Goal: Task Accomplishment & Management: Complete application form

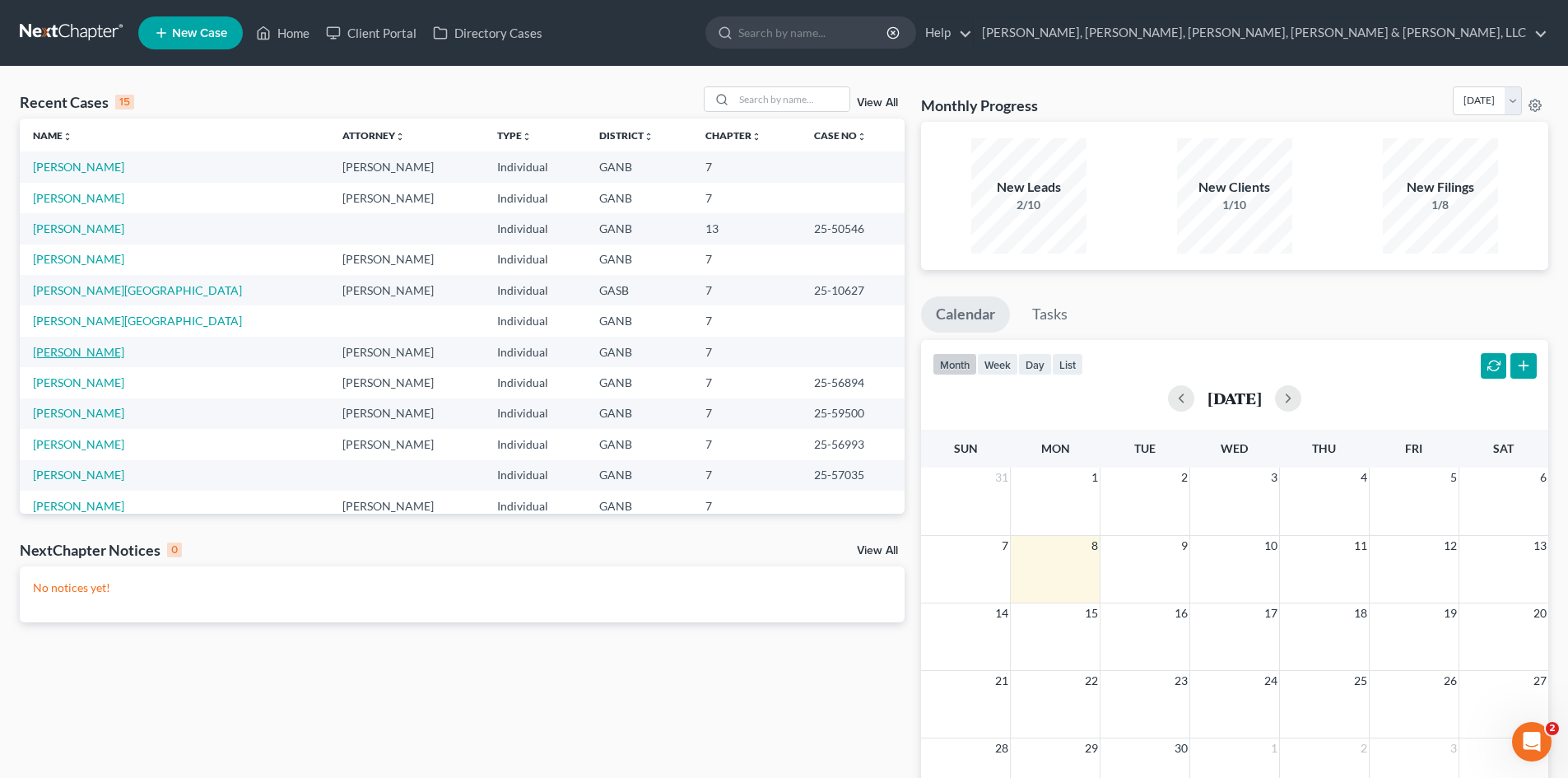
click at [64, 354] on link "[PERSON_NAME]" at bounding box center [79, 351] width 91 height 14
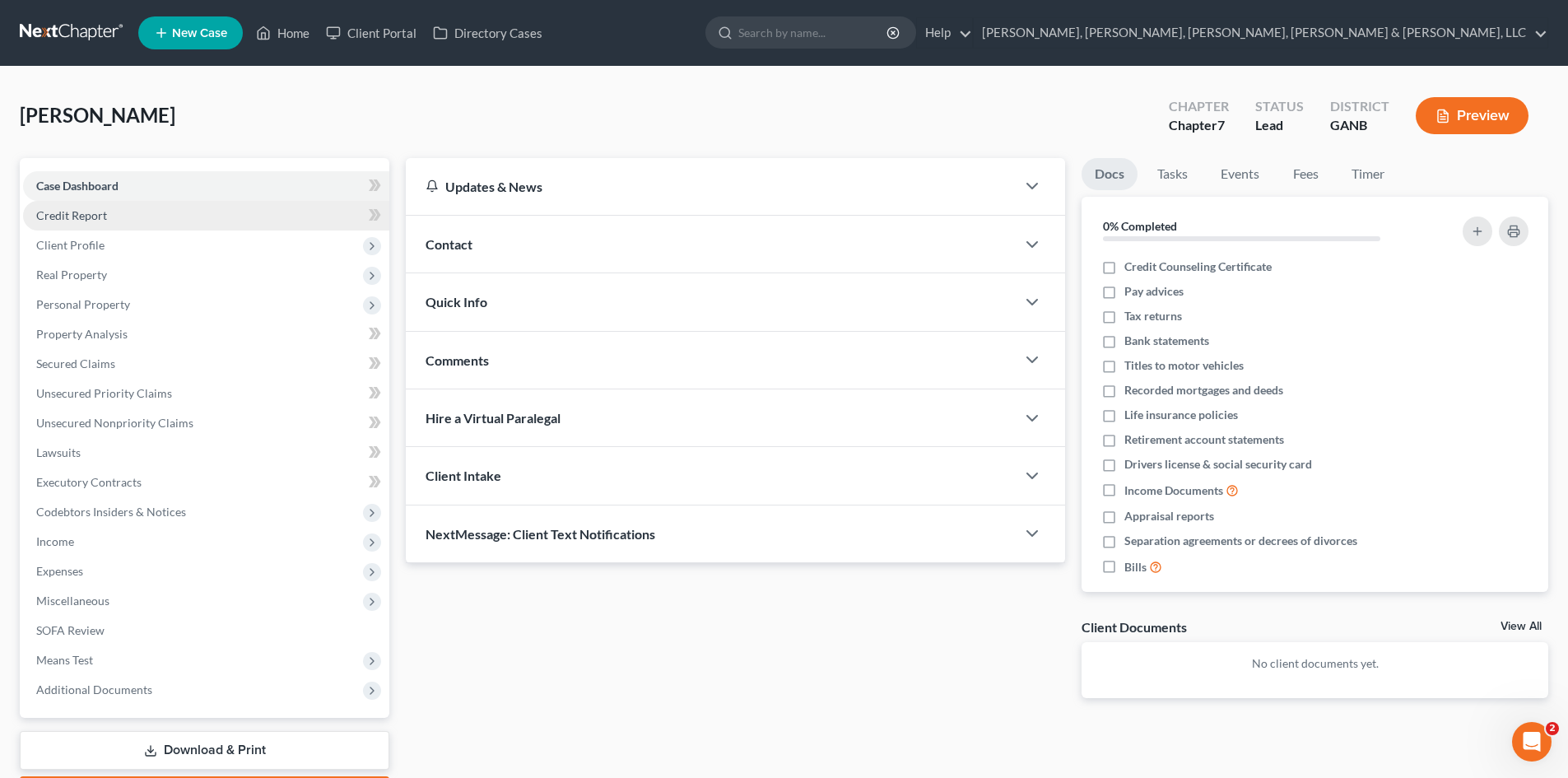
click at [112, 211] on link "Credit Report" at bounding box center [207, 215] width 367 height 30
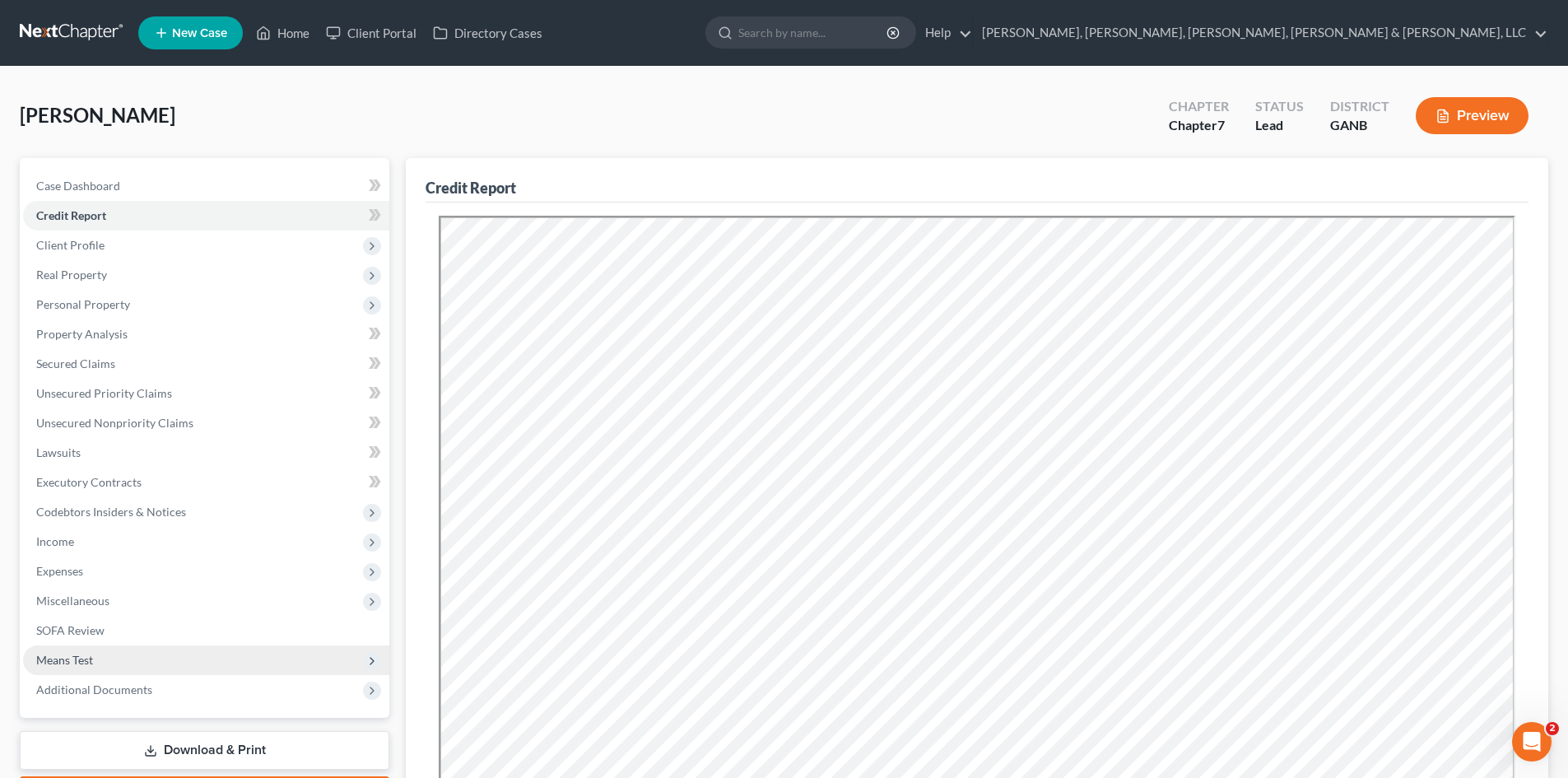
click at [184, 672] on span "Means Test" at bounding box center [207, 660] width 367 height 30
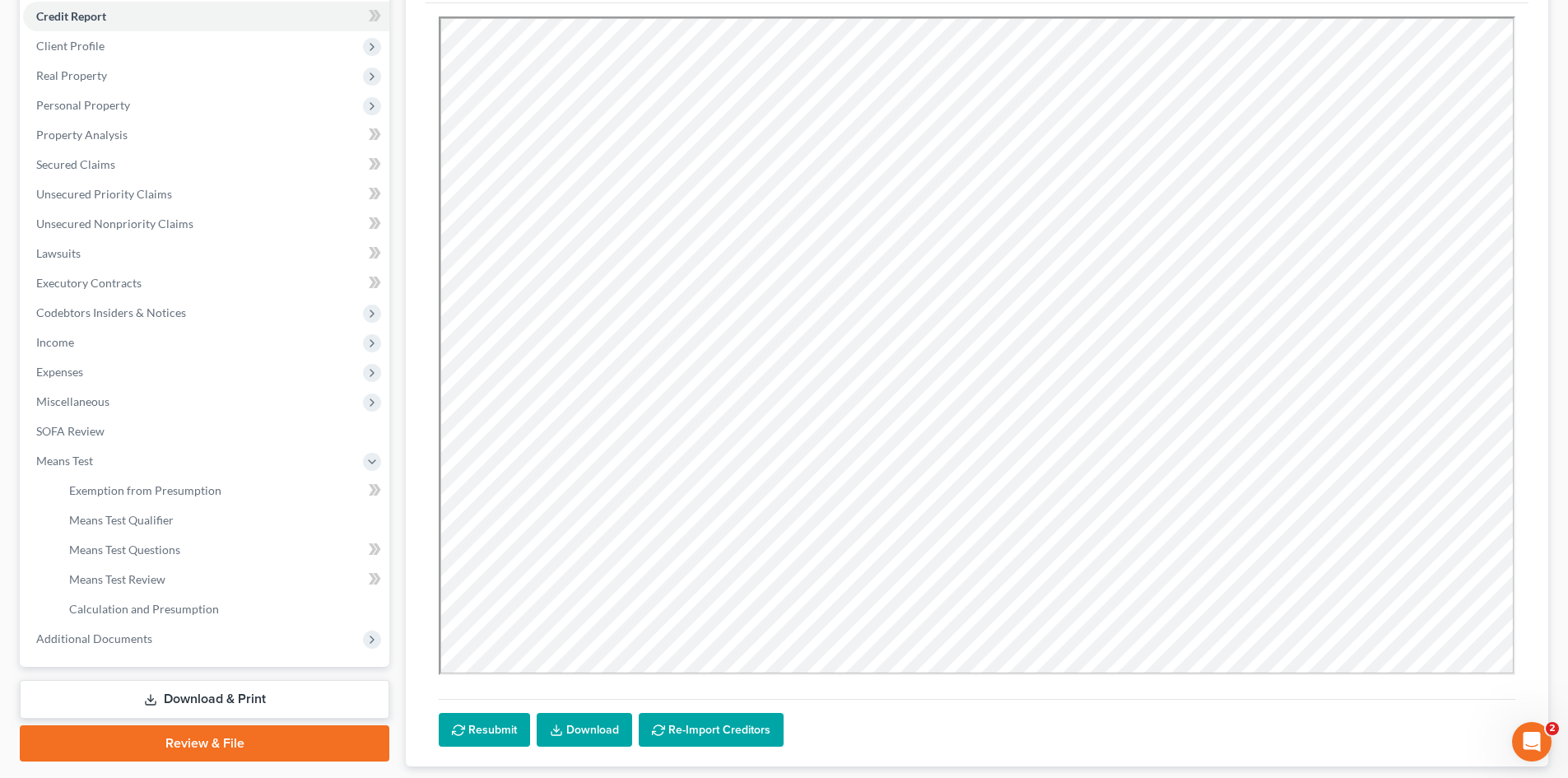
scroll to position [201, 0]
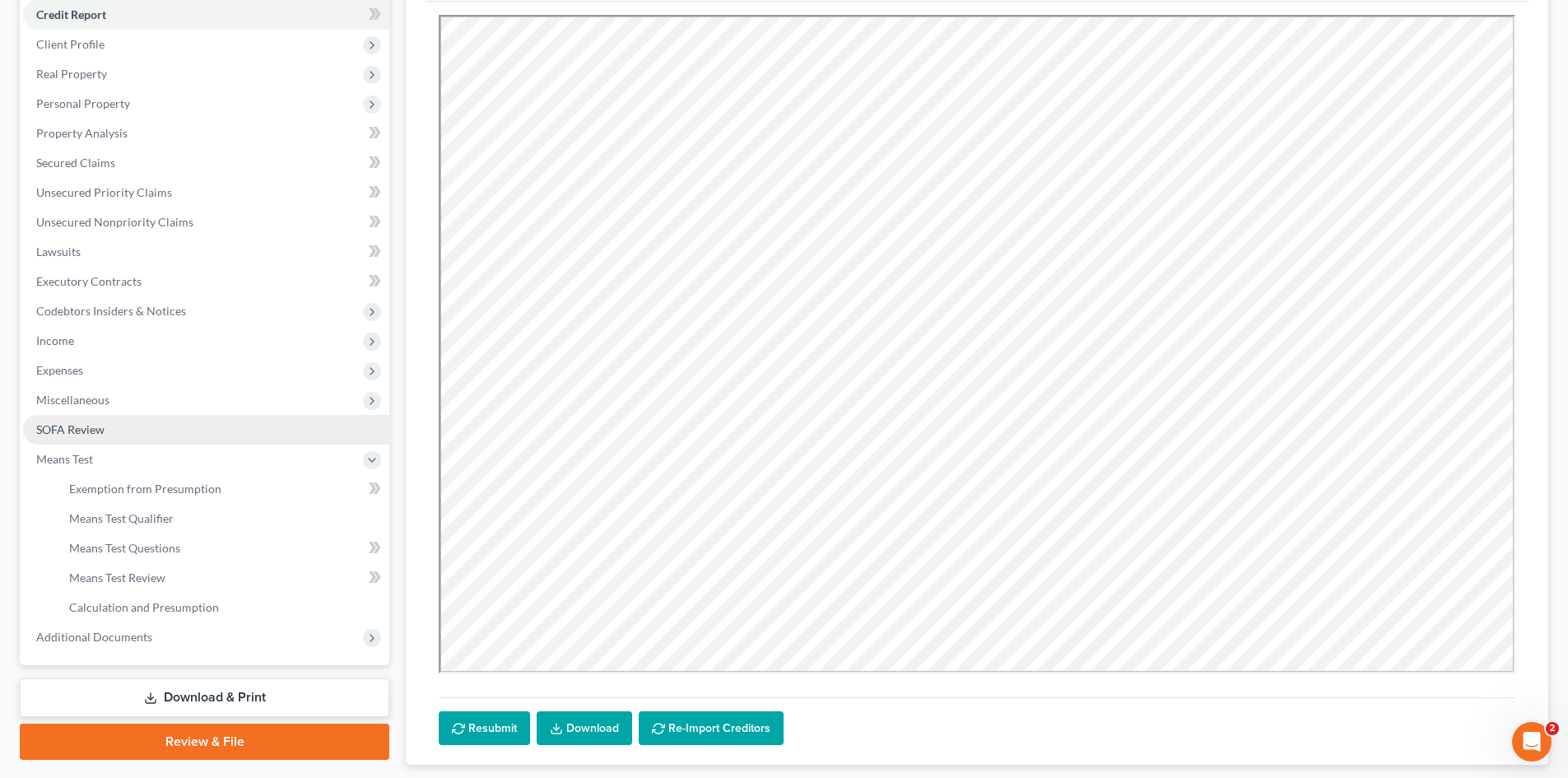
click at [195, 439] on link "SOFA Review" at bounding box center [207, 430] width 367 height 30
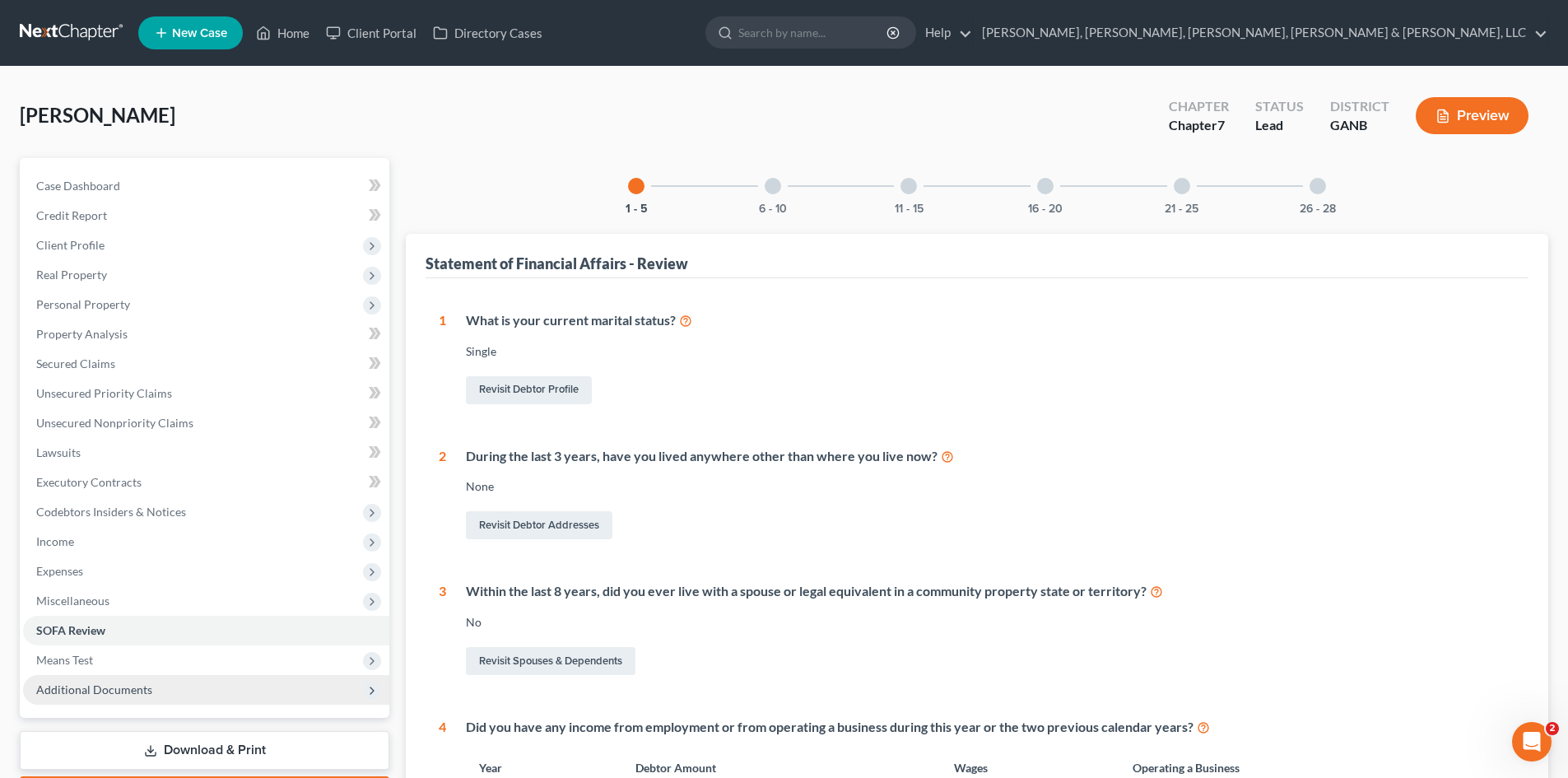
click at [199, 697] on span "Additional Documents" at bounding box center [207, 690] width 367 height 30
click at [201, 719] on link "Forms Library" at bounding box center [223, 719] width 334 height 30
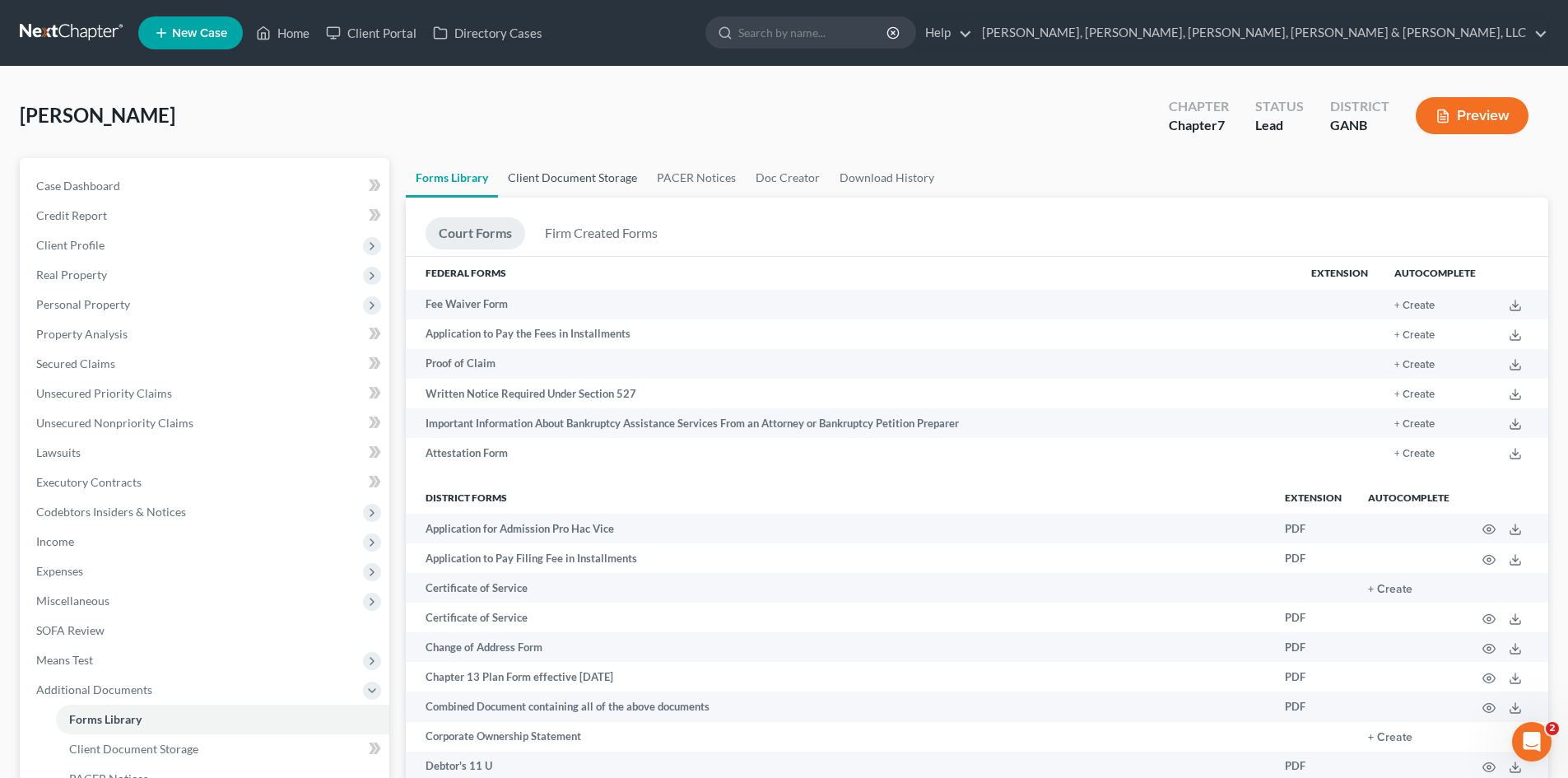
click at [591, 169] on link "Client Document Storage" at bounding box center [572, 178] width 149 height 40
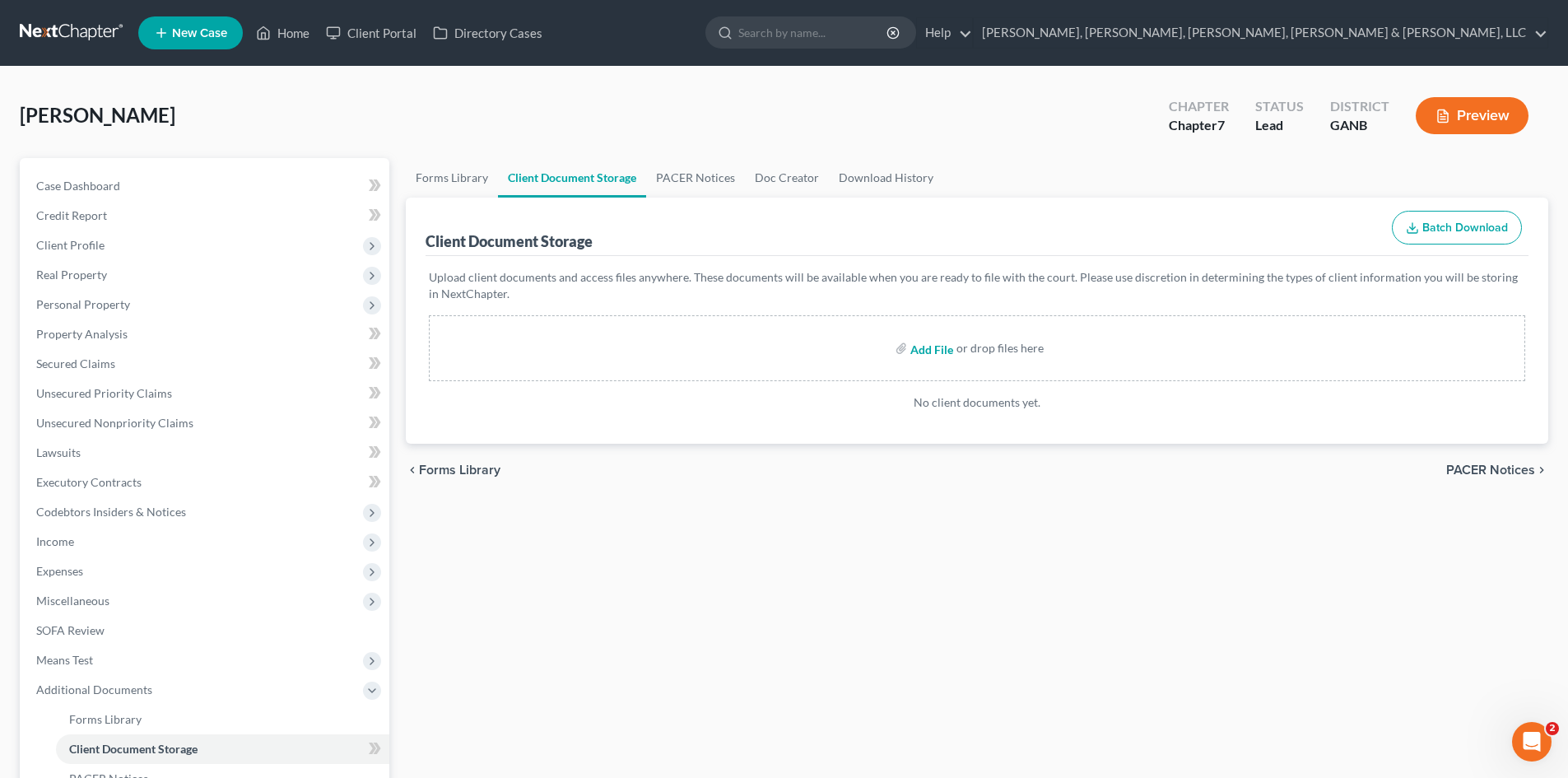
click at [931, 351] on input "file" at bounding box center [930, 348] width 40 height 30
type input "C:\fakepath\Pay Advices [PERSON_NAME].pdf"
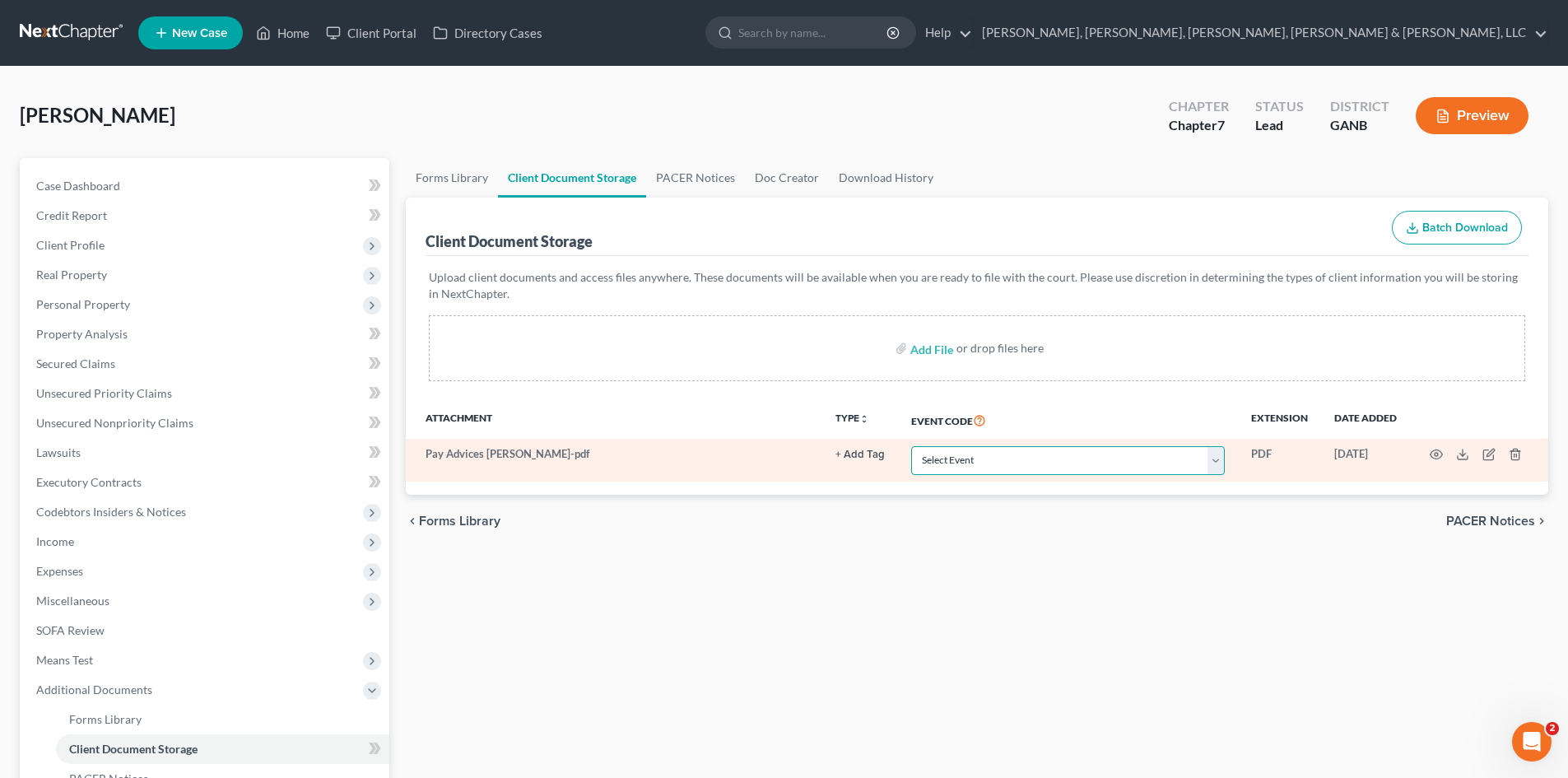
click at [974, 455] on select "Select Event 01 - Chapter 13 Plan - Initial Plan 02-Application to Pay Filing F…" at bounding box center [1067, 461] width 313 height 29
select select "35"
click at [911, 446] on select "Select Event 01 - Chapter 13 Plan - Initial Plan 02-Application to Pay Filing F…" at bounding box center [1067, 461] width 313 height 29
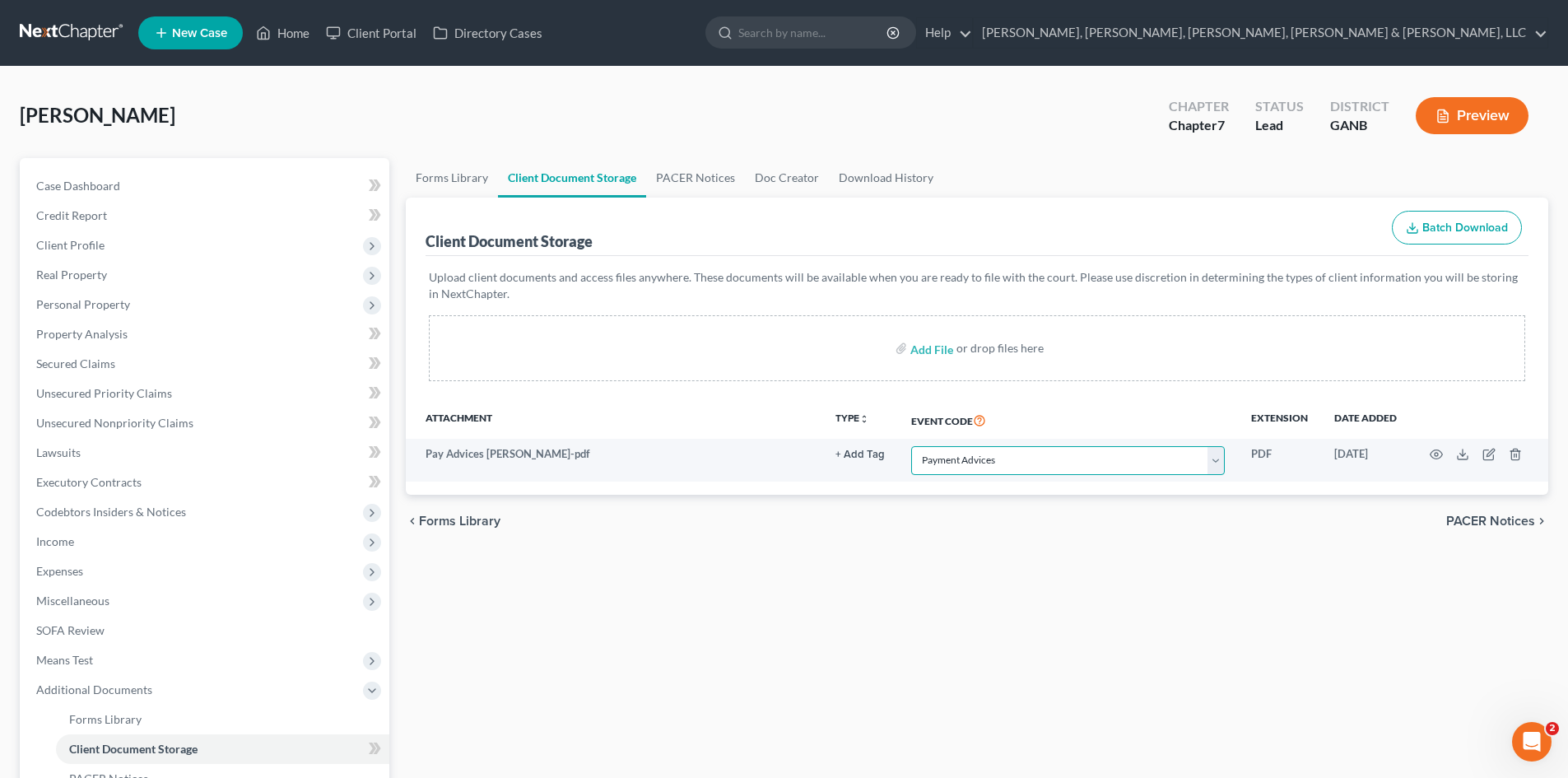
scroll to position [245, 0]
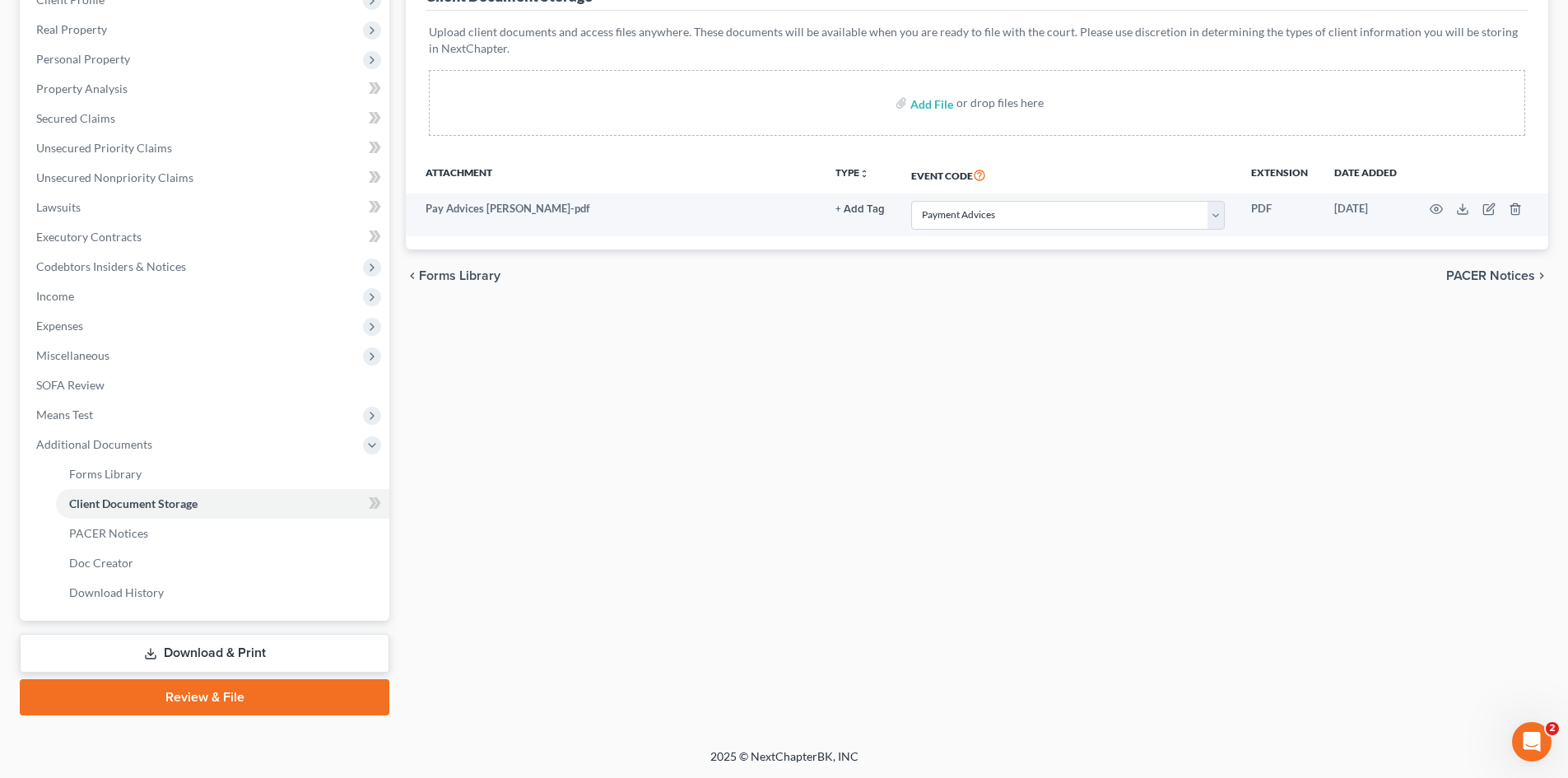
click at [231, 716] on div "Petition Navigation Case Dashboard Payments Invoices Payments Payments Credit R…" at bounding box center [783, 320] width 1528 height 816
click at [229, 688] on link "Review & File" at bounding box center [204, 697] width 370 height 36
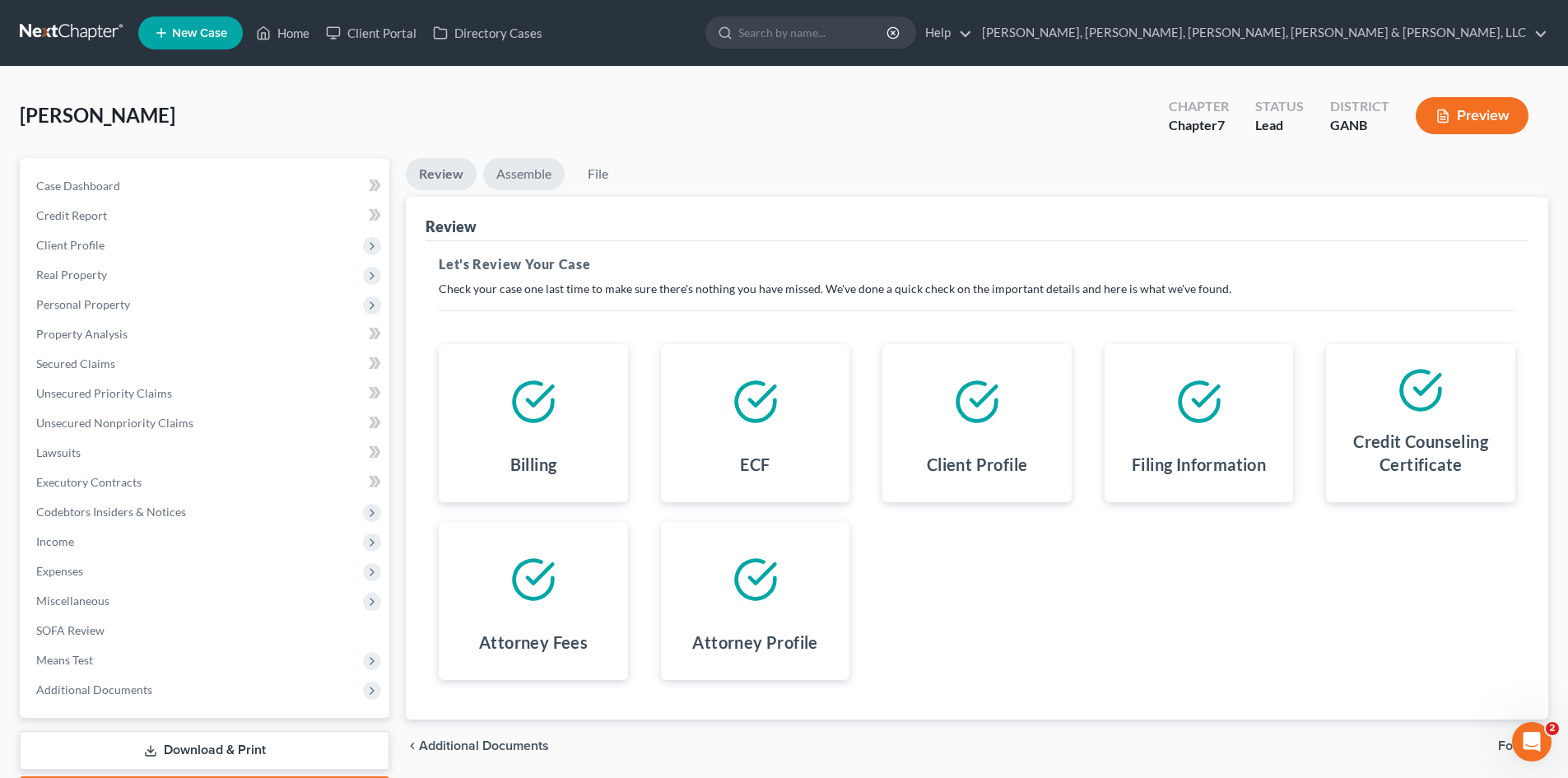
click at [512, 171] on link "Assemble" at bounding box center [524, 174] width 82 height 32
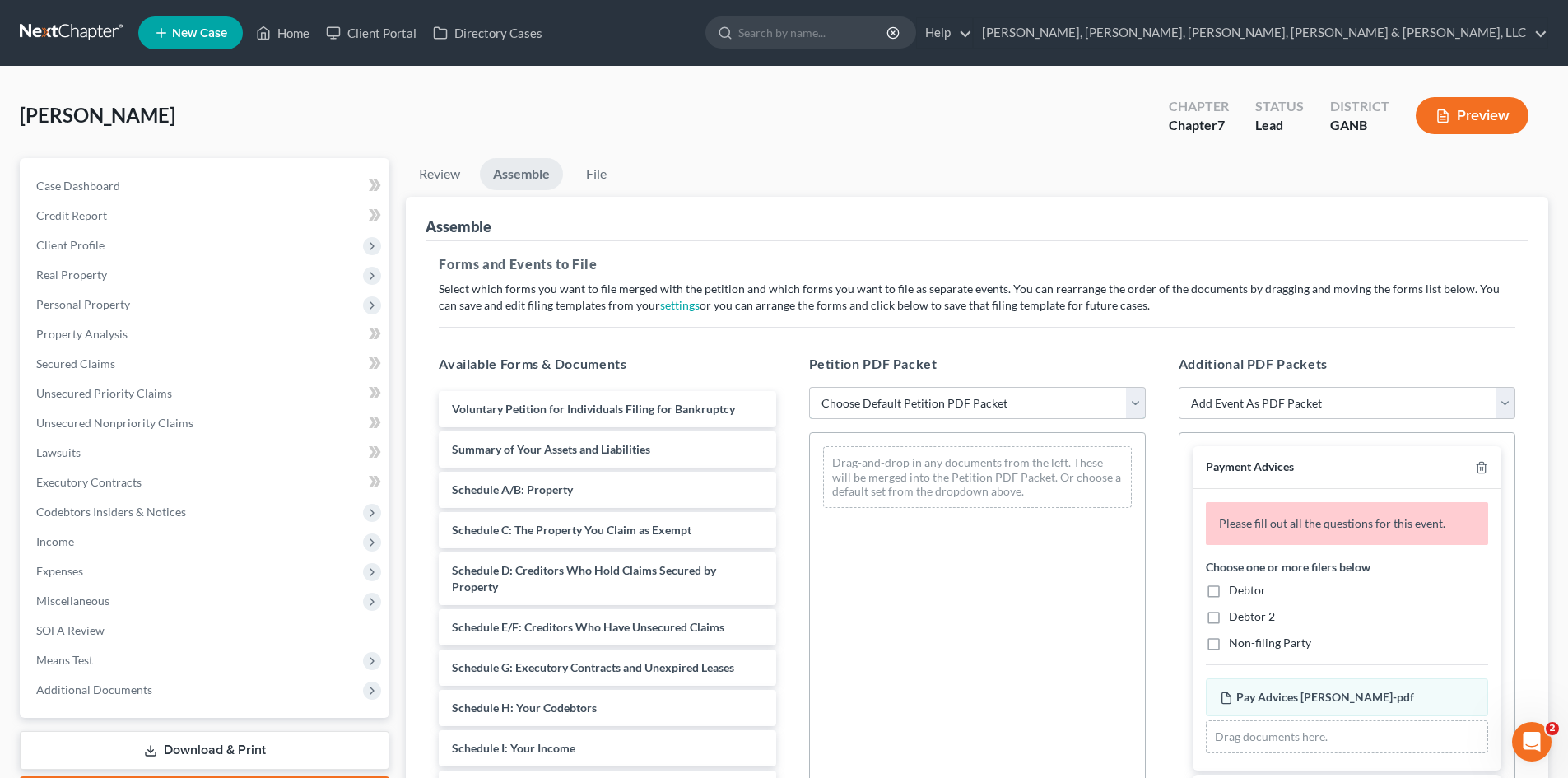
click at [921, 416] on select "Choose Default Petition PDF Packet Complete Bankruptcy Petition (all forms and …" at bounding box center [977, 404] width 337 height 33
select select "0"
click at [809, 387] on select "Choose Default Petition PDF Packet Complete Bankruptcy Petition (all forms and …" at bounding box center [977, 404] width 337 height 33
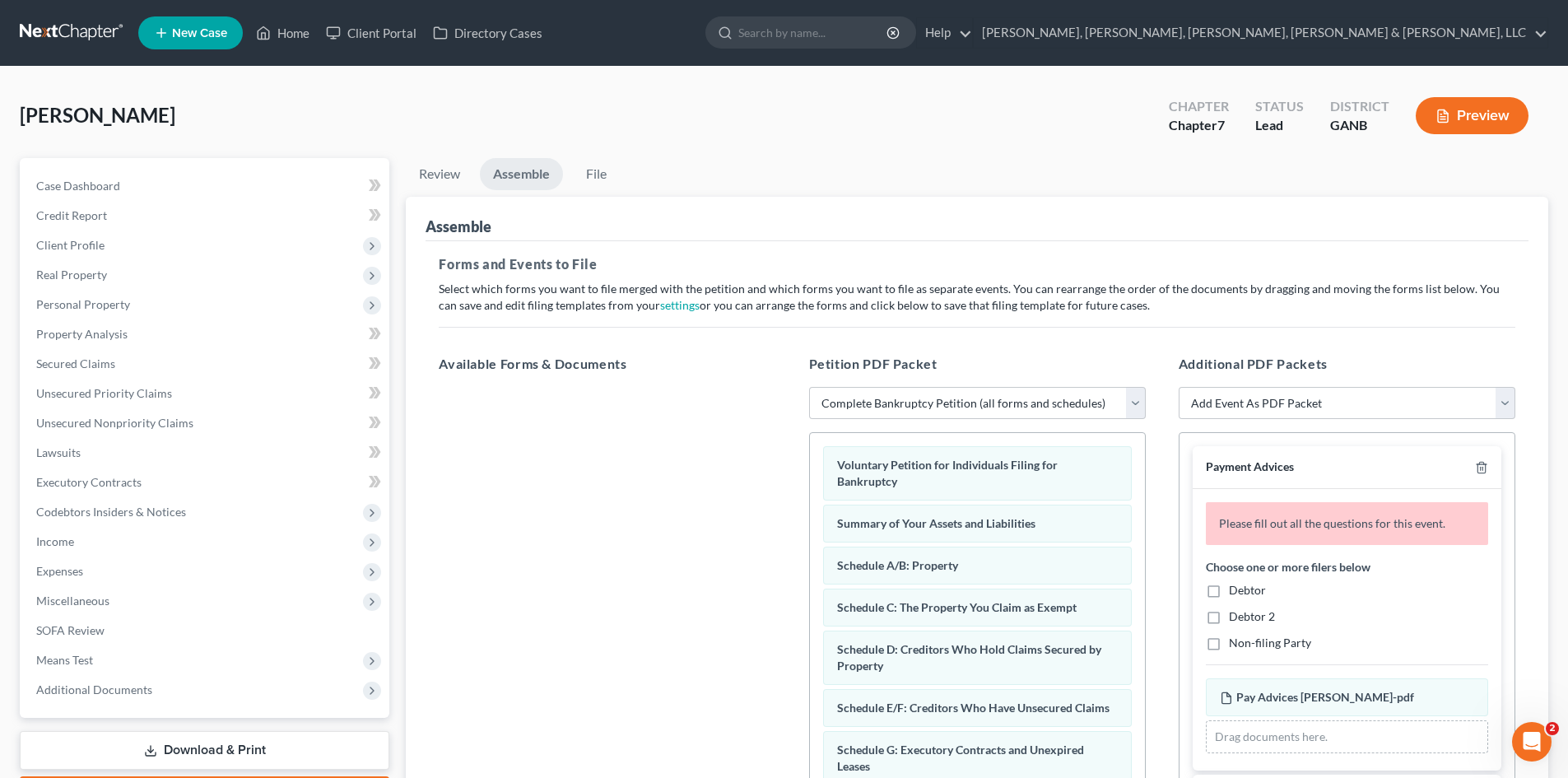
click at [1251, 595] on span "Debtor" at bounding box center [1248, 590] width 37 height 14
click at [1246, 593] on input "Debtor" at bounding box center [1240, 587] width 11 height 11
checkbox input "true"
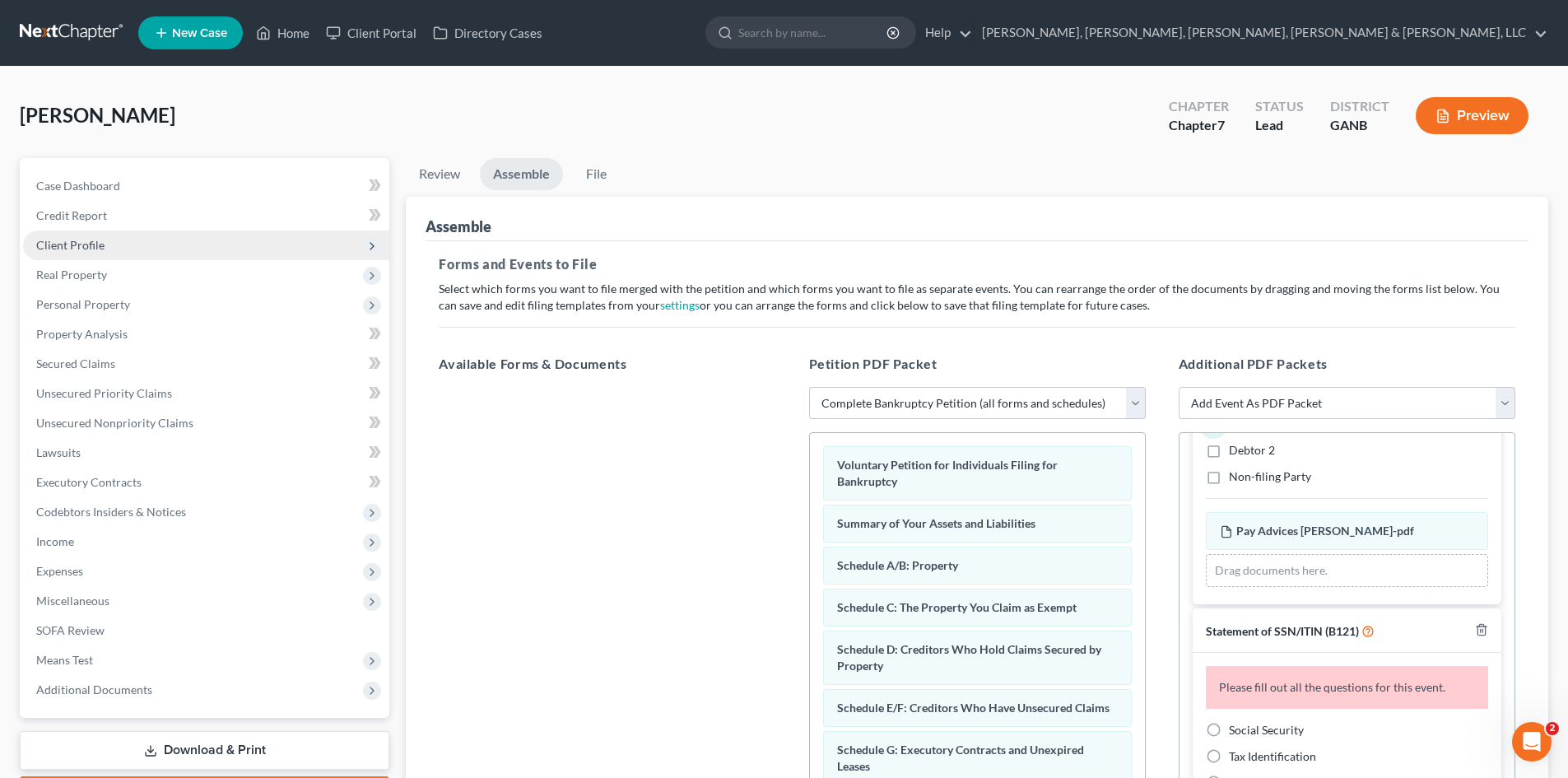
click at [165, 247] on span "Client Profile" at bounding box center [207, 245] width 367 height 30
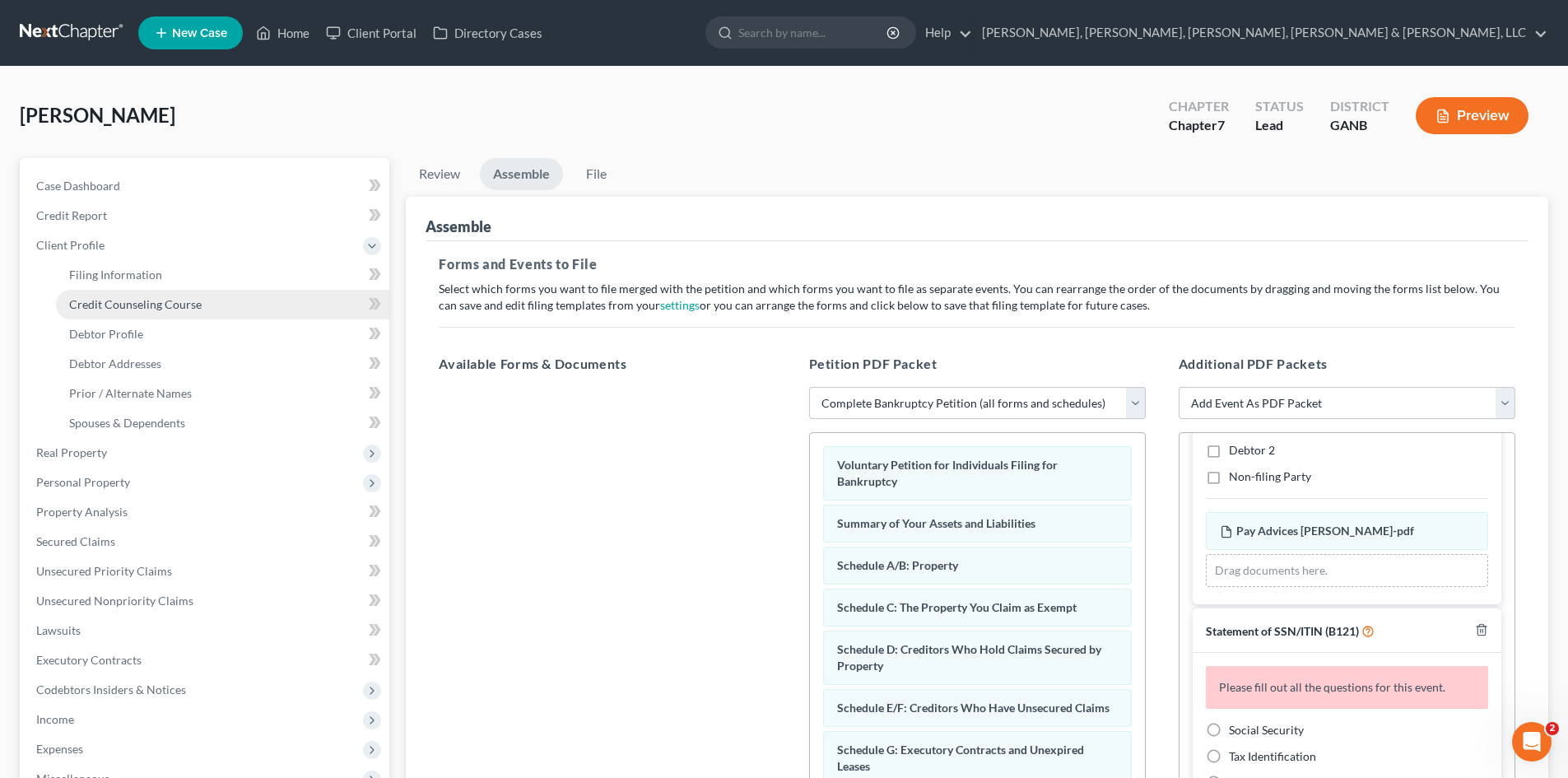
click at [156, 300] on span "Credit Counseling Course" at bounding box center [135, 304] width 133 height 14
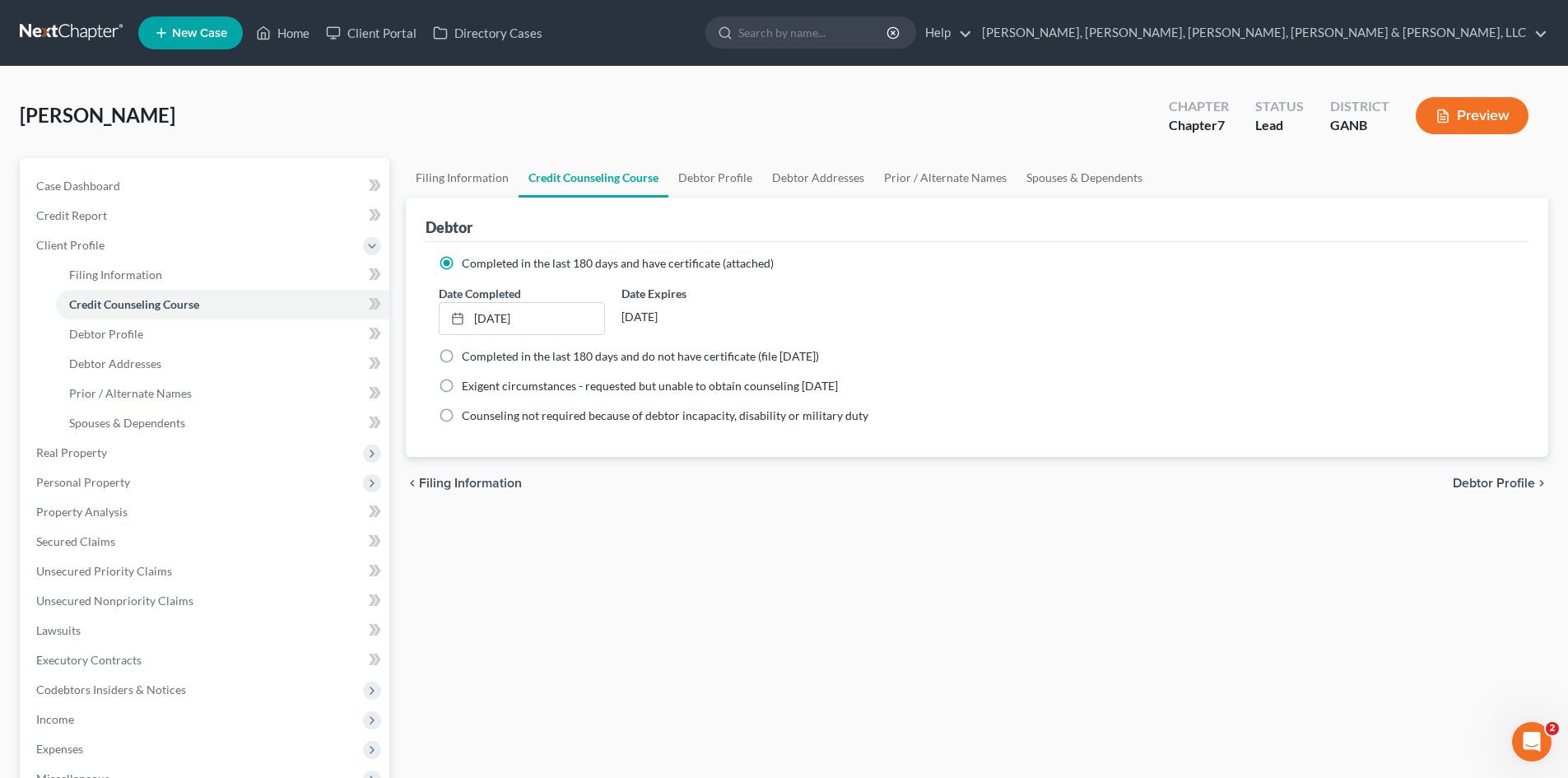
scroll to position [275, 0]
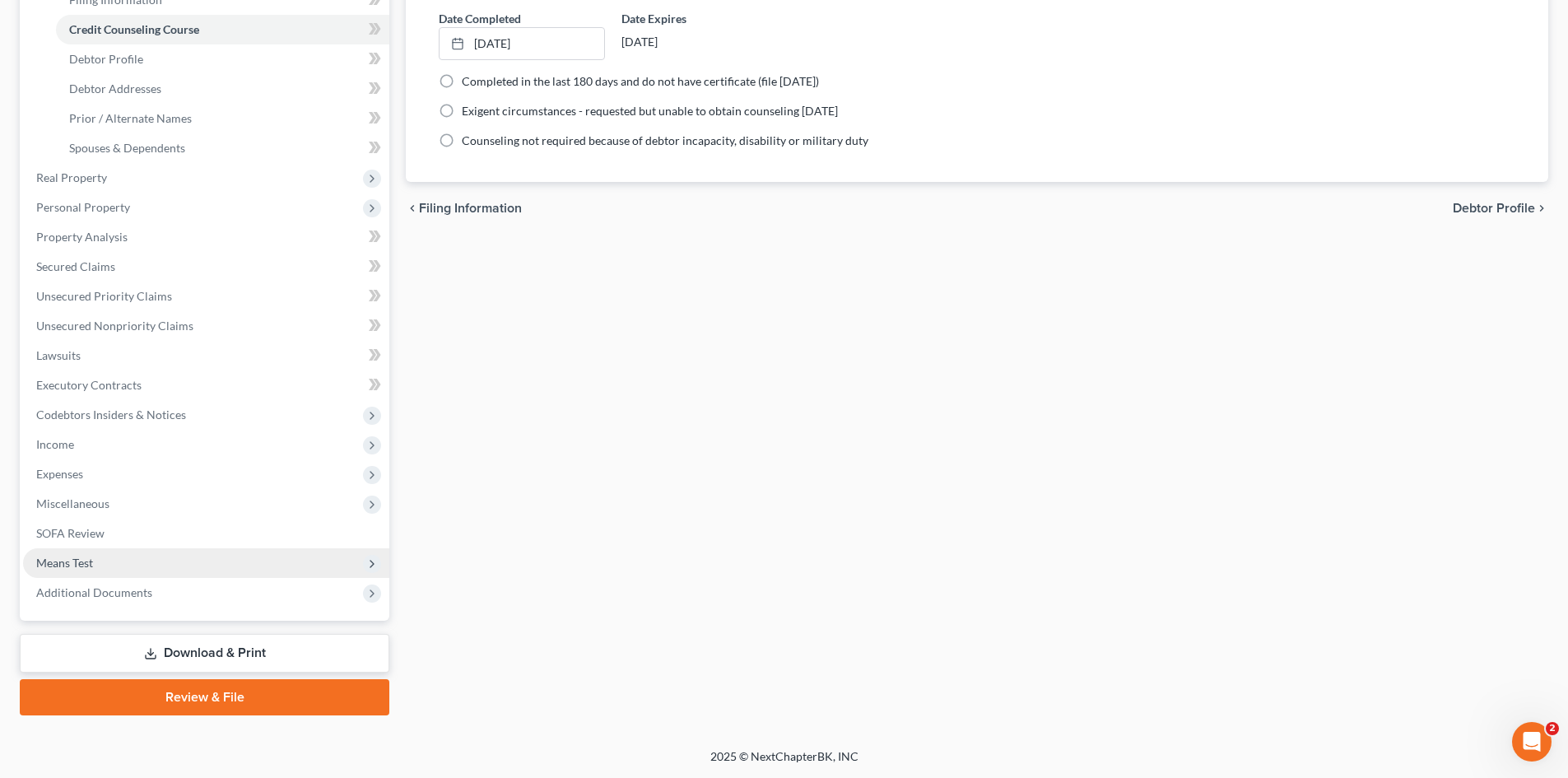
click at [139, 570] on span "Means Test" at bounding box center [207, 563] width 367 height 30
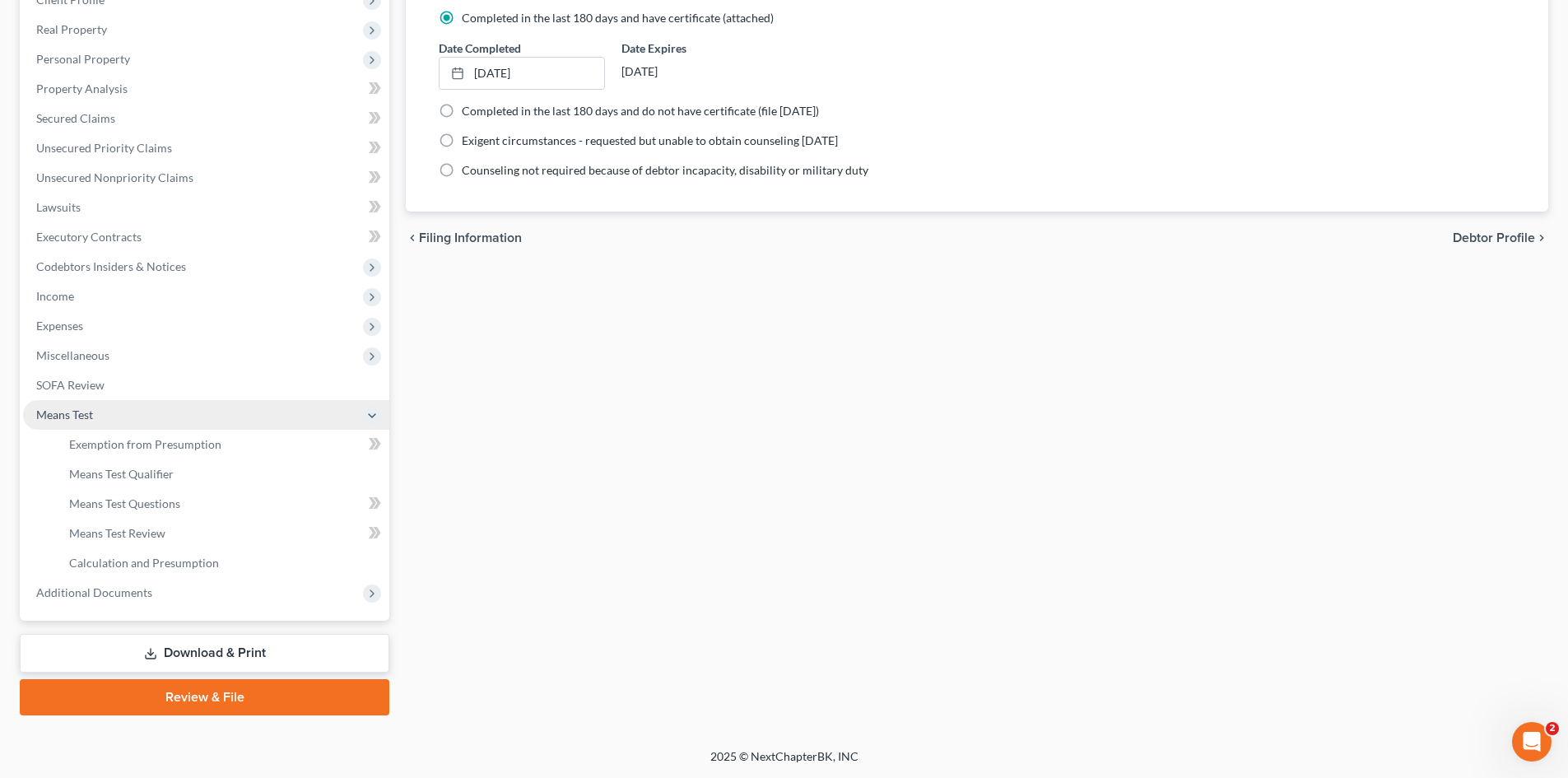
scroll to position [245, 0]
click at [119, 446] on span "Exemption from Presumption" at bounding box center [145, 443] width 152 height 14
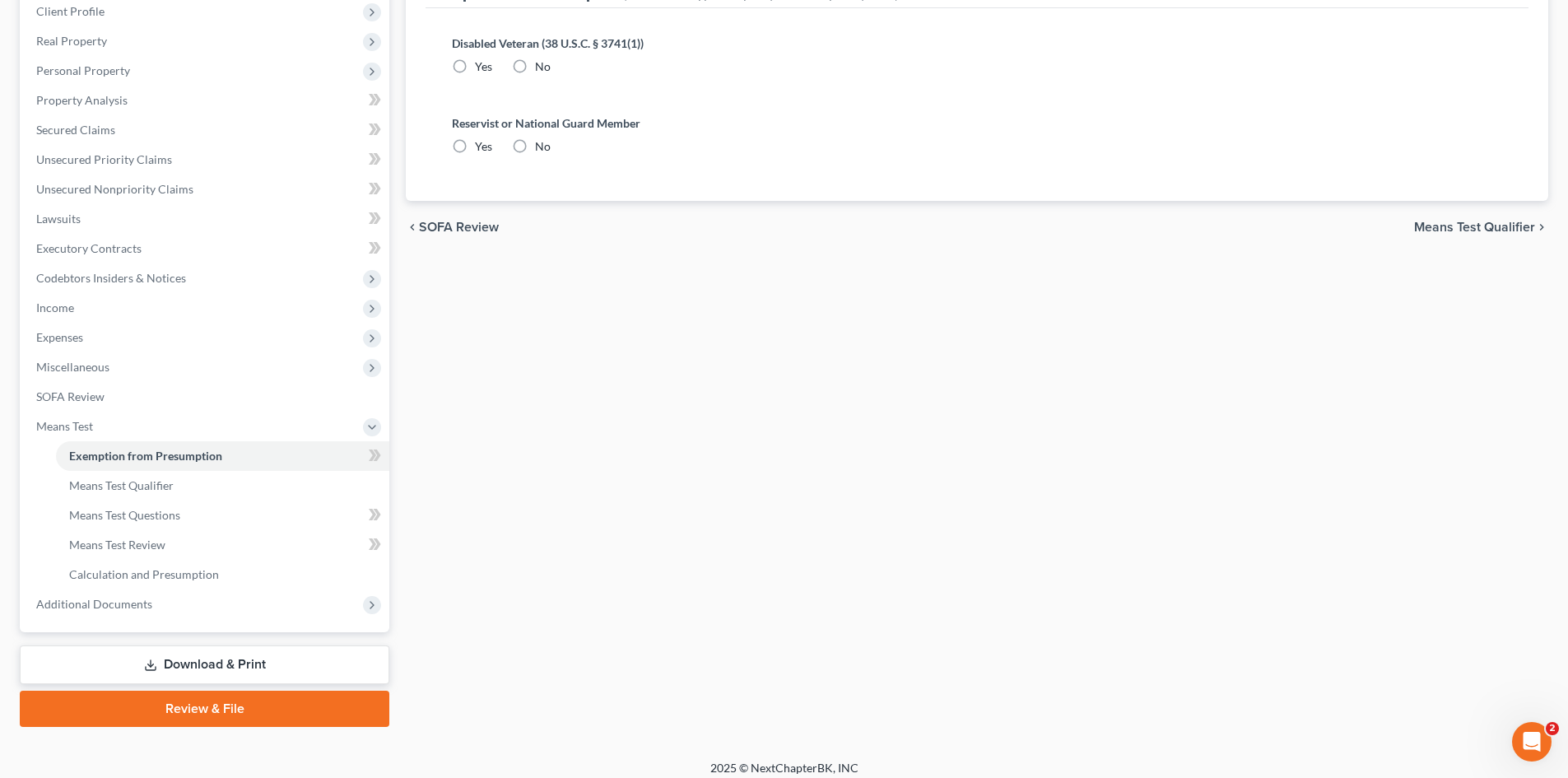
scroll to position [245, 0]
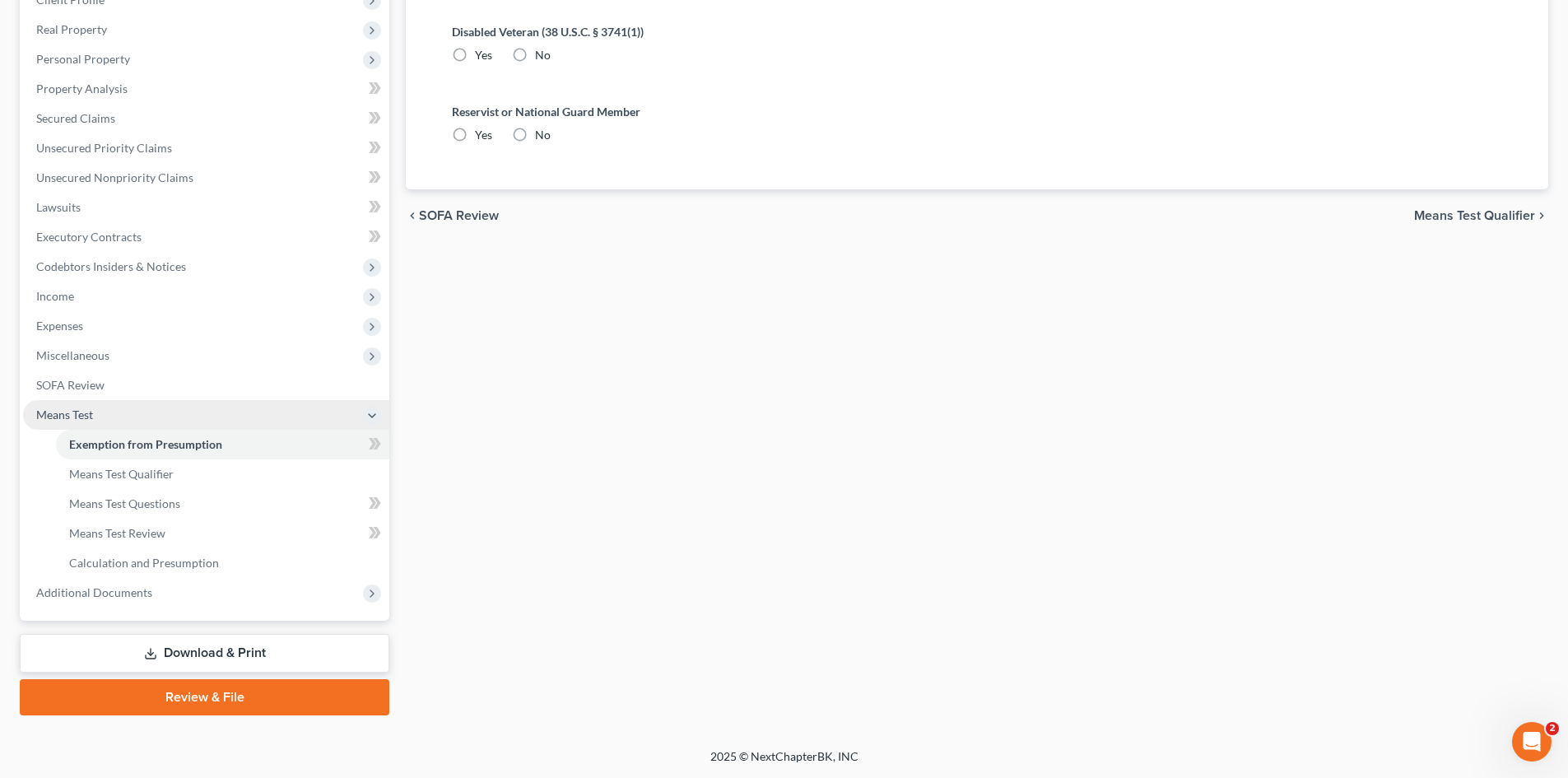
click at [144, 408] on span "Means Test" at bounding box center [207, 414] width 367 height 30
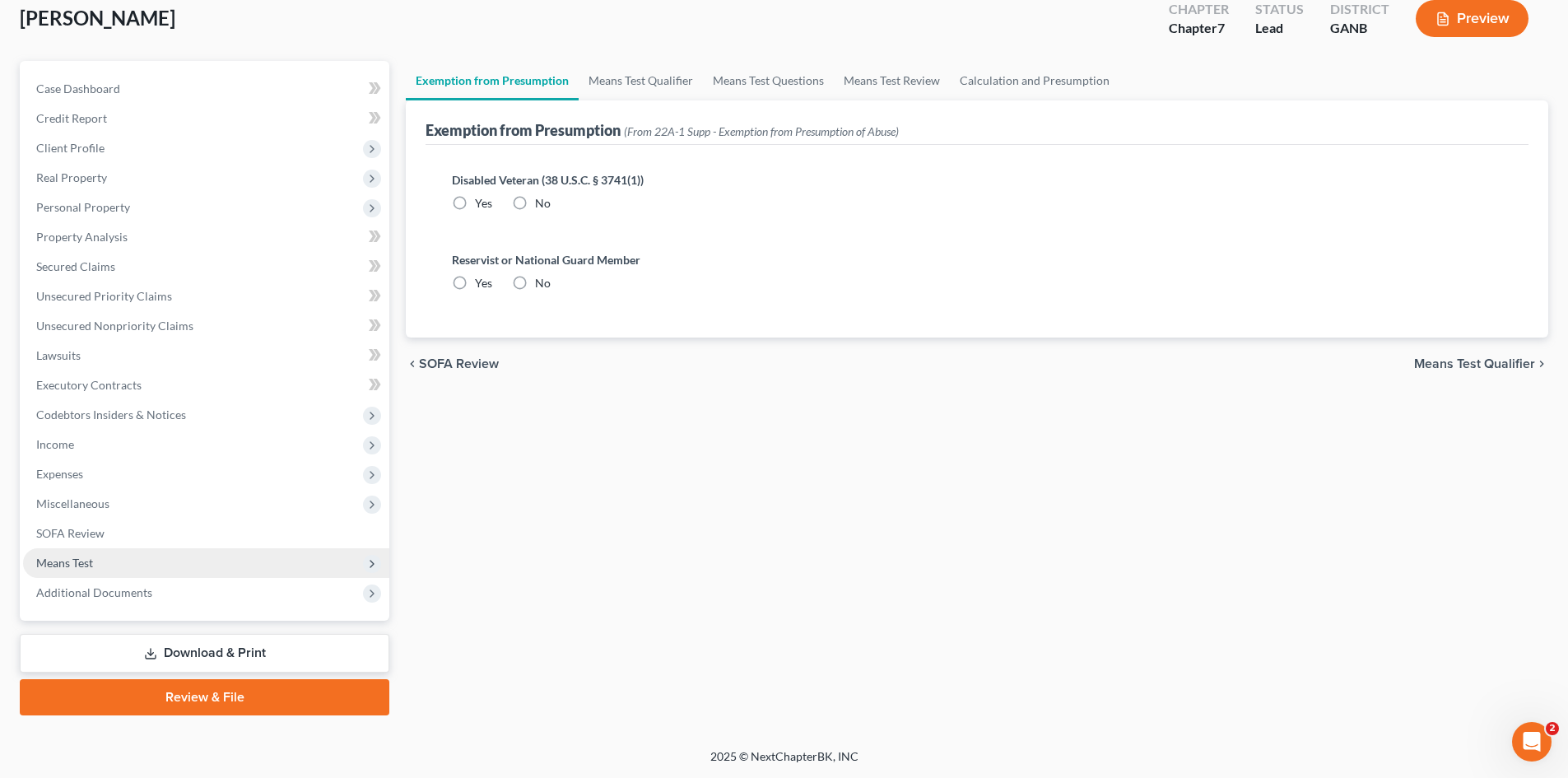
scroll to position [97, 0]
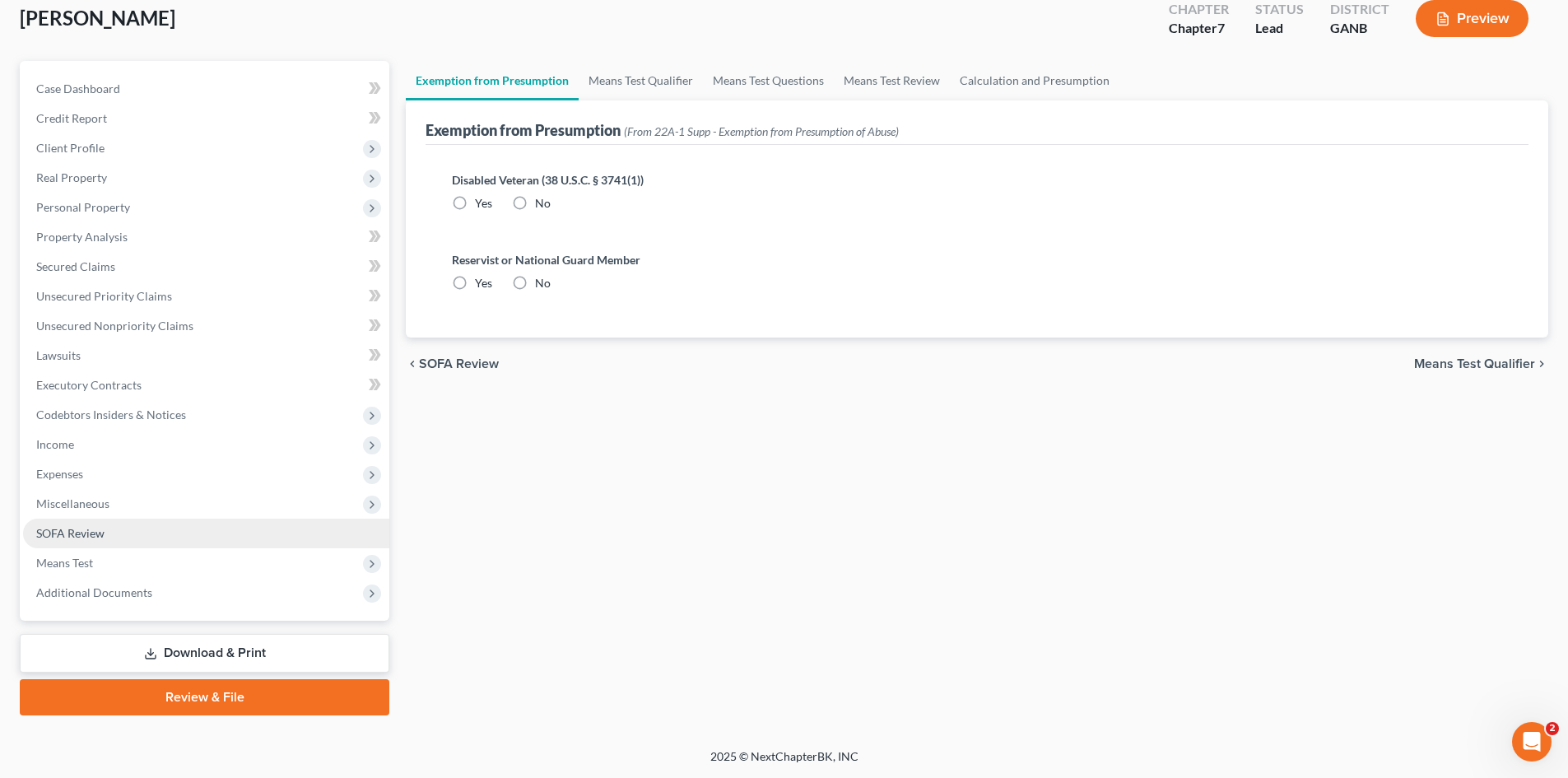
click at [217, 542] on link "SOFA Review" at bounding box center [207, 533] width 367 height 30
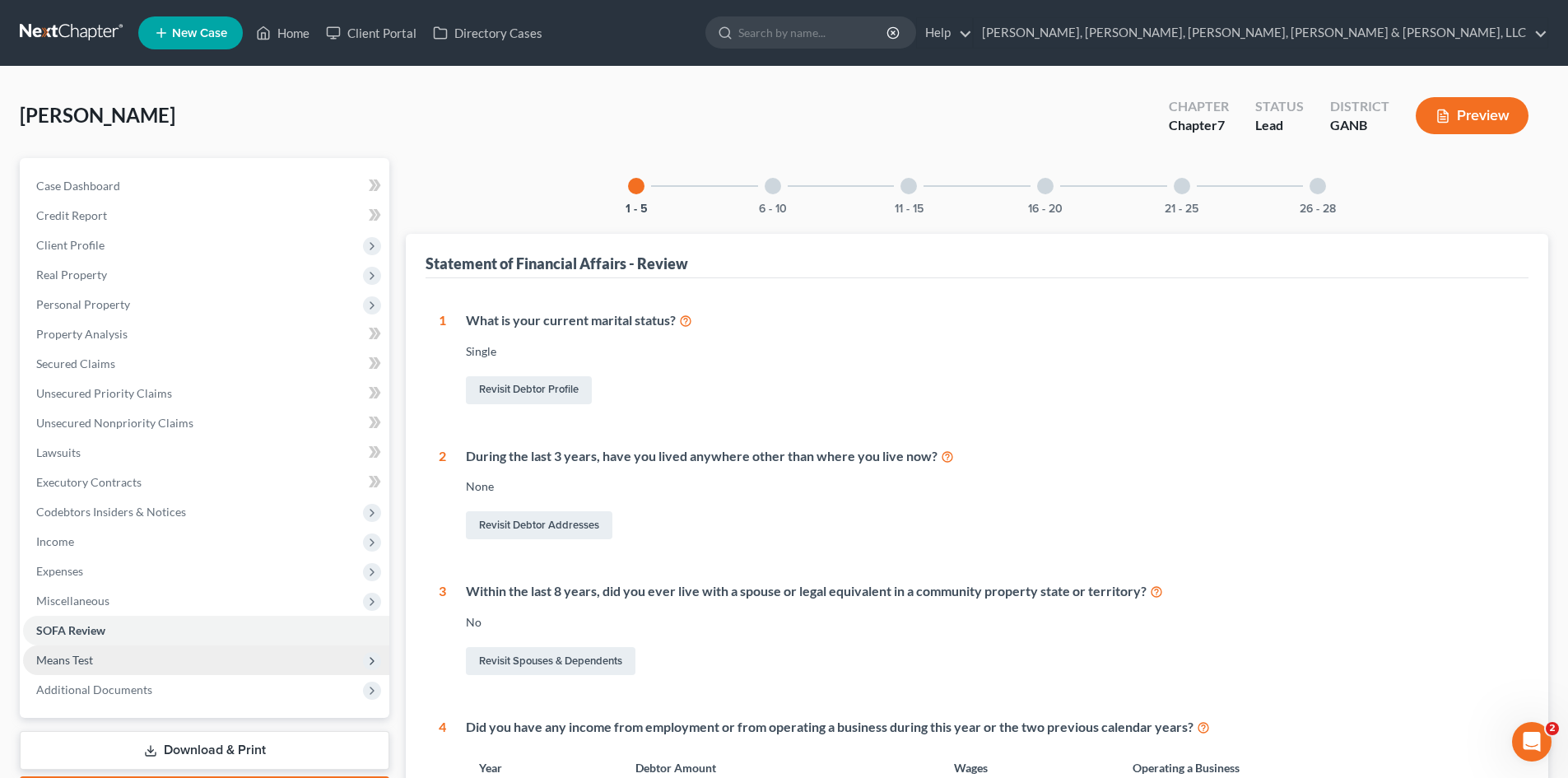
click at [191, 658] on span "Means Test" at bounding box center [207, 660] width 367 height 30
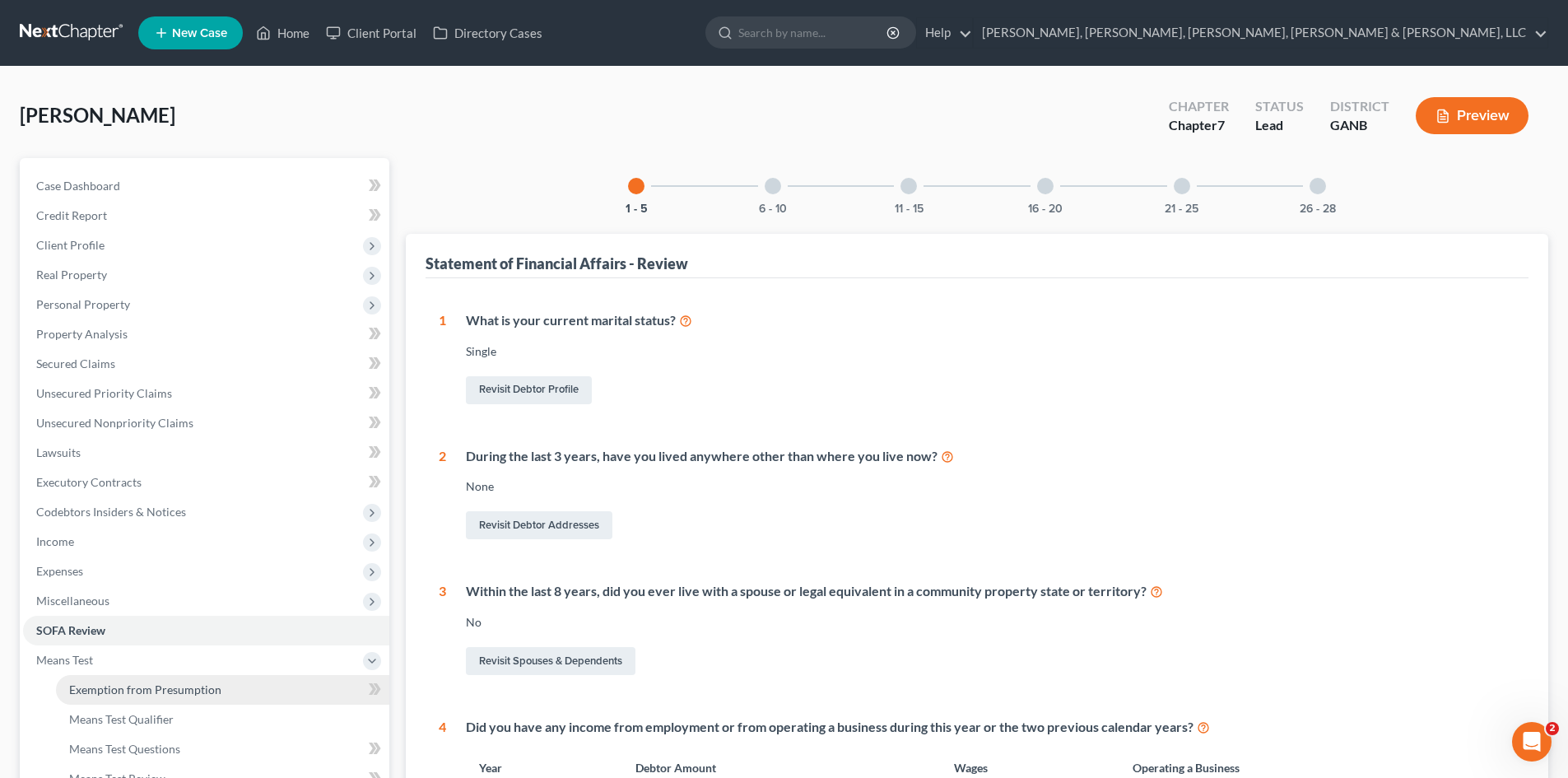
click at [183, 702] on link "Exemption from Presumption" at bounding box center [223, 690] width 334 height 30
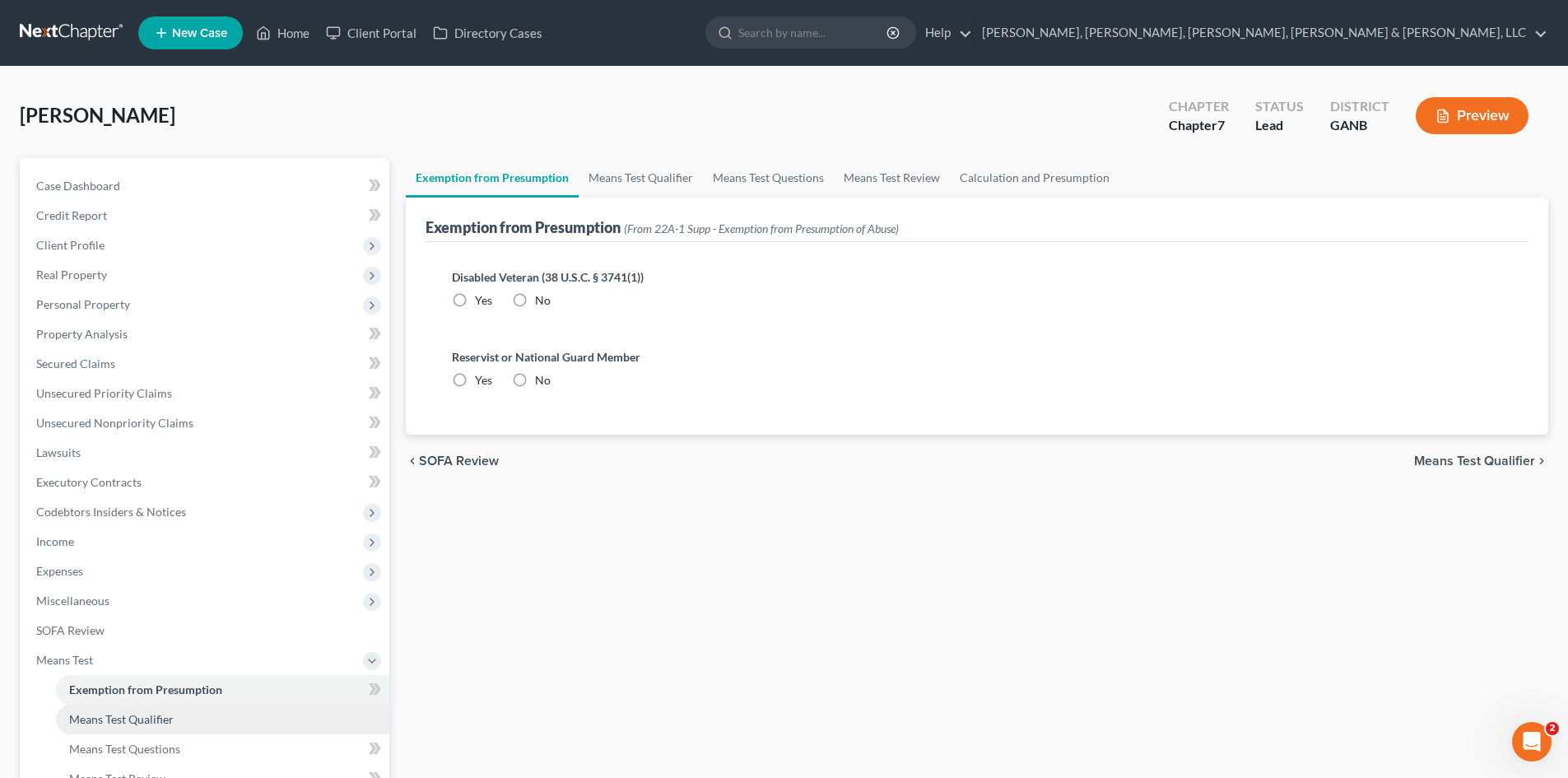
click at [184, 726] on link "Means Test Qualifier" at bounding box center [223, 719] width 334 height 30
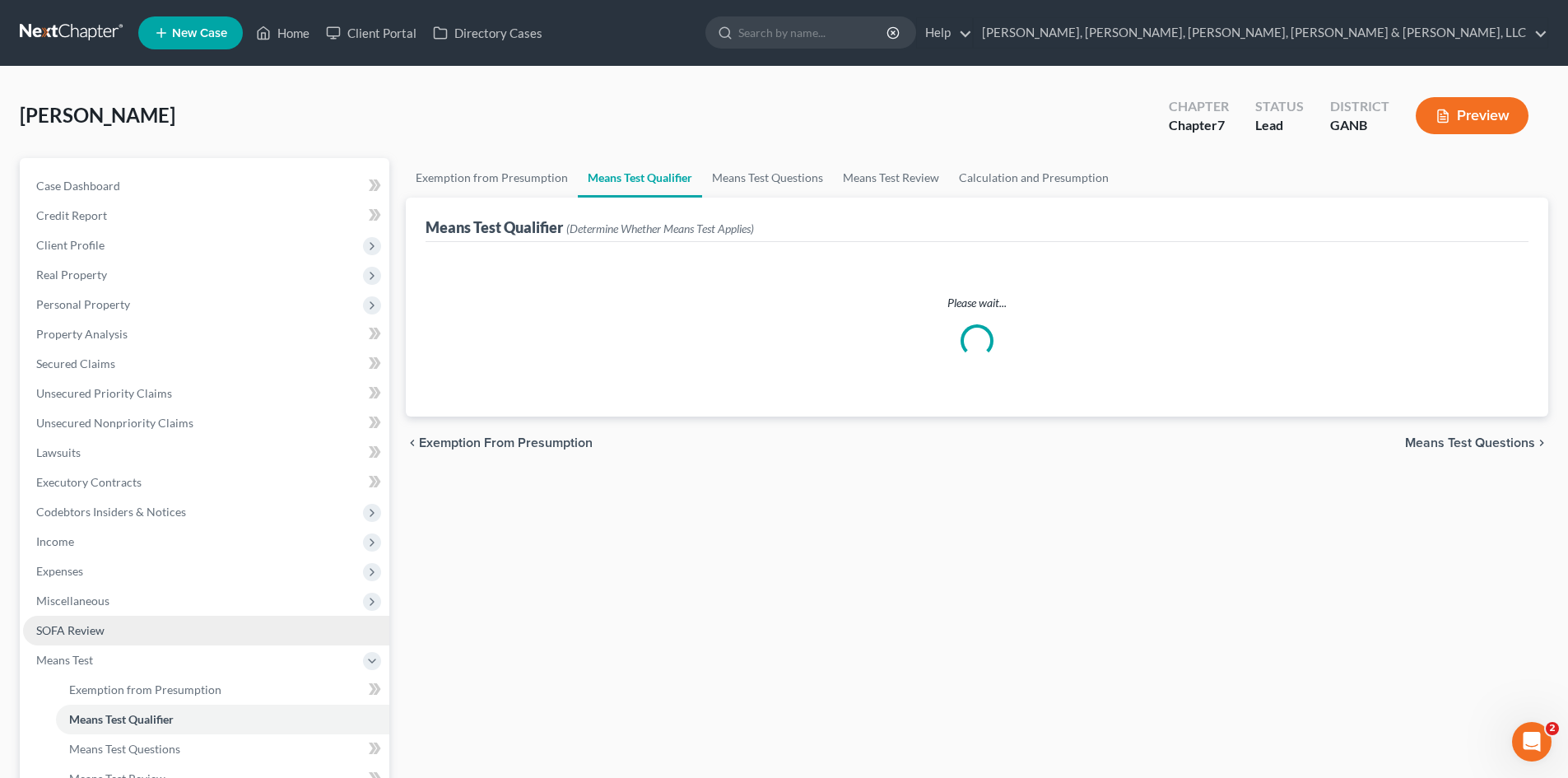
click at [168, 627] on link "SOFA Review" at bounding box center [207, 631] width 367 height 30
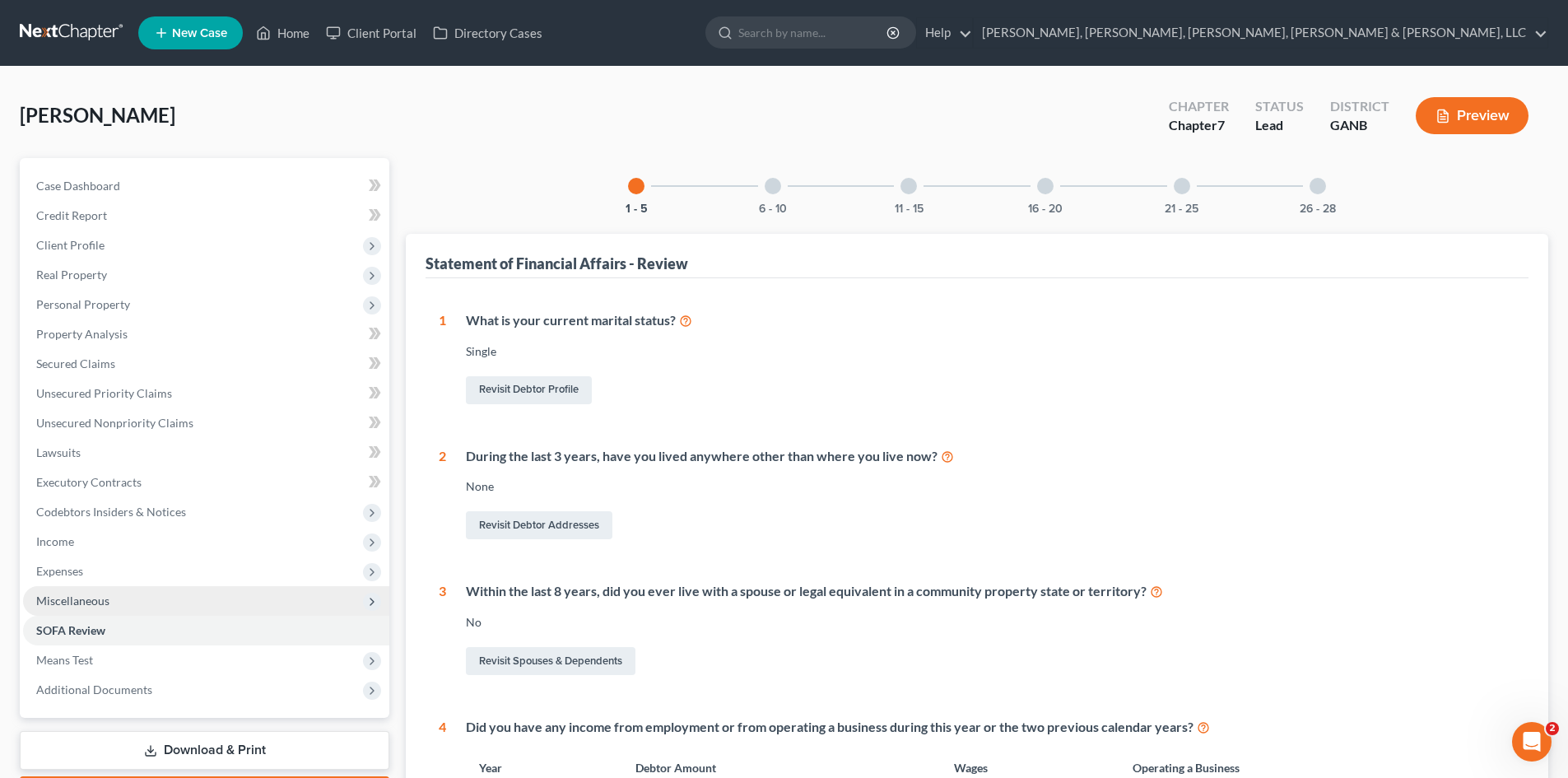
click at [161, 594] on span "Miscellaneous" at bounding box center [207, 600] width 367 height 30
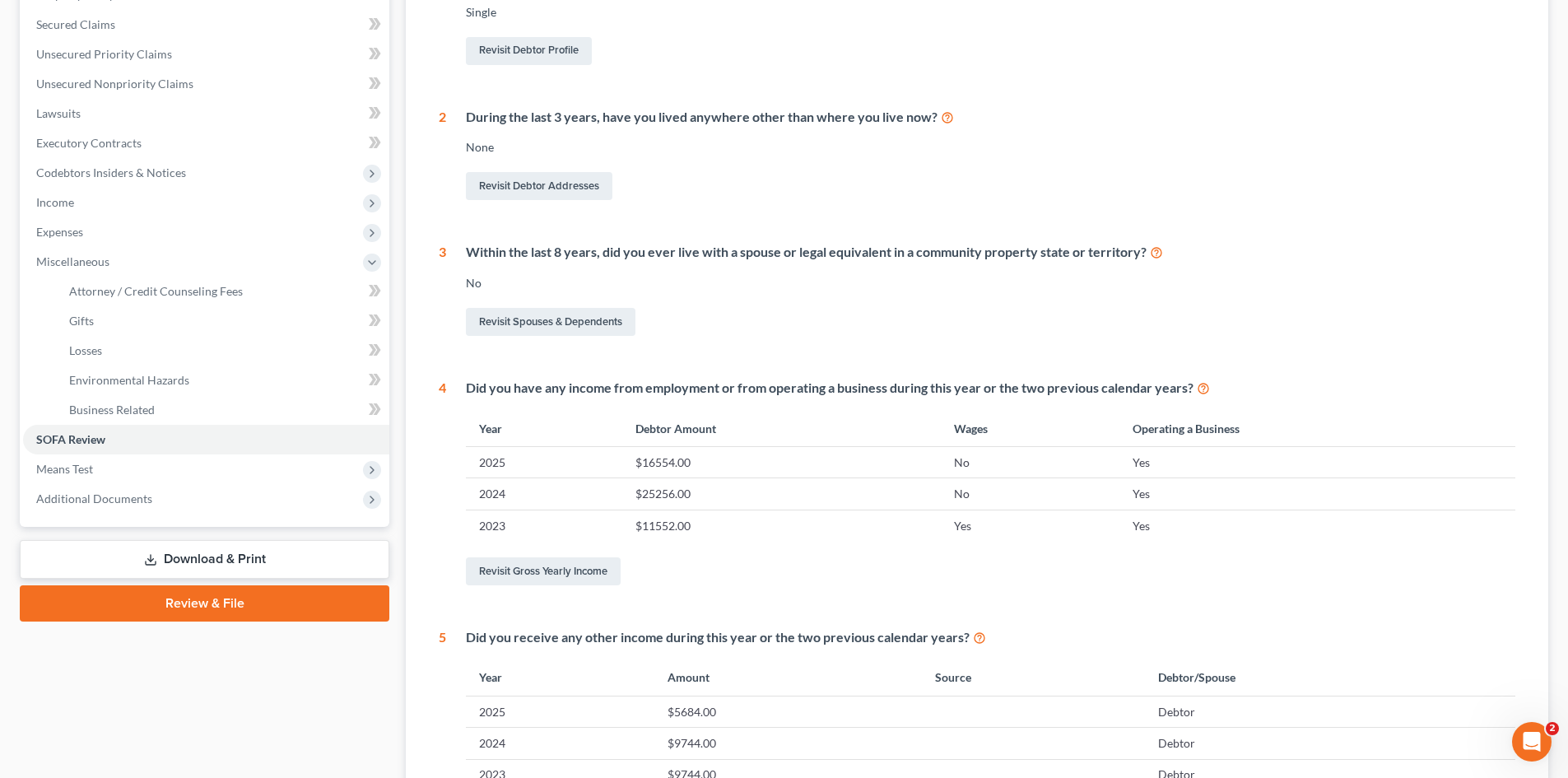
scroll to position [369, 0]
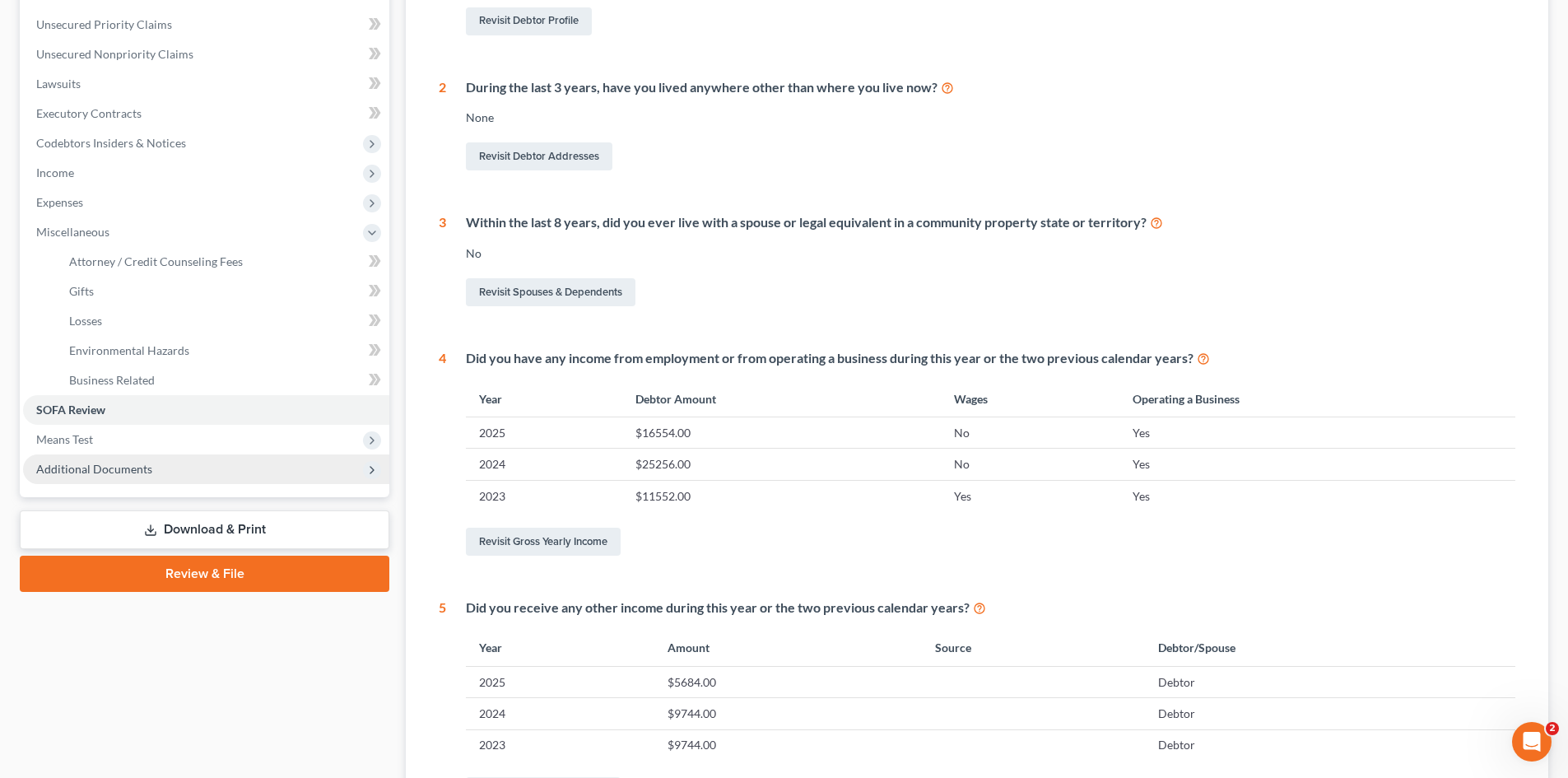
click at [238, 462] on span "Additional Documents" at bounding box center [207, 469] width 367 height 30
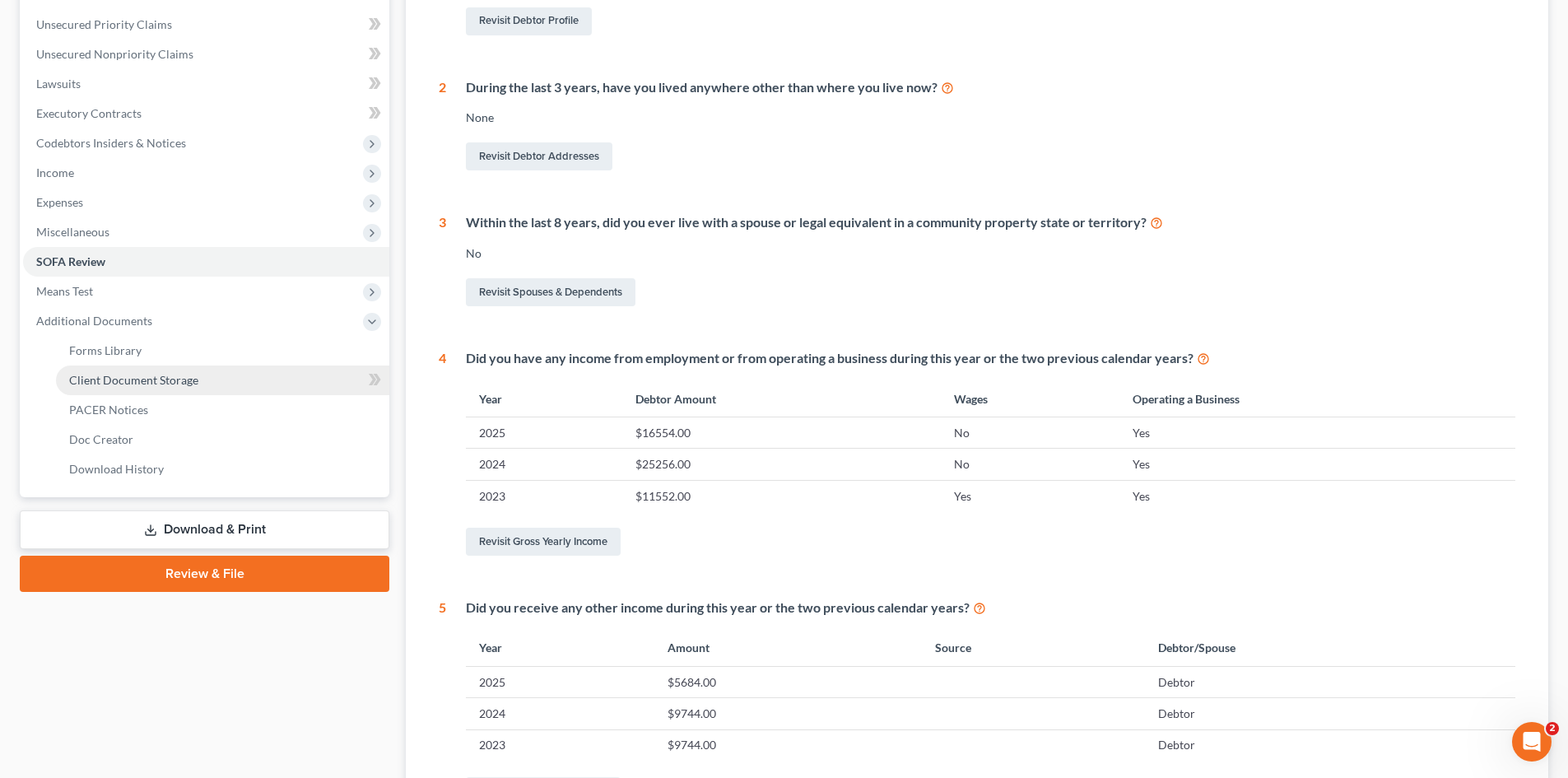
click at [208, 381] on link "Client Document Storage" at bounding box center [223, 380] width 334 height 30
select select "35"
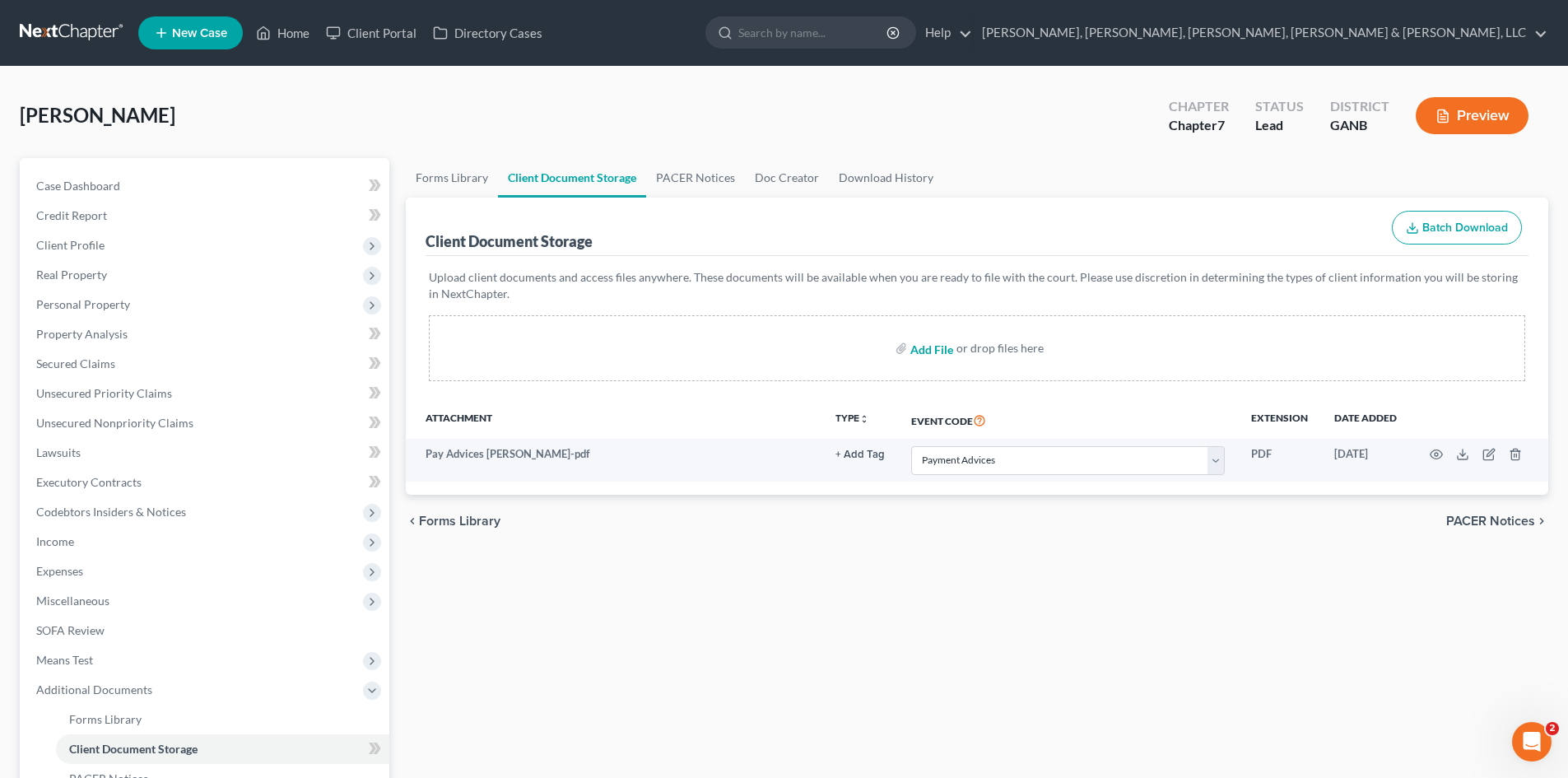
click at [920, 349] on input "file" at bounding box center [930, 348] width 40 height 30
type input "C:\fakepath\[PERSON_NAME] Counseling Certificate.pdf"
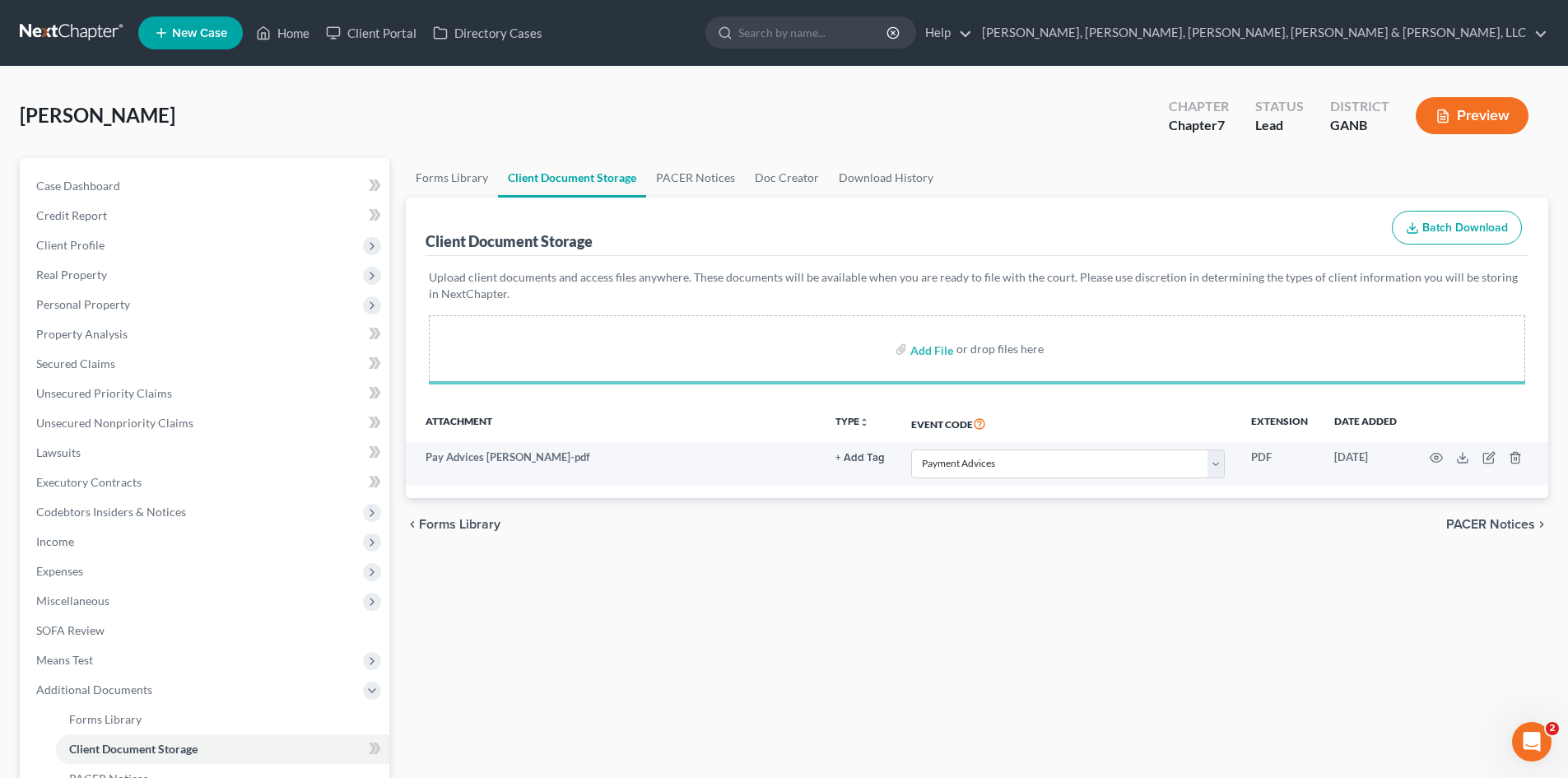
select select "35"
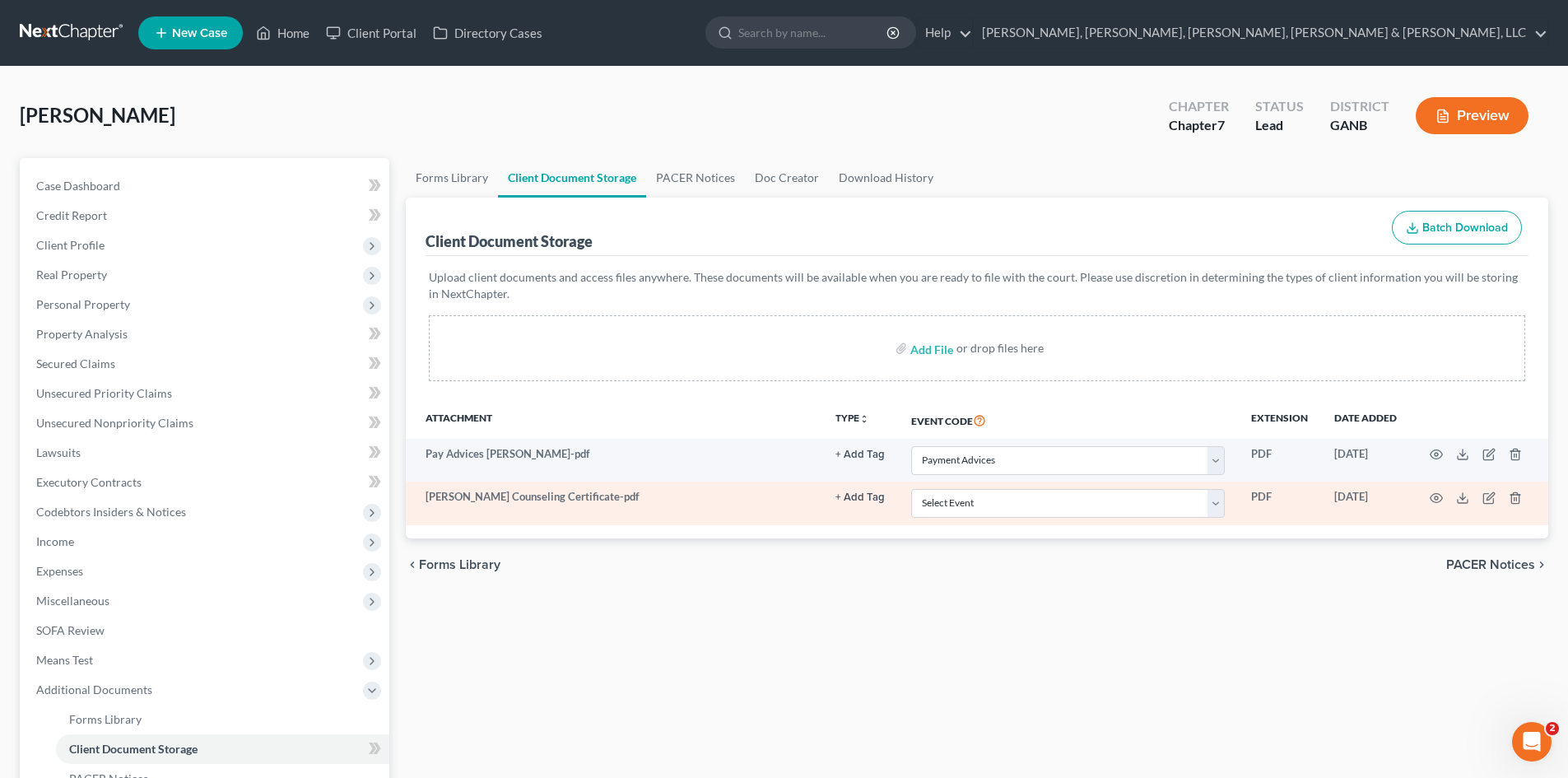
click at [1134, 518] on td "Select Event 01 - Chapter 13 Plan - Initial Plan 02-Application to Pay Filing F…" at bounding box center [1068, 502] width 340 height 43
click at [1131, 507] on select "Select Event 01 - Chapter 13 Plan - Initial Plan 02-Application to Pay Filing F…" at bounding box center [1067, 503] width 313 height 29
select select "5"
click at [911, 489] on select "Select Event 01 - Chapter 13 Plan - Initial Plan 02-Application to Pay Filing F…" at bounding box center [1067, 503] width 313 height 29
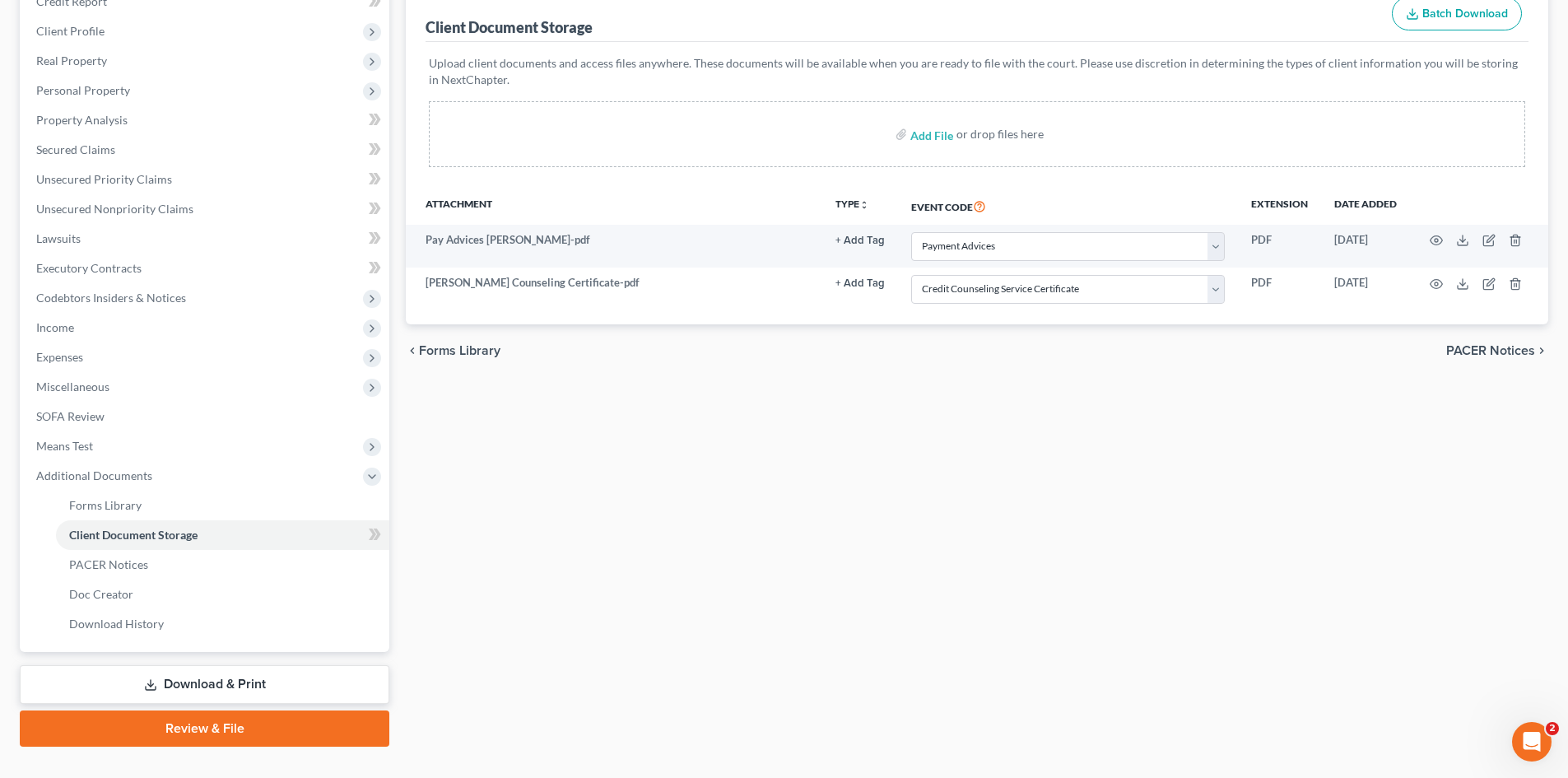
click at [288, 737] on link "Review & File" at bounding box center [204, 728] width 370 height 36
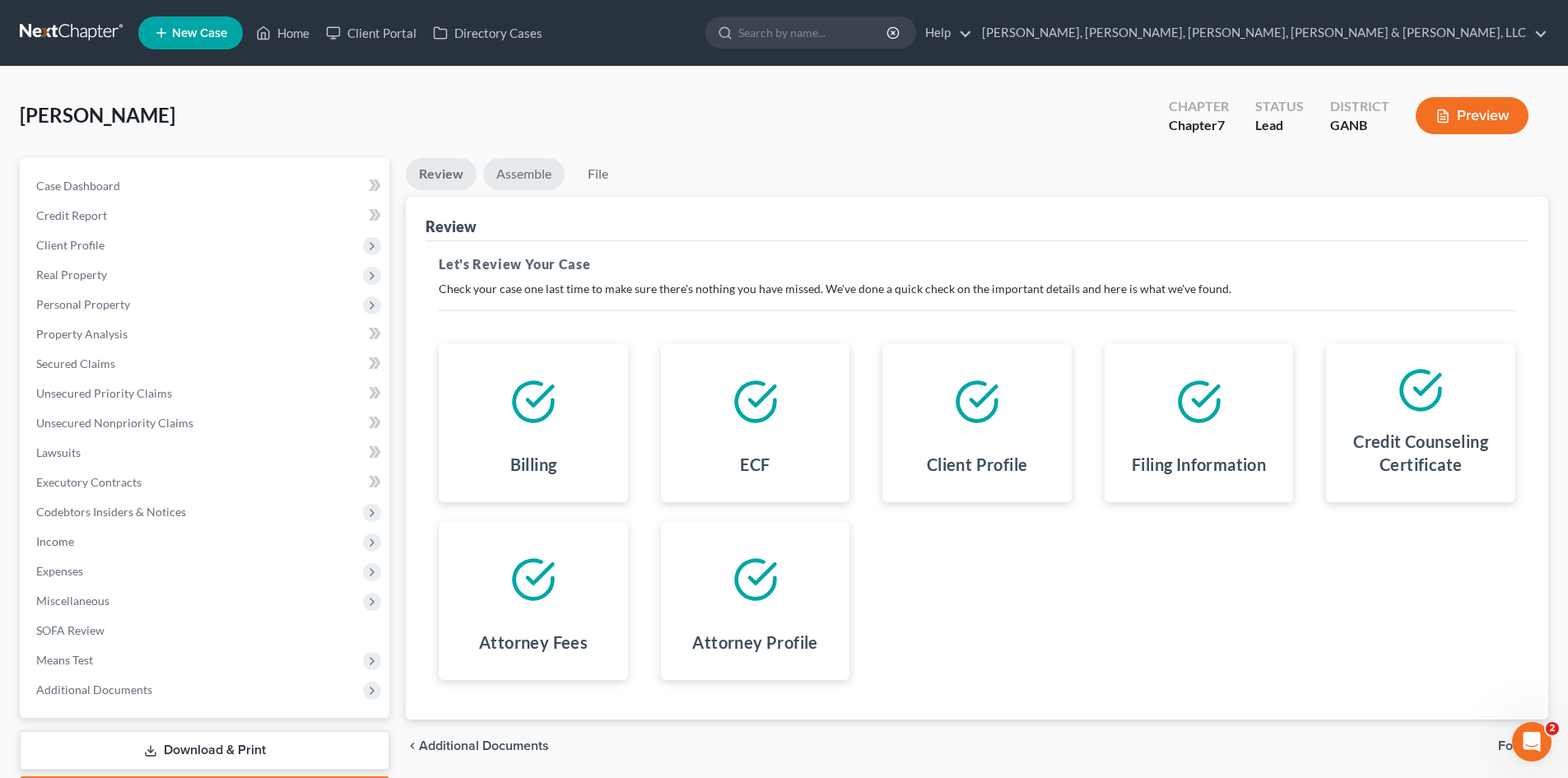
click at [511, 173] on link "Assemble" at bounding box center [524, 174] width 82 height 32
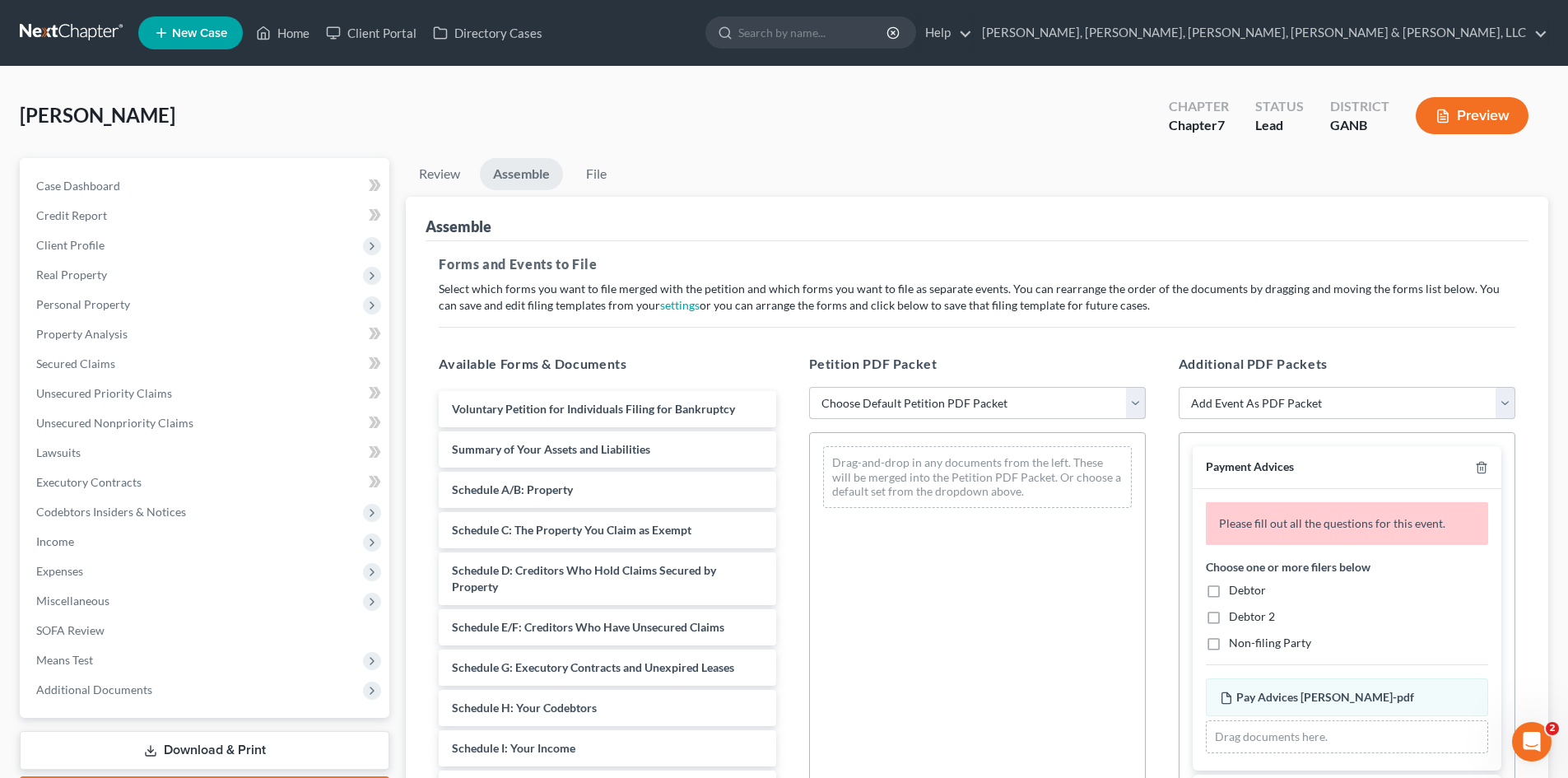
click at [1001, 395] on select "Choose Default Petition PDF Packet Complete Bankruptcy Petition (all forms and …" at bounding box center [977, 404] width 337 height 33
click at [809, 387] on select "Choose Default Petition PDF Packet Complete Bankruptcy Petition (all forms and …" at bounding box center [977, 404] width 337 height 33
drag, startPoint x: 989, startPoint y: 400, endPoint x: 988, endPoint y: 418, distance: 18.0
click at [989, 400] on select "Choose Default Petition PDF Packet Complete Bankruptcy Petition (all forms and …" at bounding box center [977, 404] width 337 height 33
select select "0"
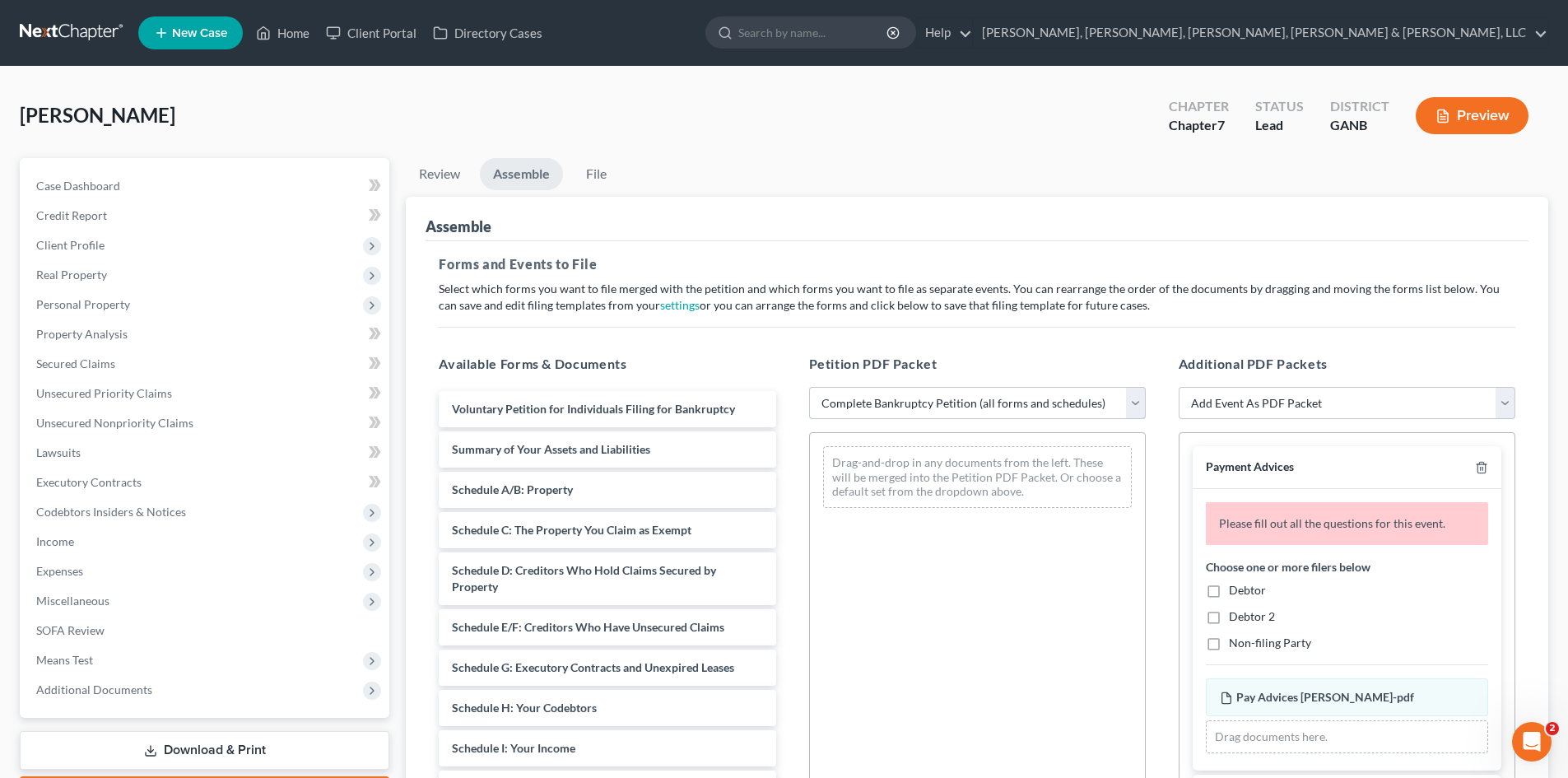
click at [809, 387] on select "Choose Default Petition PDF Packet Complete Bankruptcy Petition (all forms and …" at bounding box center [977, 404] width 337 height 33
click at [1231, 595] on span "Debtor" at bounding box center [1248, 590] width 37 height 14
click at [1235, 593] on input "Debtor" at bounding box center [1240, 587] width 11 height 11
checkbox input "true"
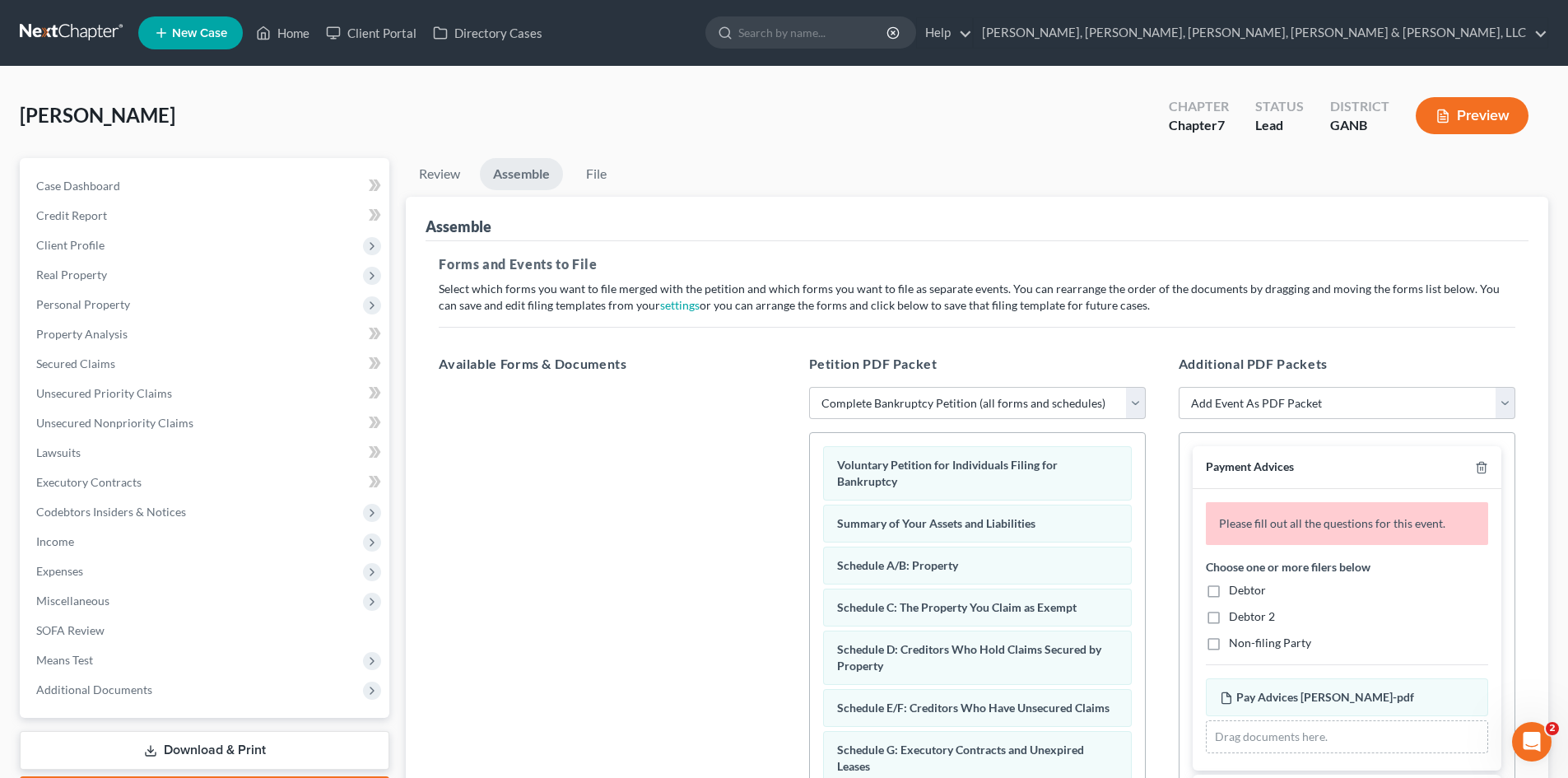
scroll to position [243, 0]
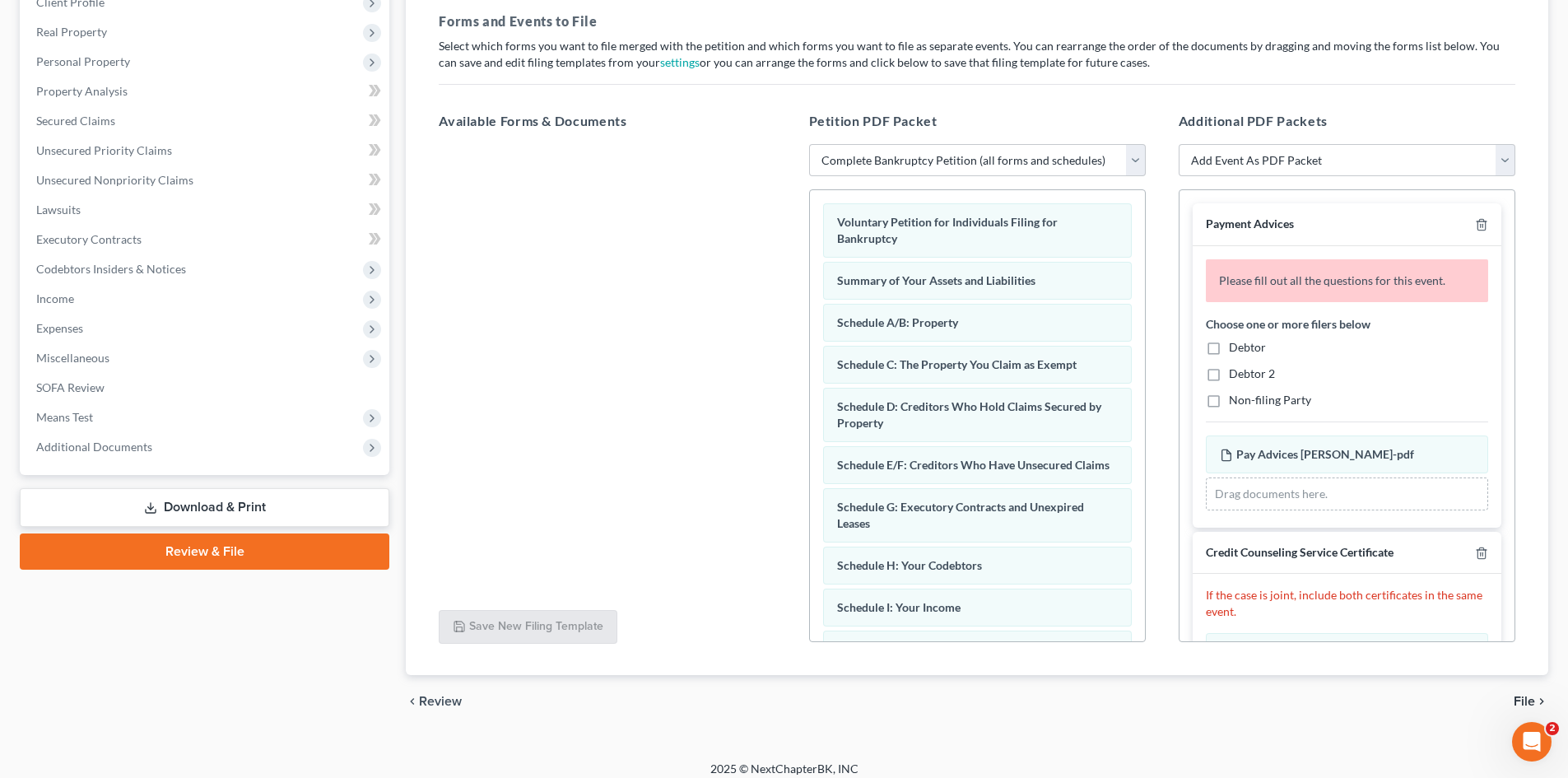
click at [1247, 346] on span "Debtor" at bounding box center [1248, 346] width 37 height 14
click at [1246, 346] on input "Debtor" at bounding box center [1240, 344] width 11 height 11
checkbox input "true"
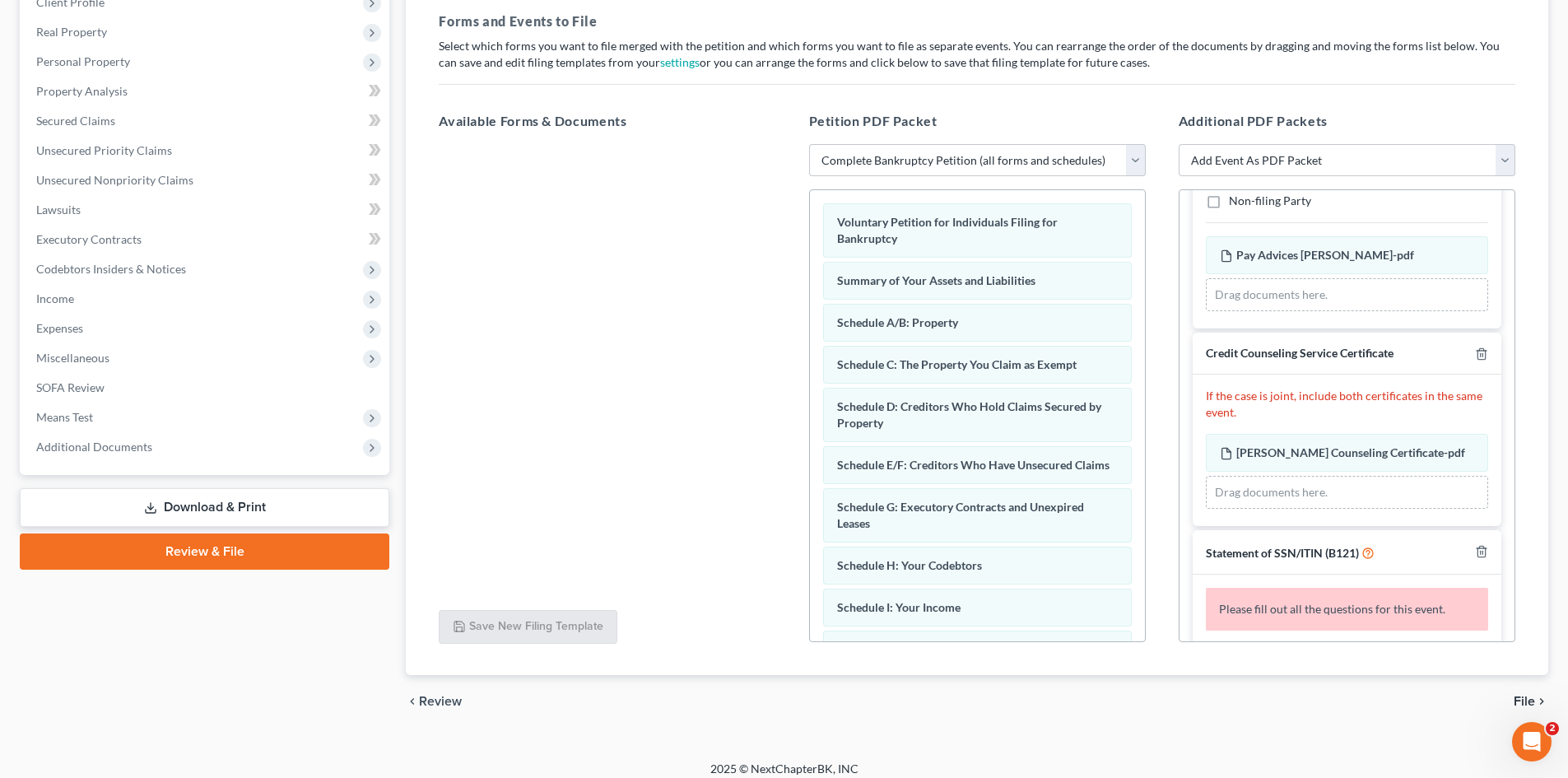
scroll to position [308, 0]
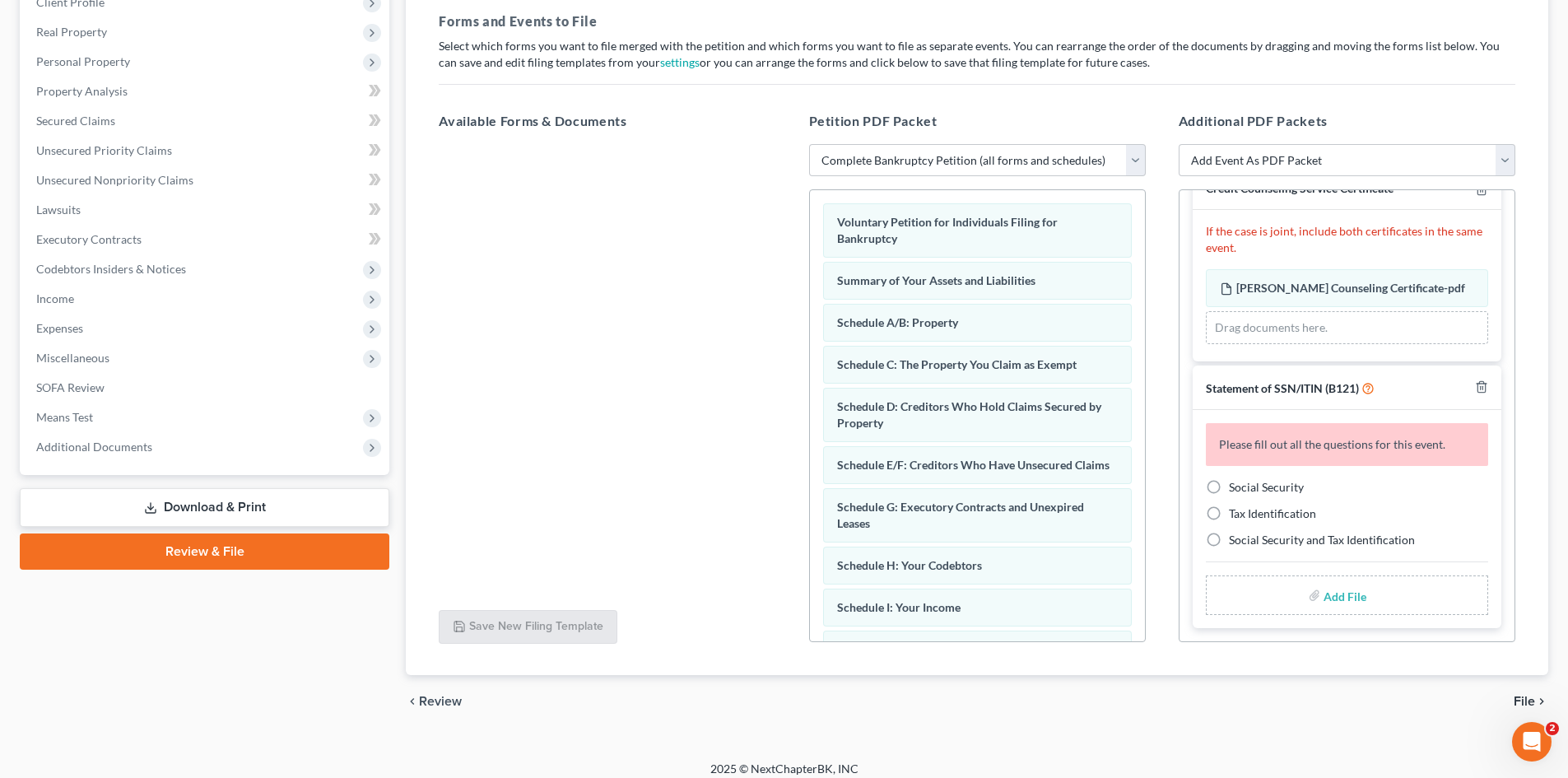
click at [1251, 488] on span "Social Security" at bounding box center [1266, 487] width 75 height 14
click at [1246, 488] on input "Social Security" at bounding box center [1240, 484] width 11 height 11
radio input "true"
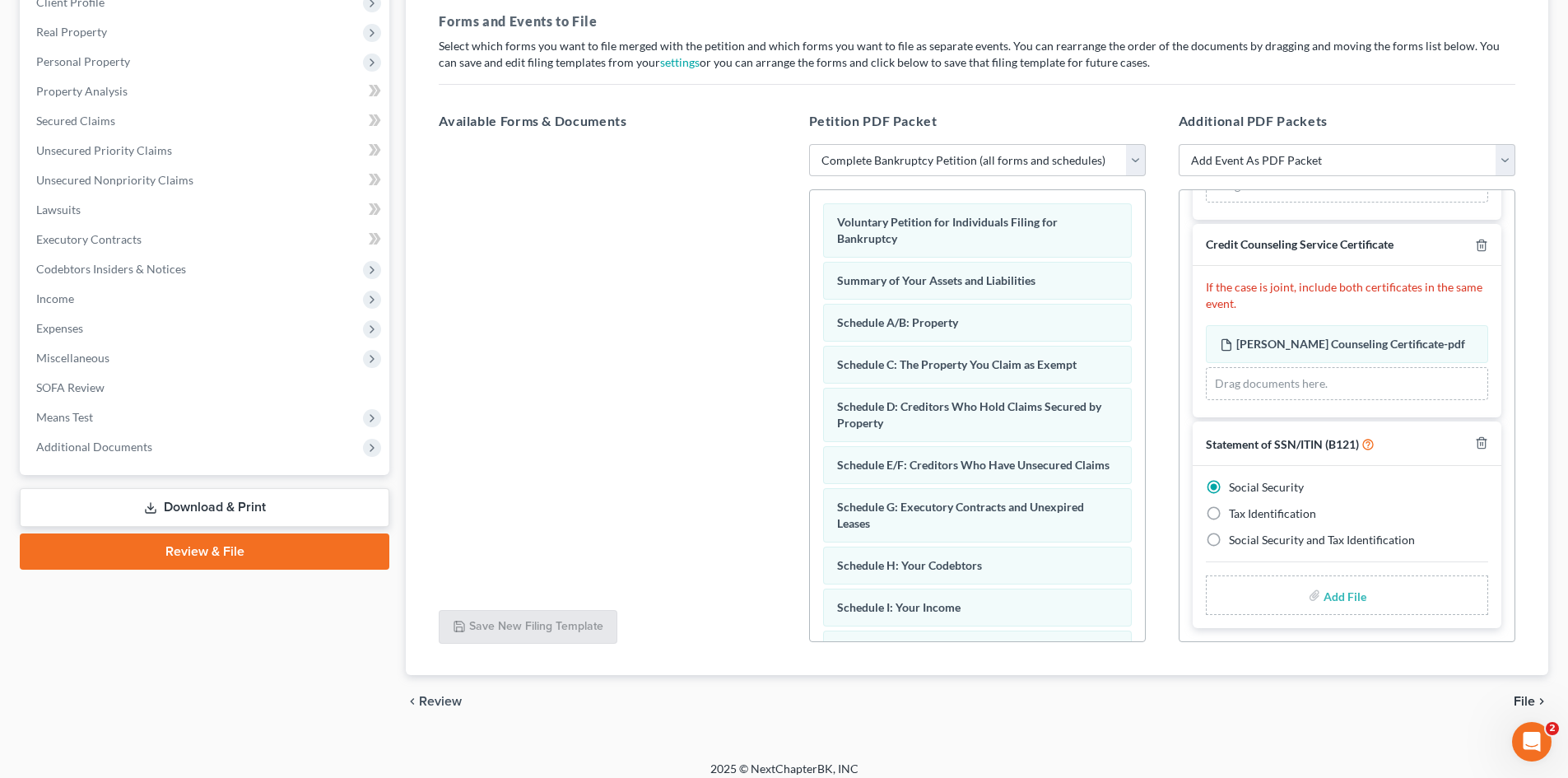
click at [1323, 596] on label "Add File" at bounding box center [1347, 598] width 47 height 30
click at [1349, 593] on input "file" at bounding box center [1343, 595] width 40 height 30
type input "C:\fakepath\[PERSON_NAME] B121.pdf"
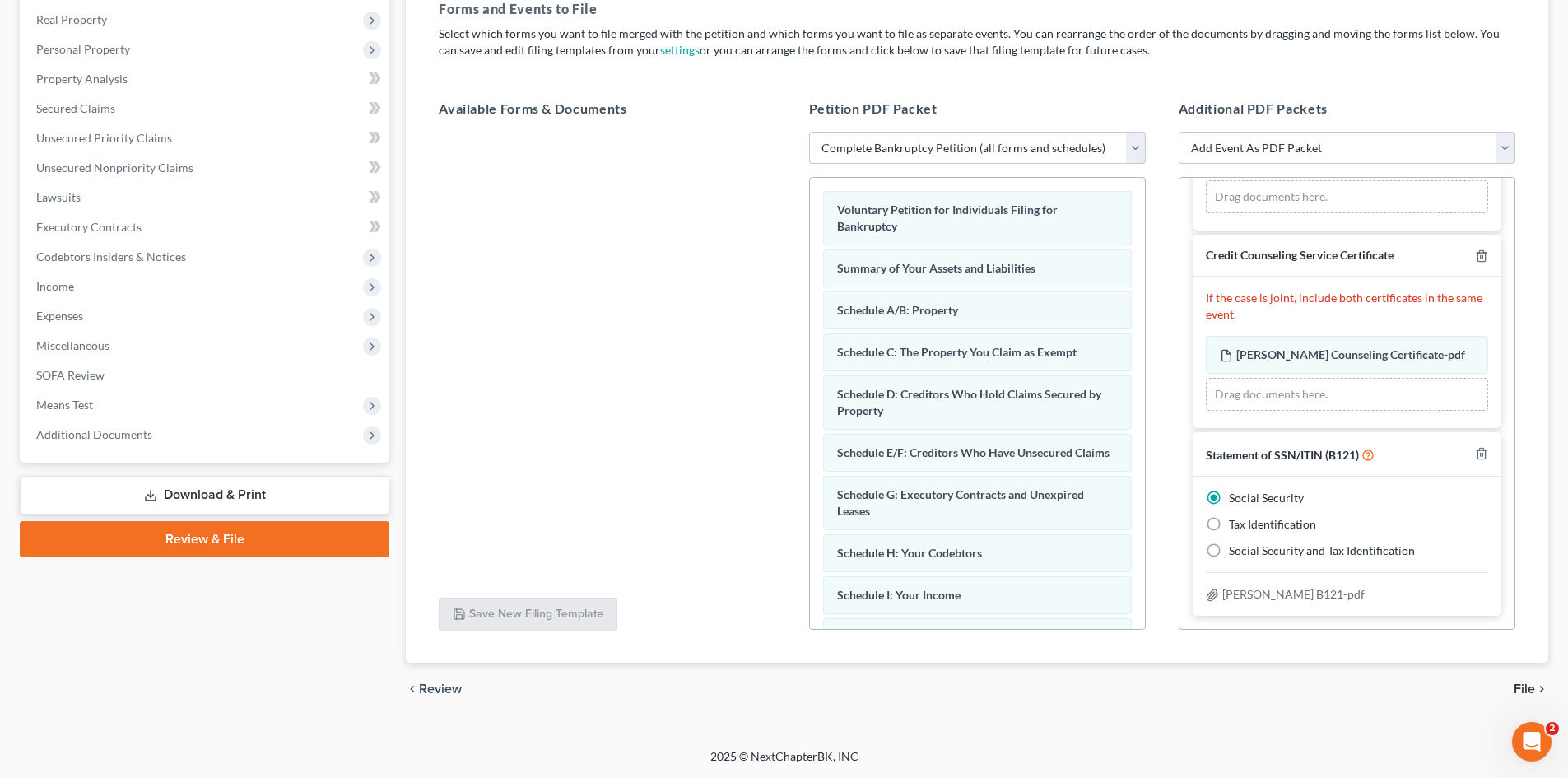
click at [1525, 689] on span "File" at bounding box center [1524, 689] width 21 height 14
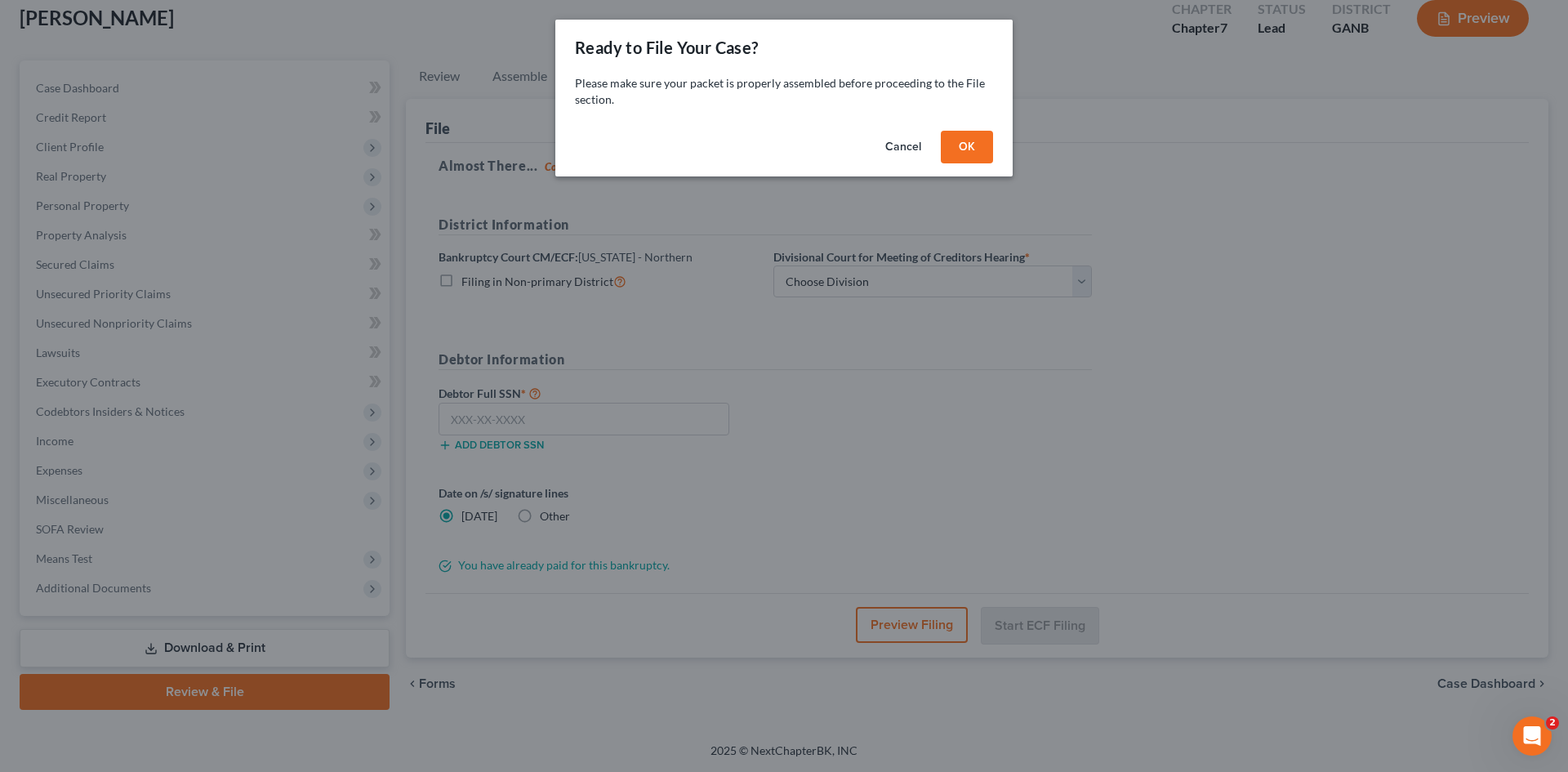
click at [964, 136] on button "OK" at bounding box center [966, 147] width 52 height 33
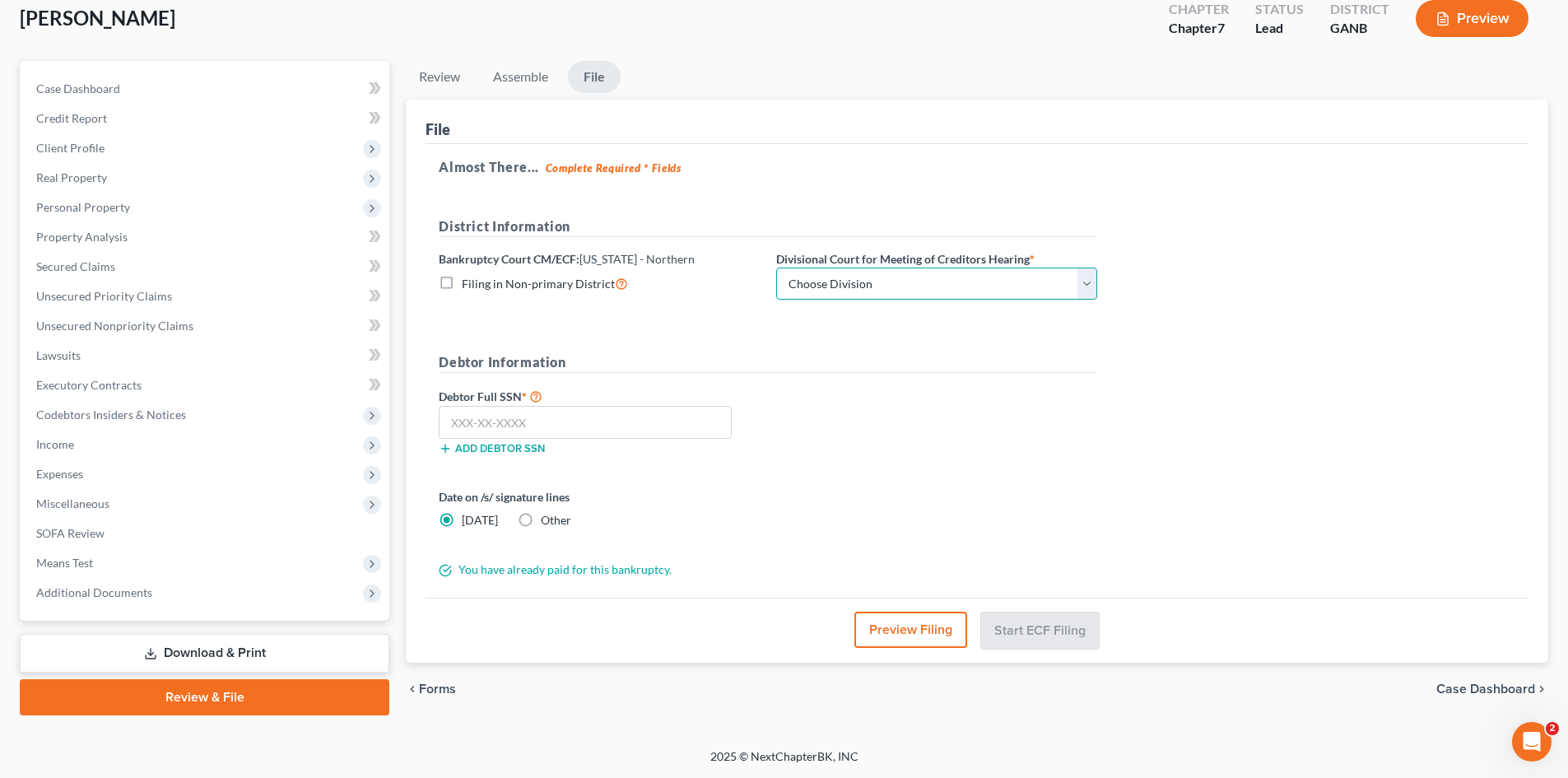
click at [956, 269] on select "Choose Division [GEOGRAPHIC_DATA] [GEOGRAPHIC_DATA] [GEOGRAPHIC_DATA] [GEOGRAPH…" at bounding box center [936, 284] width 321 height 33
select select "0"
click at [776, 268] on select "Choose Division [GEOGRAPHIC_DATA] [GEOGRAPHIC_DATA] [GEOGRAPHIC_DATA] [GEOGRAPH…" at bounding box center [936, 284] width 321 height 33
click at [618, 436] on input "text" at bounding box center [585, 422] width 293 height 33
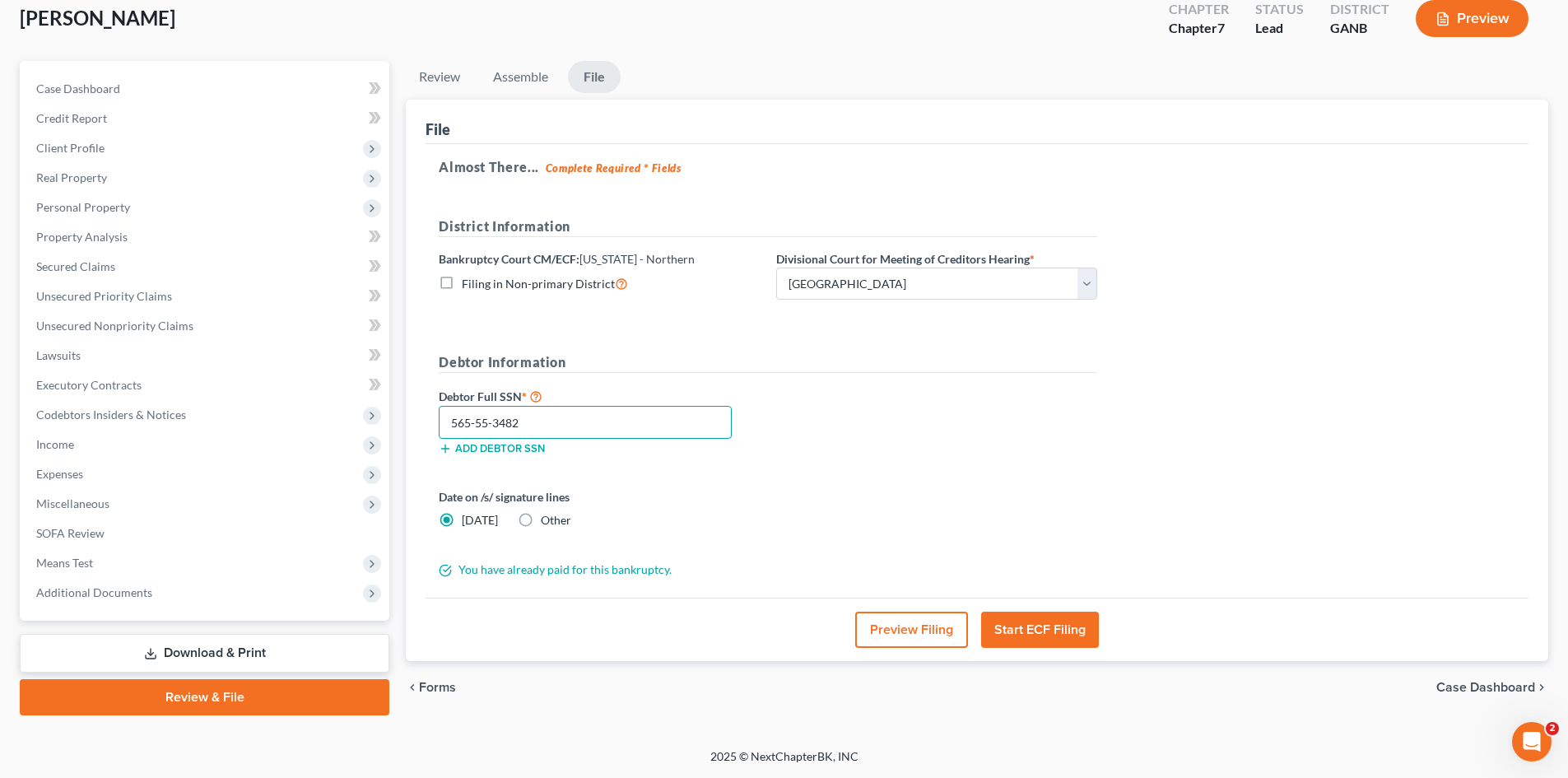
type input "565-55-3482"
click at [1013, 615] on button "Start ECF Filing" at bounding box center [1039, 629] width 117 height 36
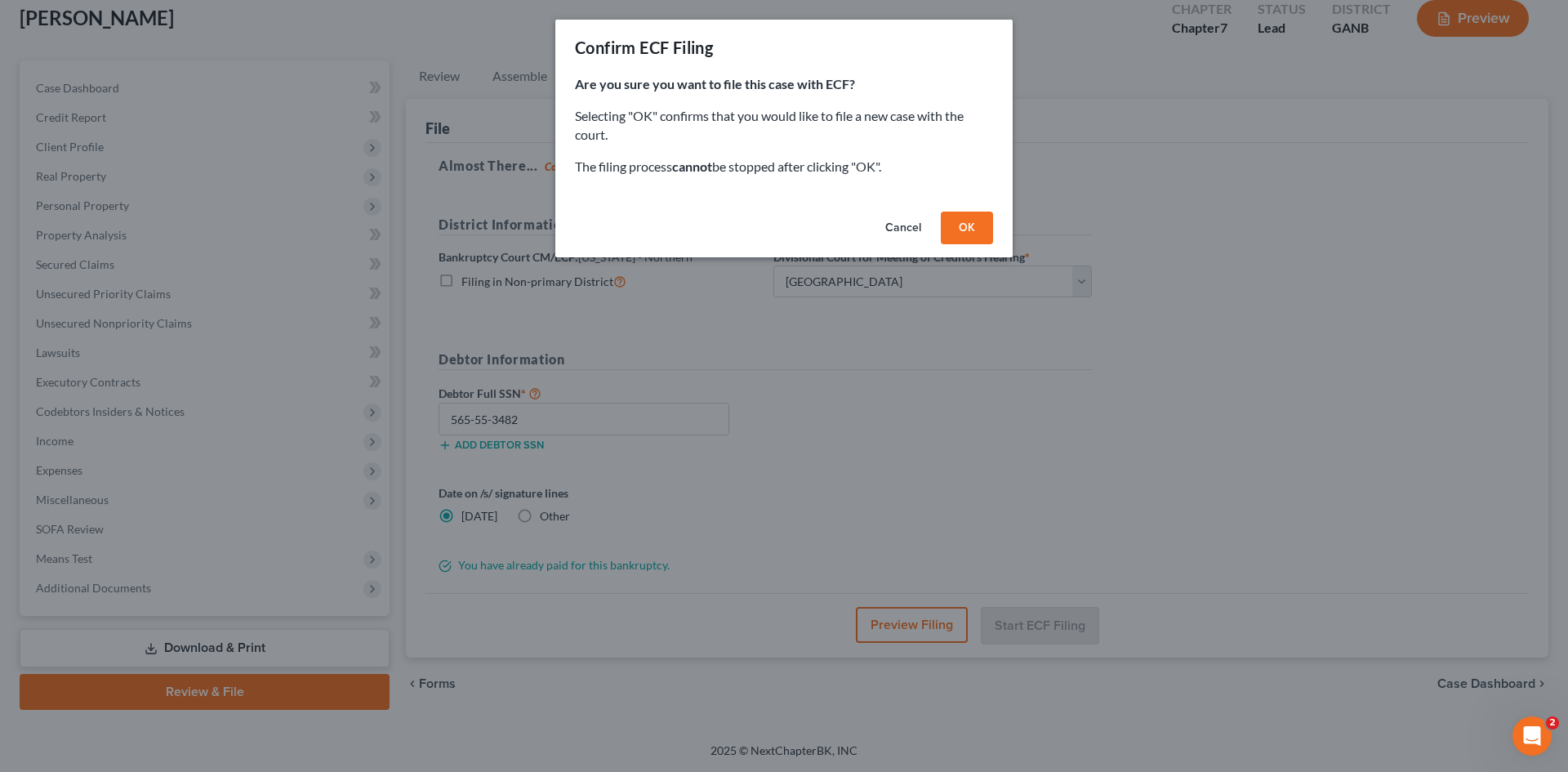
click at [985, 219] on button "OK" at bounding box center [966, 228] width 52 height 33
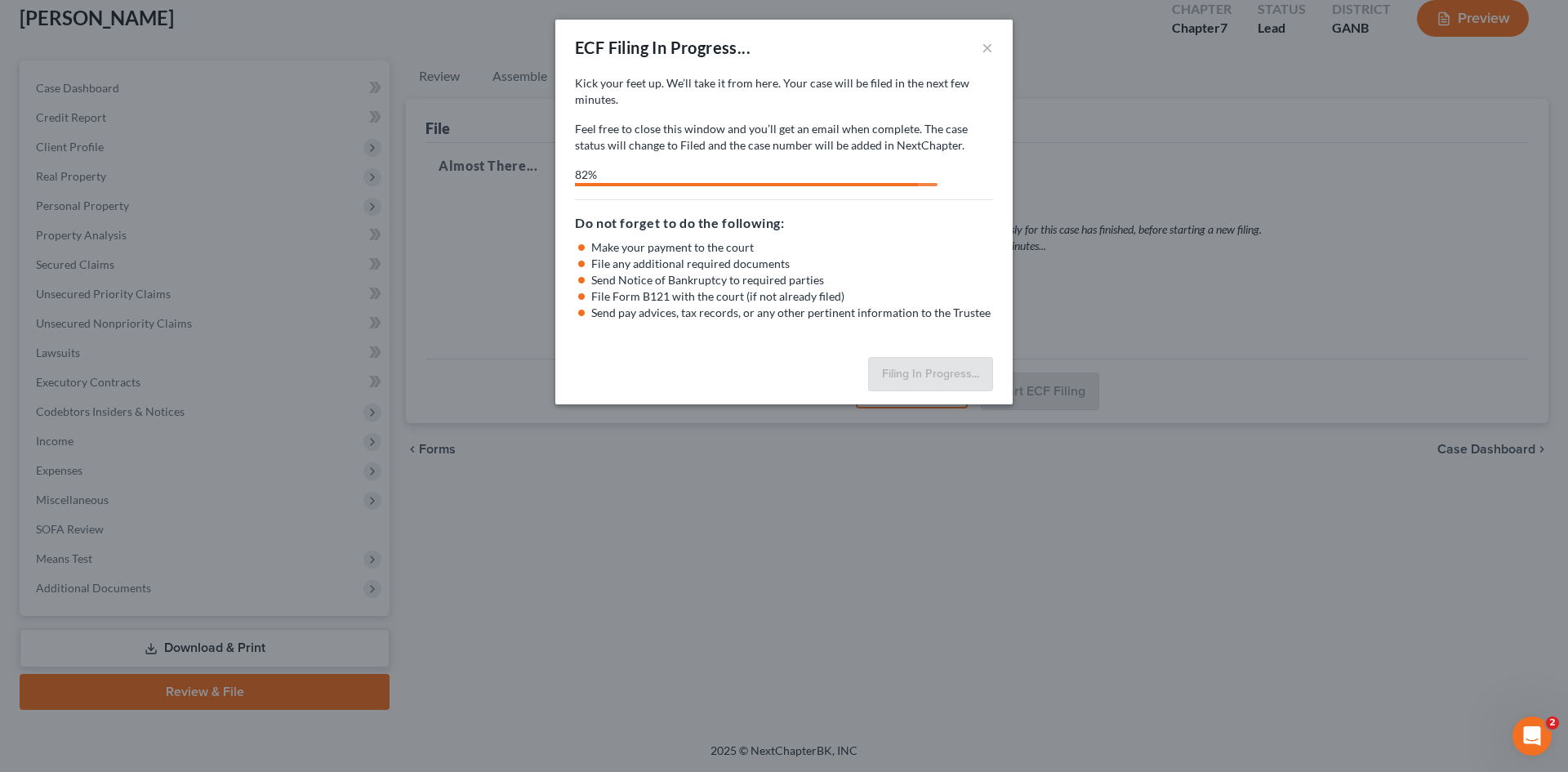
select select "0"
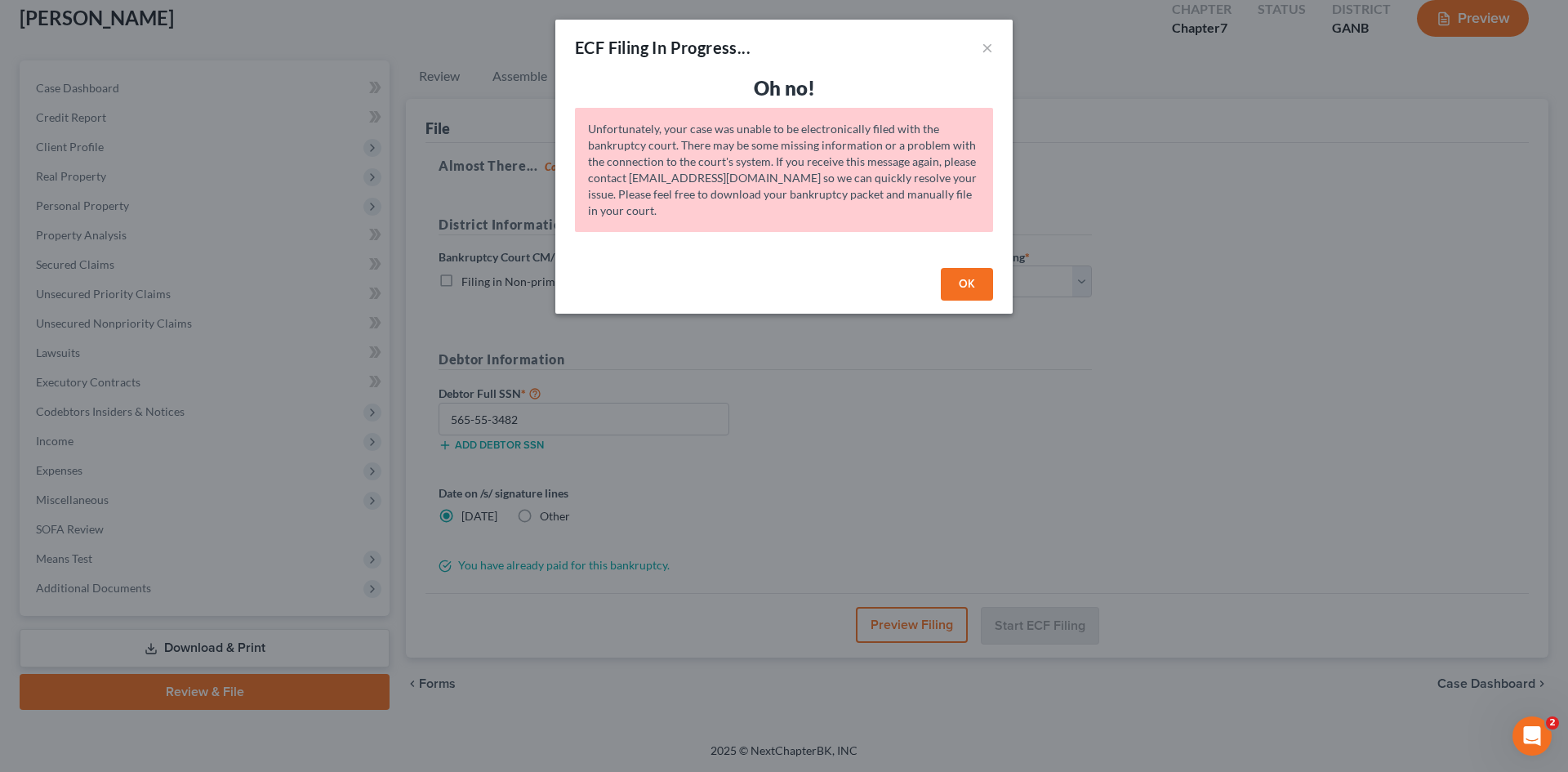
click at [975, 285] on button "OK" at bounding box center [966, 284] width 52 height 33
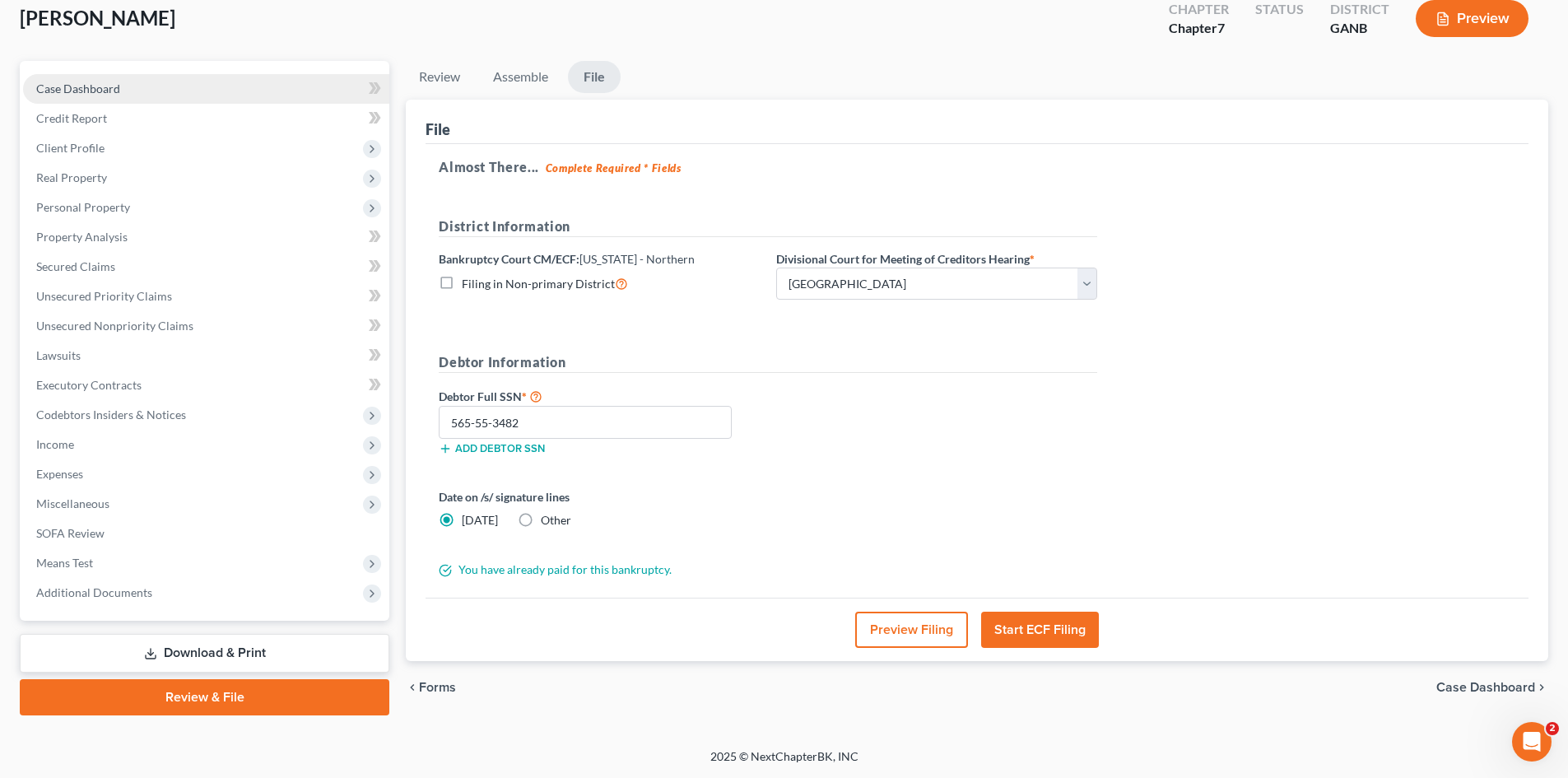
drag, startPoint x: 112, startPoint y: 70, endPoint x: 109, endPoint y: 79, distance: 9.5
click at [112, 70] on div "Case Dashboard Payments Invoices Payments Payments Credit Report Client Profile…" at bounding box center [204, 340] width 370 height 560
click at [120, 112] on link "Credit Report" at bounding box center [207, 118] width 367 height 30
click at [112, 92] on span "Case Dashboard" at bounding box center [78, 88] width 84 height 14
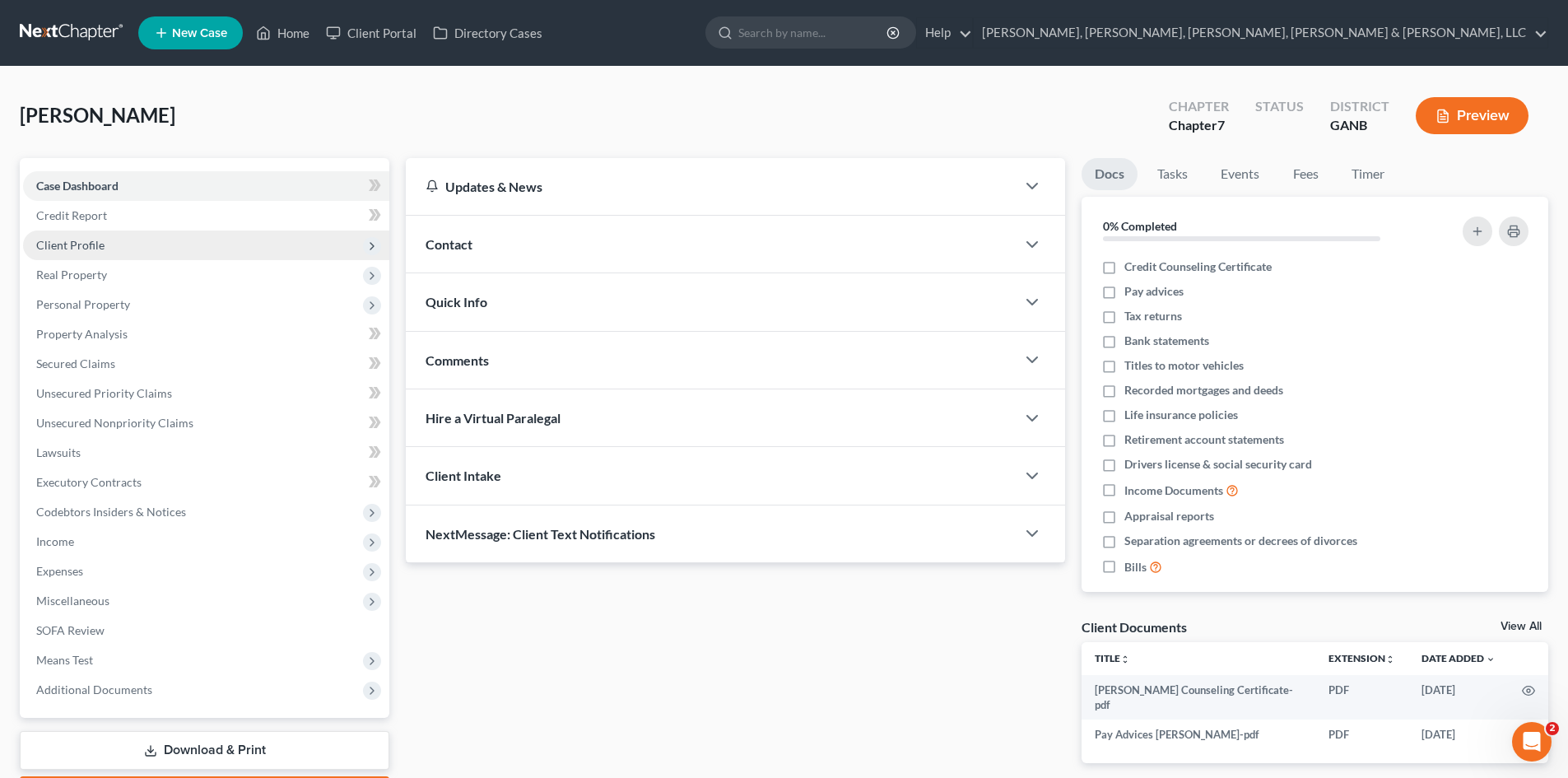
click at [162, 240] on span "Client Profile" at bounding box center [207, 245] width 367 height 30
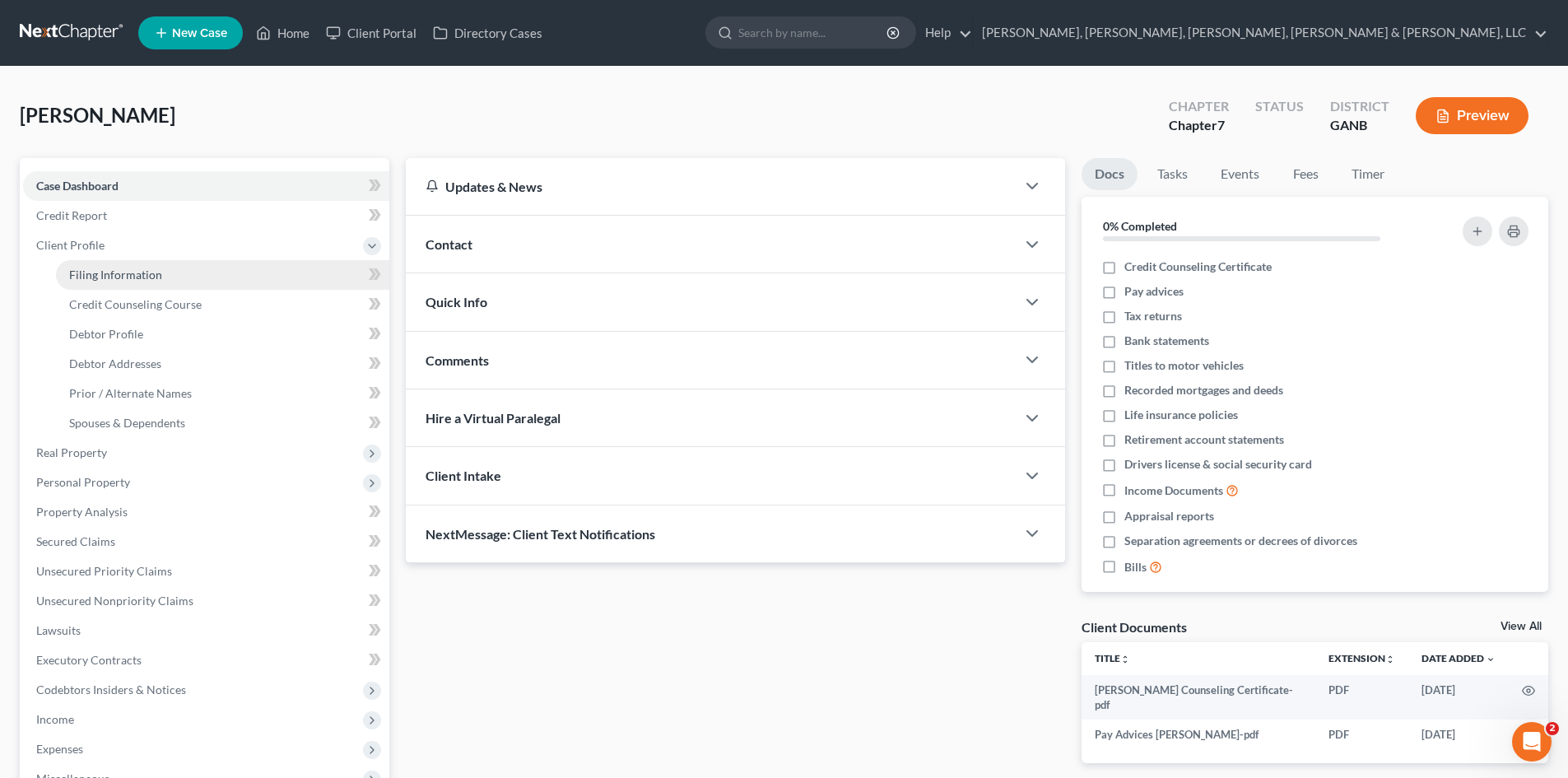
click at [173, 276] on link "Filing Information" at bounding box center [223, 275] width 334 height 30
select select "1"
select select "0"
select select "10"
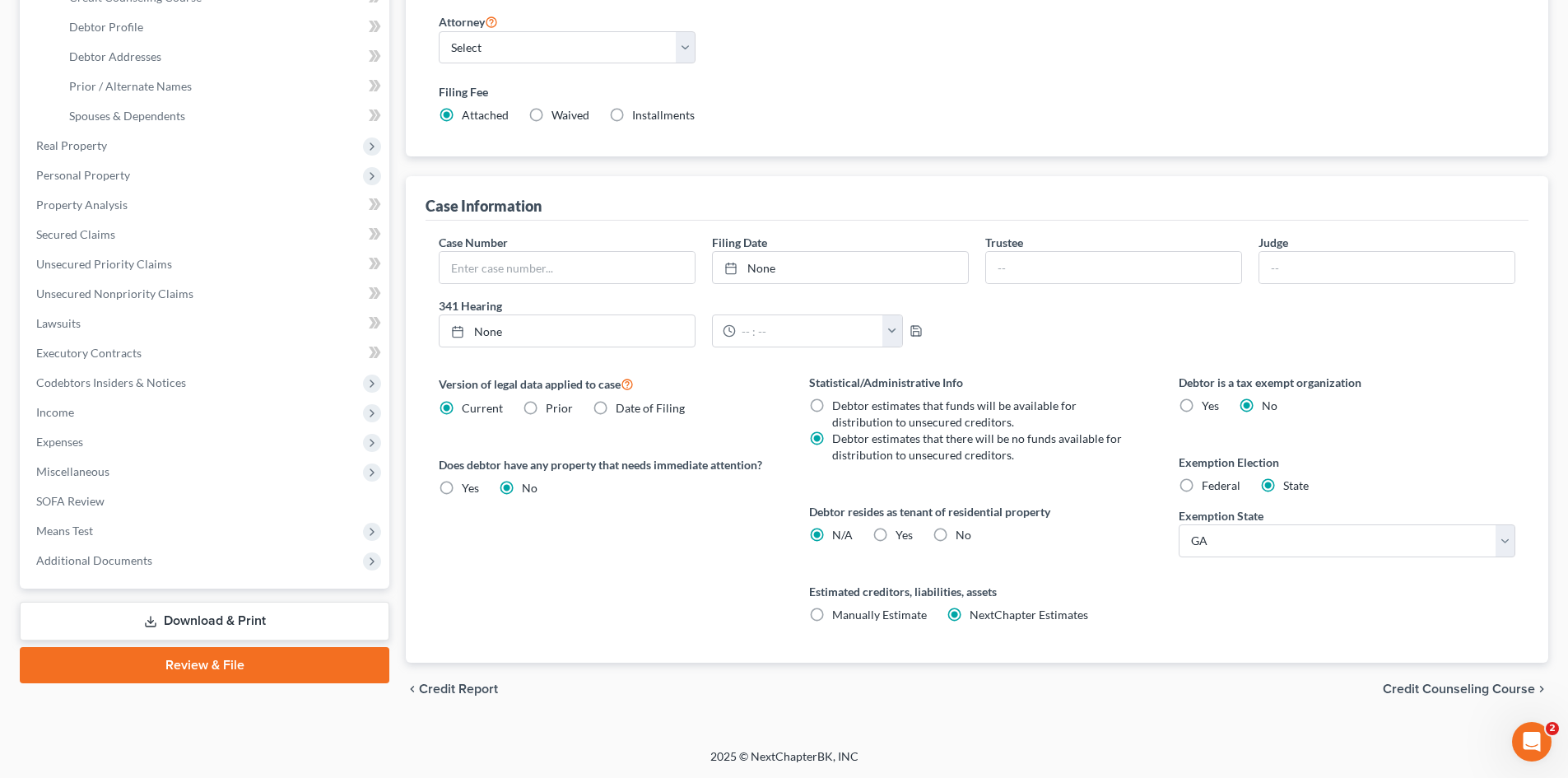
click at [236, 665] on link "Review & File" at bounding box center [204, 665] width 370 height 36
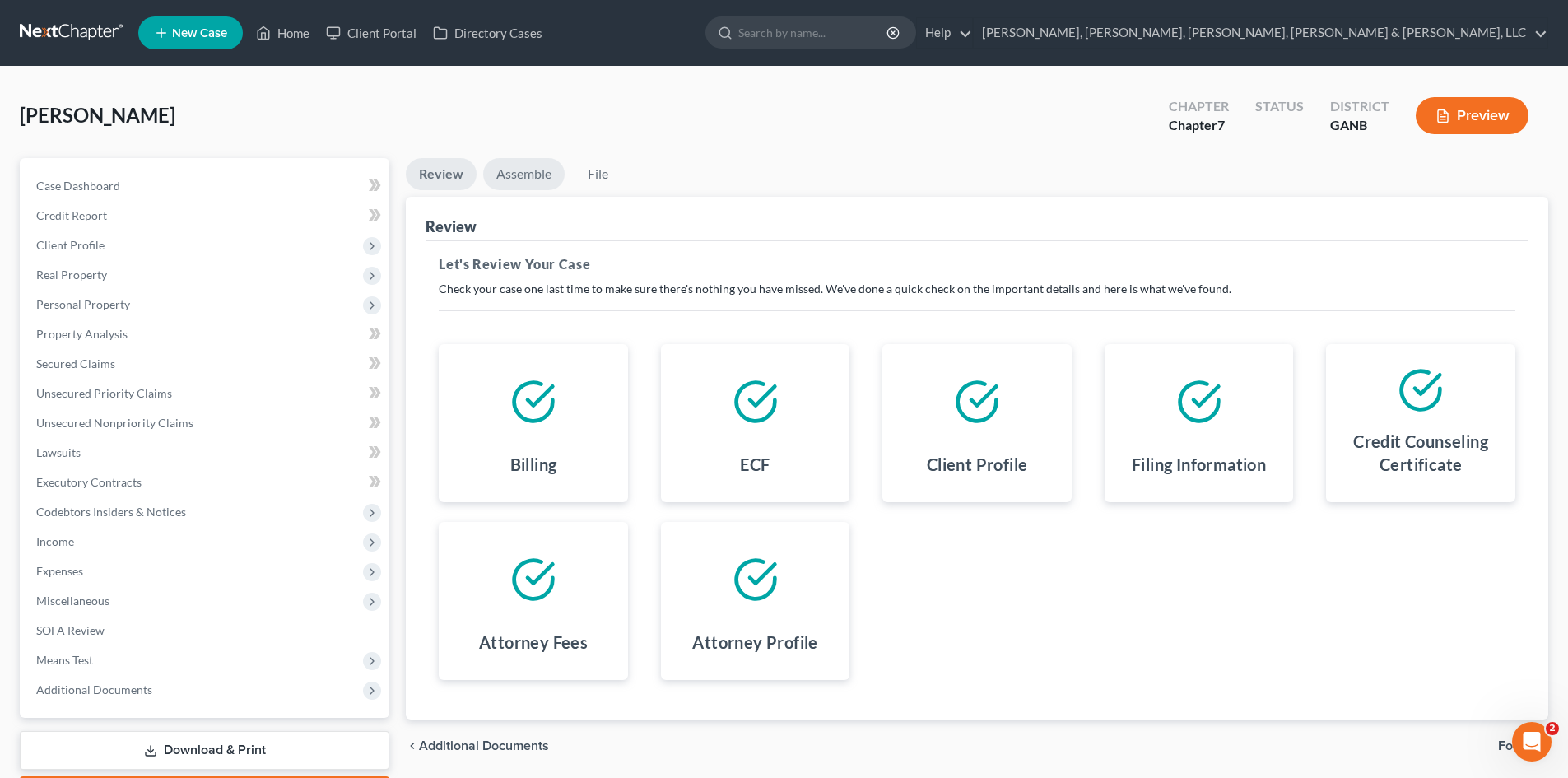
click at [500, 189] on link "Assemble" at bounding box center [524, 174] width 82 height 32
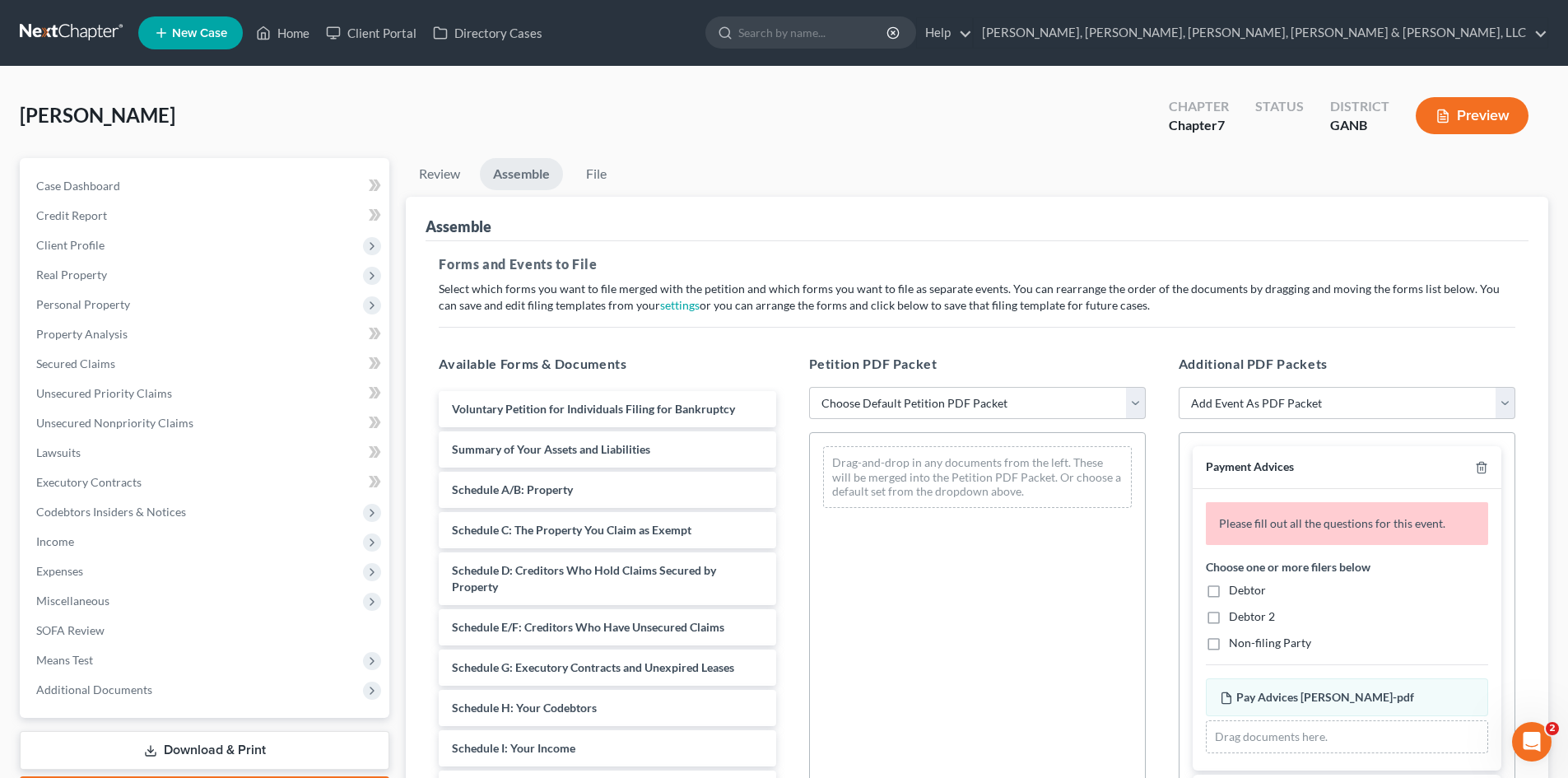
click at [1253, 596] on span "Debtor" at bounding box center [1248, 590] width 37 height 14
click at [1246, 593] on input "Debtor" at bounding box center [1240, 587] width 11 height 11
checkbox input "true"
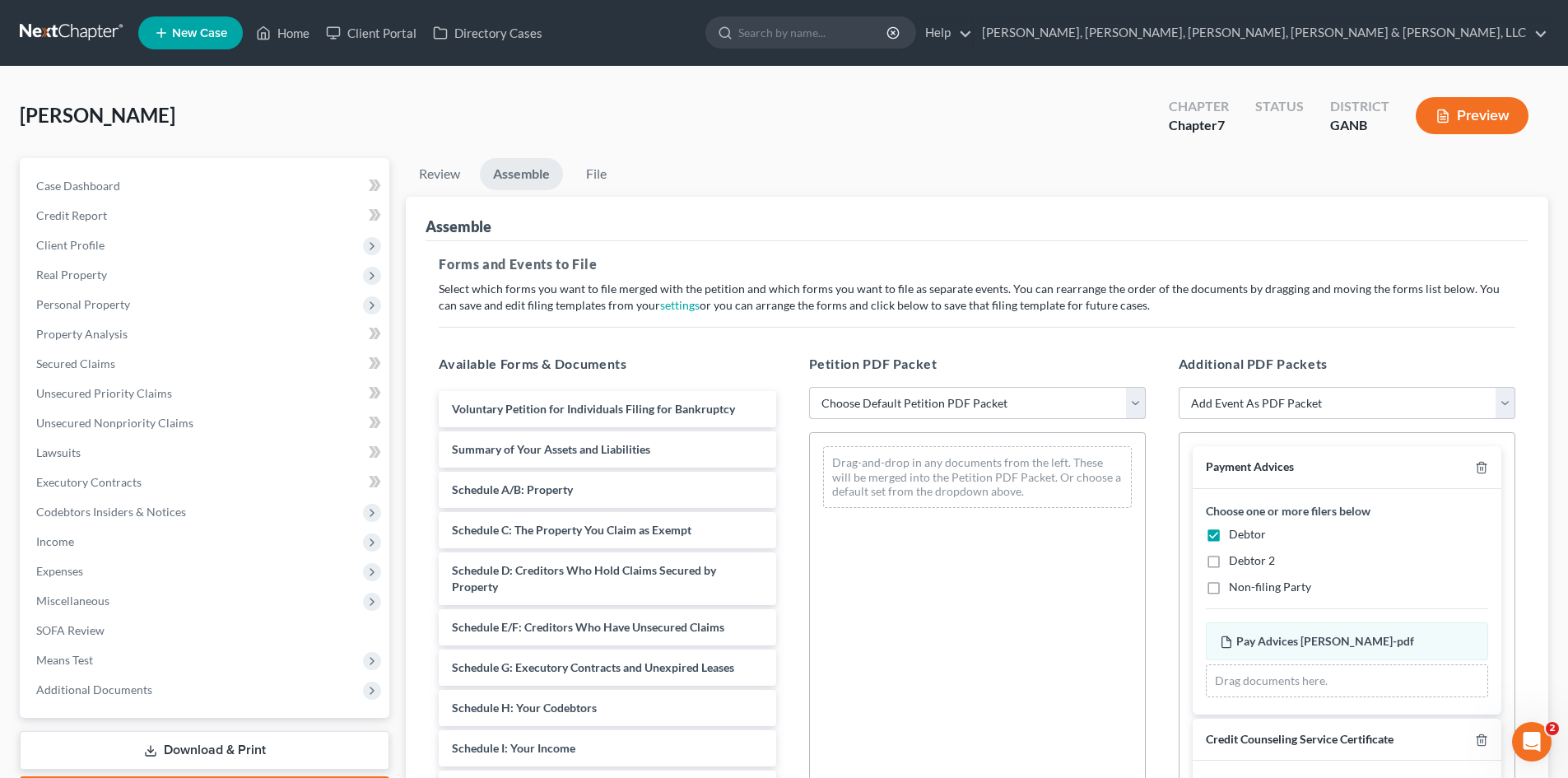
click at [1076, 415] on select "Choose Default Petition PDF Packet Complete Bankruptcy Petition (all forms and …" at bounding box center [977, 404] width 337 height 33
select select "0"
click at [809, 387] on select "Choose Default Petition PDF Packet Complete Bankruptcy Petition (all forms and …" at bounding box center [977, 404] width 337 height 33
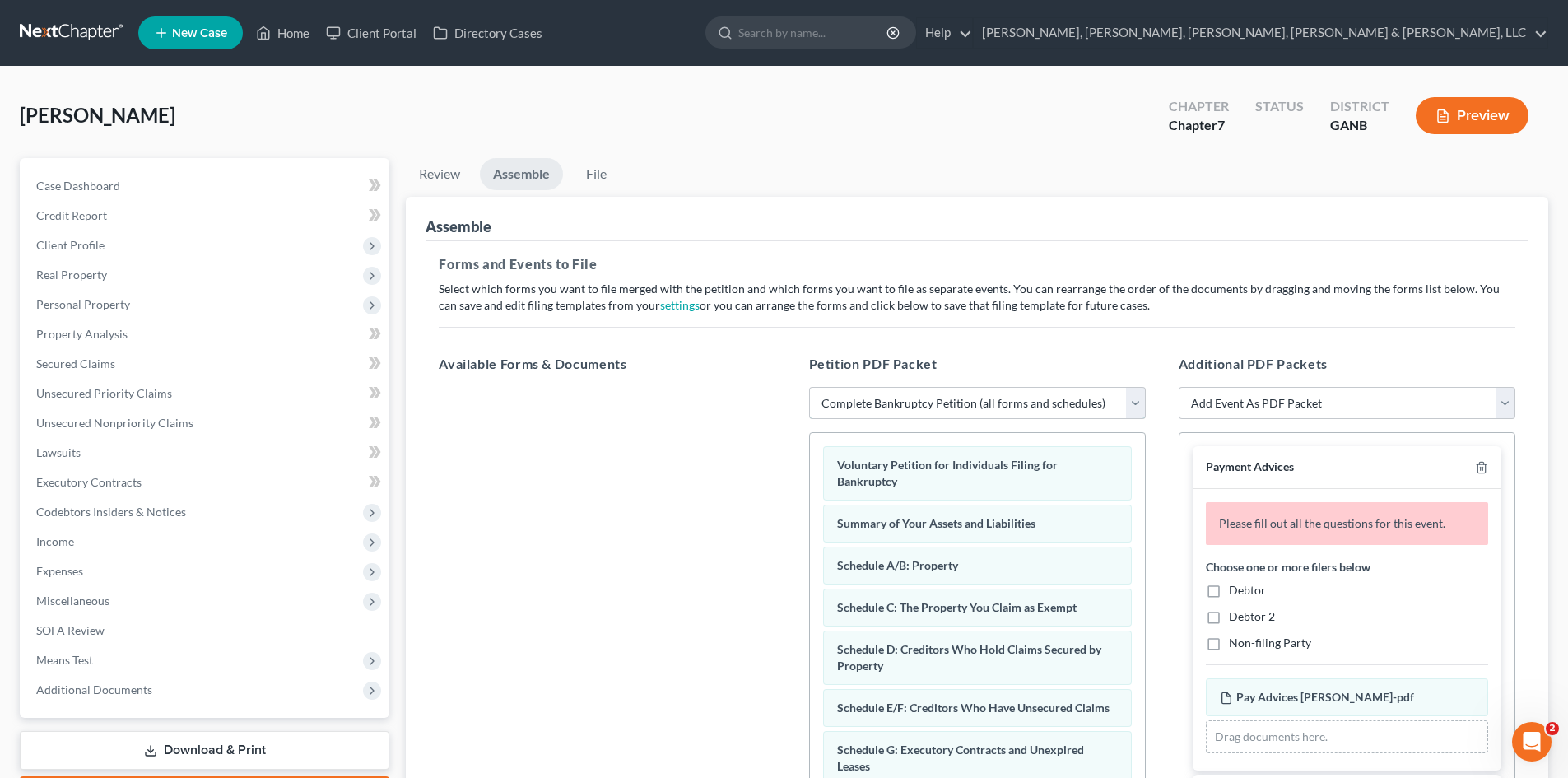
scroll to position [255, 0]
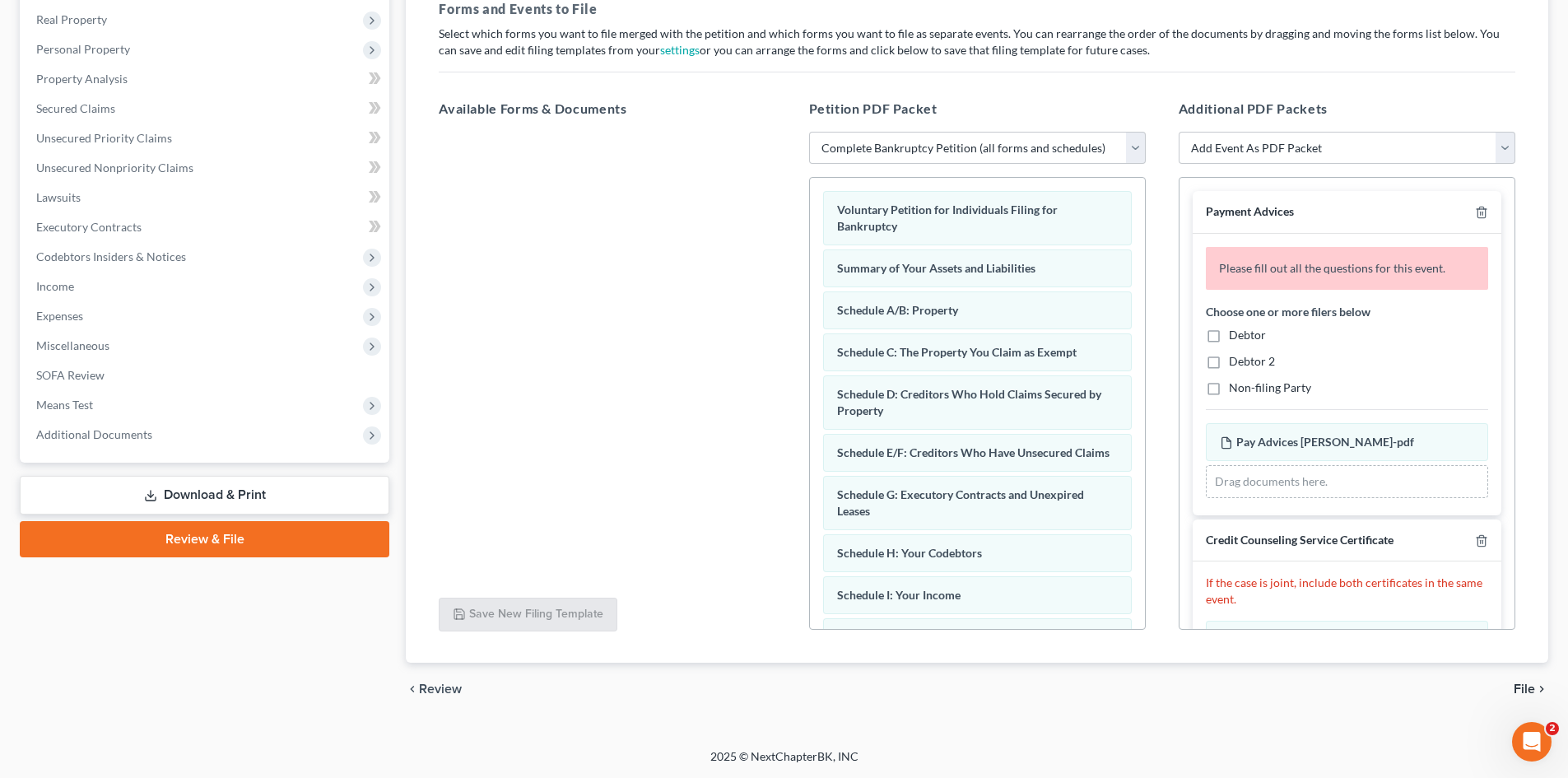
click at [1251, 338] on span "Debtor" at bounding box center [1248, 335] width 37 height 14
click at [1246, 338] on input "Debtor" at bounding box center [1240, 332] width 11 height 11
checkbox input "true"
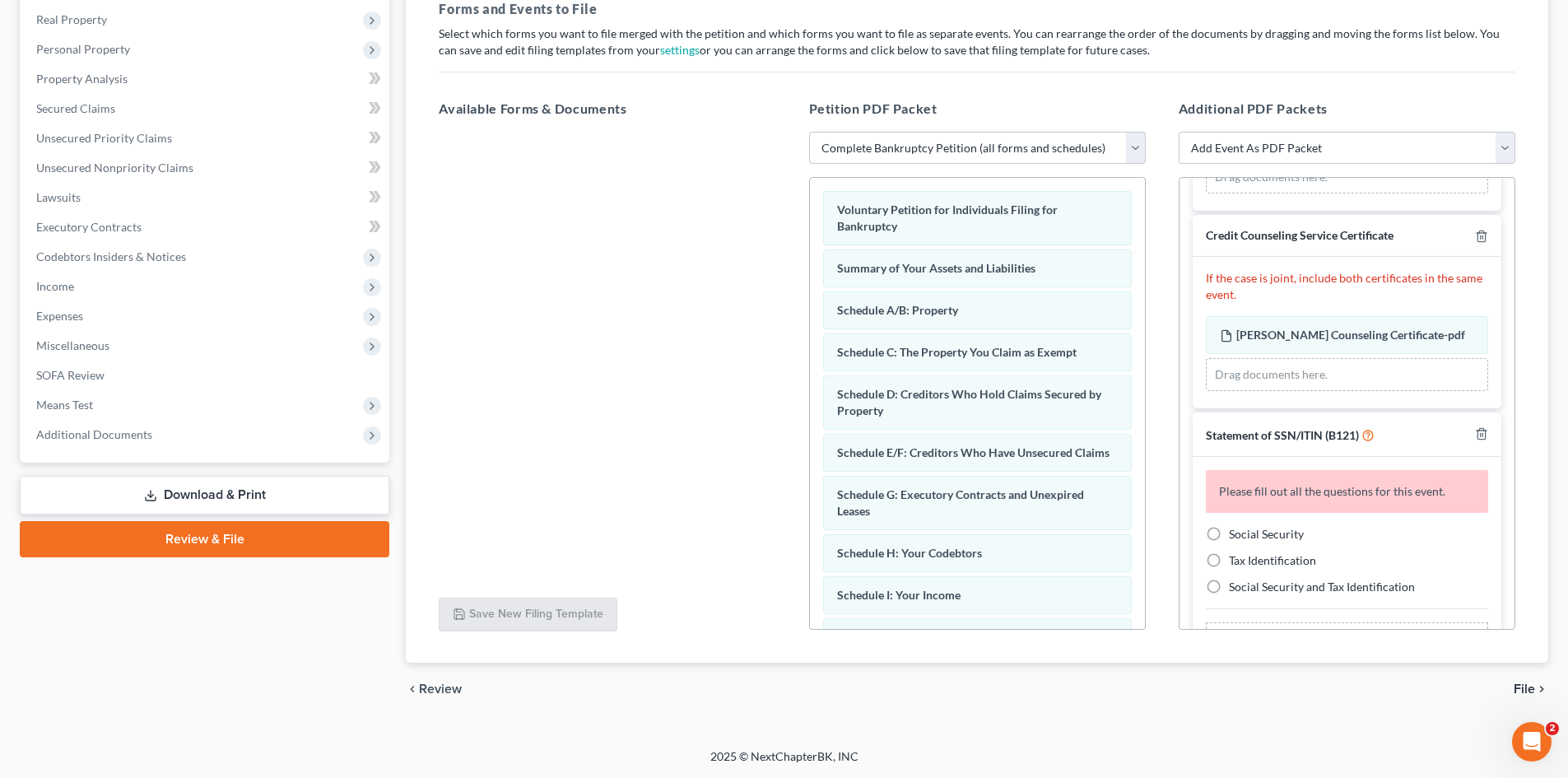
scroll to position [308, 0]
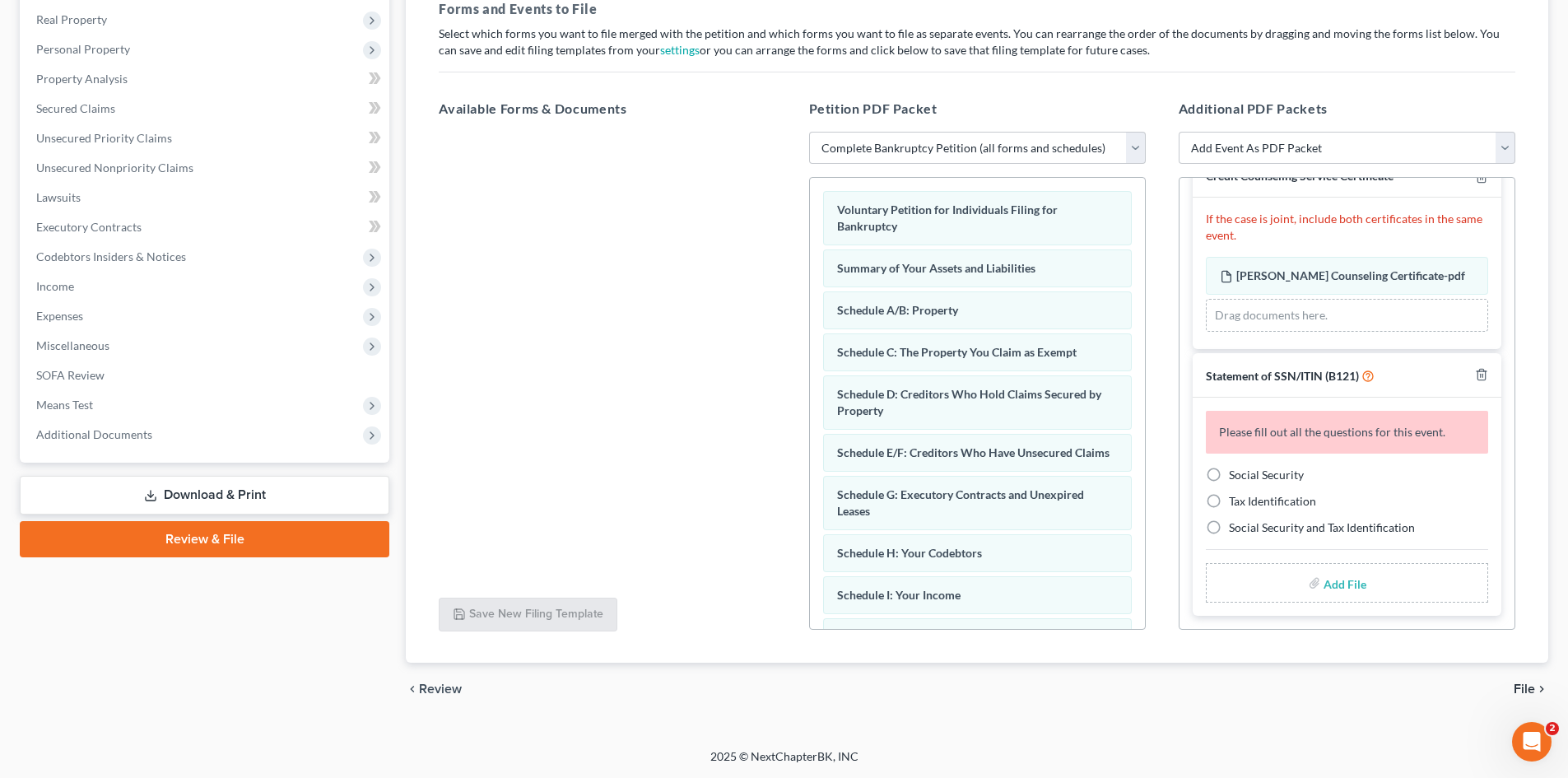
click at [1242, 470] on span "Social Security" at bounding box center [1266, 474] width 75 height 14
click at [1242, 470] on input "Social Security" at bounding box center [1240, 471] width 11 height 11
radio input "true"
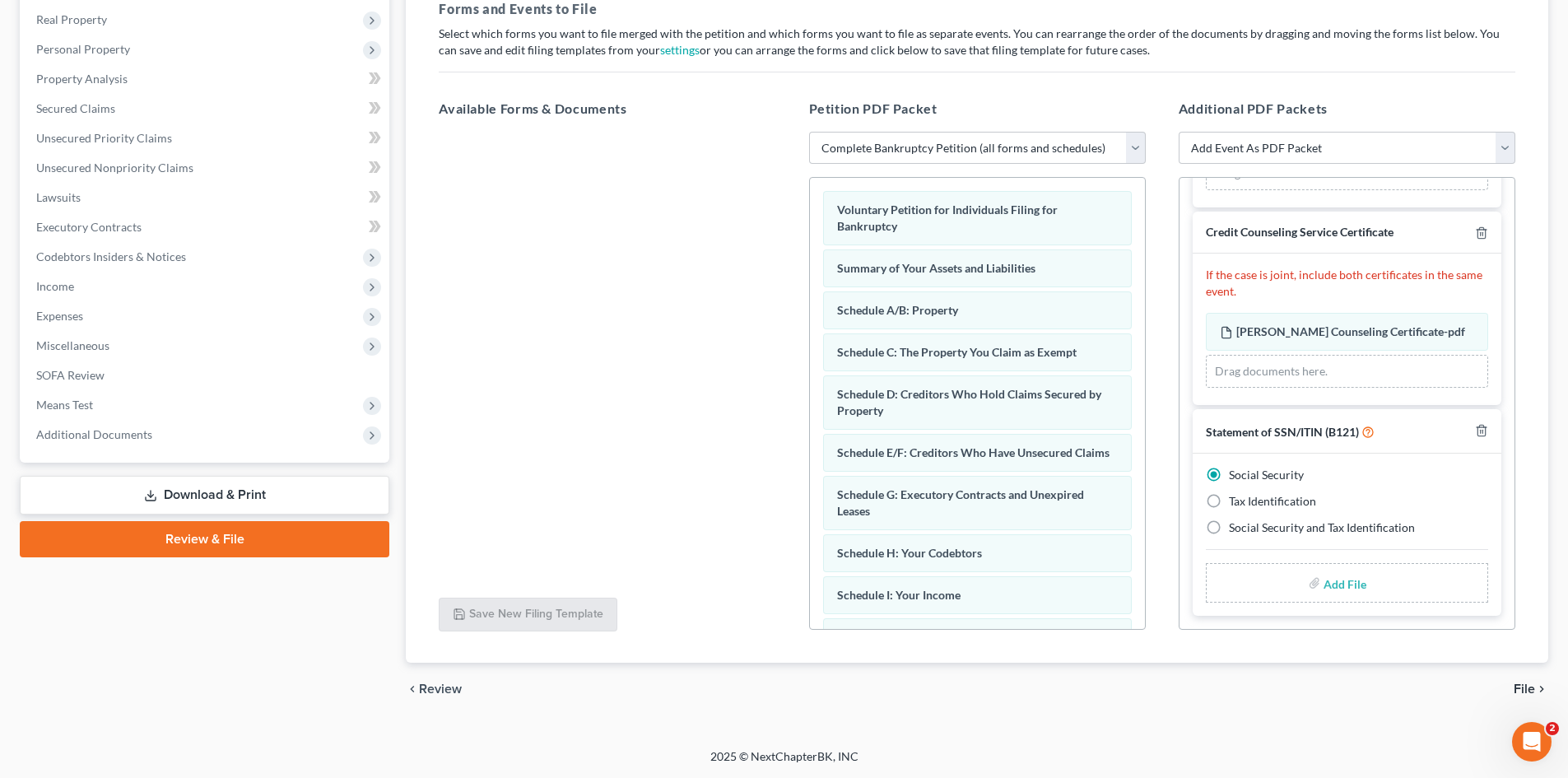
scroll to position [252, 0]
click at [1290, 562] on div "Social Security Tax Identification Social Security and Tax Identification Add F…" at bounding box center [1347, 534] width 309 height 162
click at [1298, 584] on div "Add File" at bounding box center [1347, 582] width 282 height 40
click at [1323, 583] on label "Add File" at bounding box center [1347, 585] width 47 height 30
click at [1335, 587] on input "file" at bounding box center [1343, 582] width 40 height 30
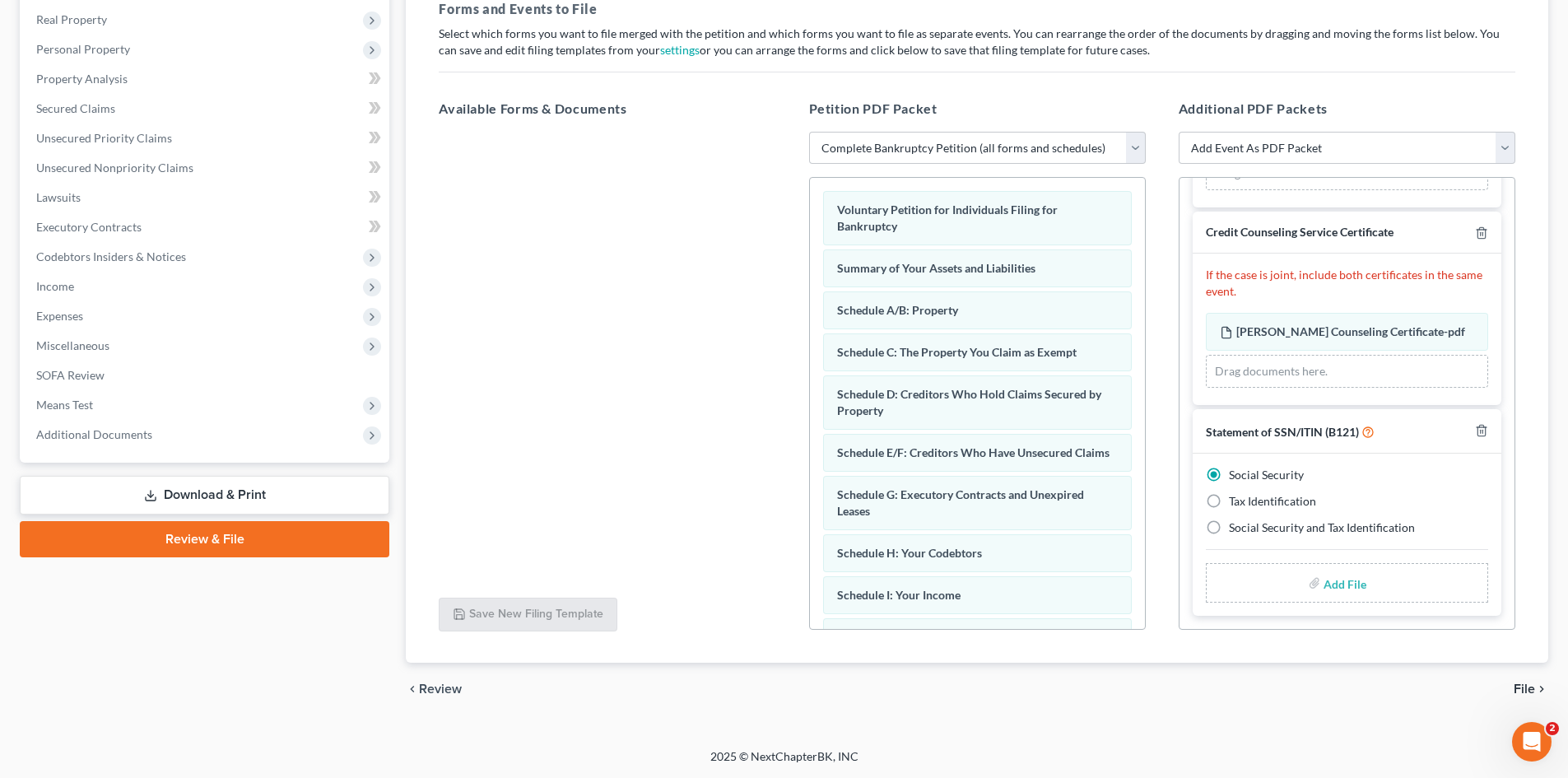
type input "C:\fakepath\[PERSON_NAME] B121.pdf"
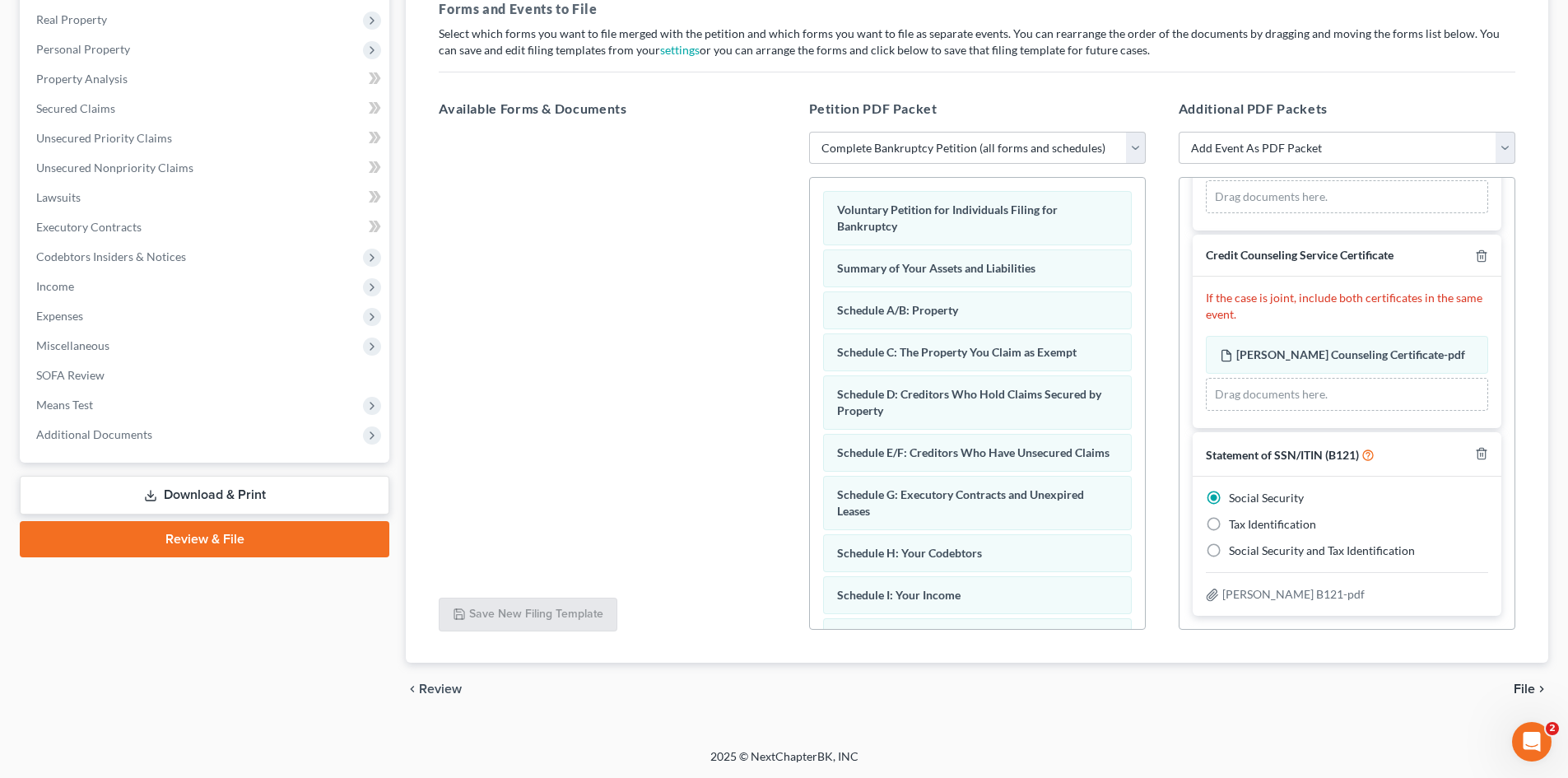
click at [1530, 683] on span "File" at bounding box center [1524, 689] width 21 height 14
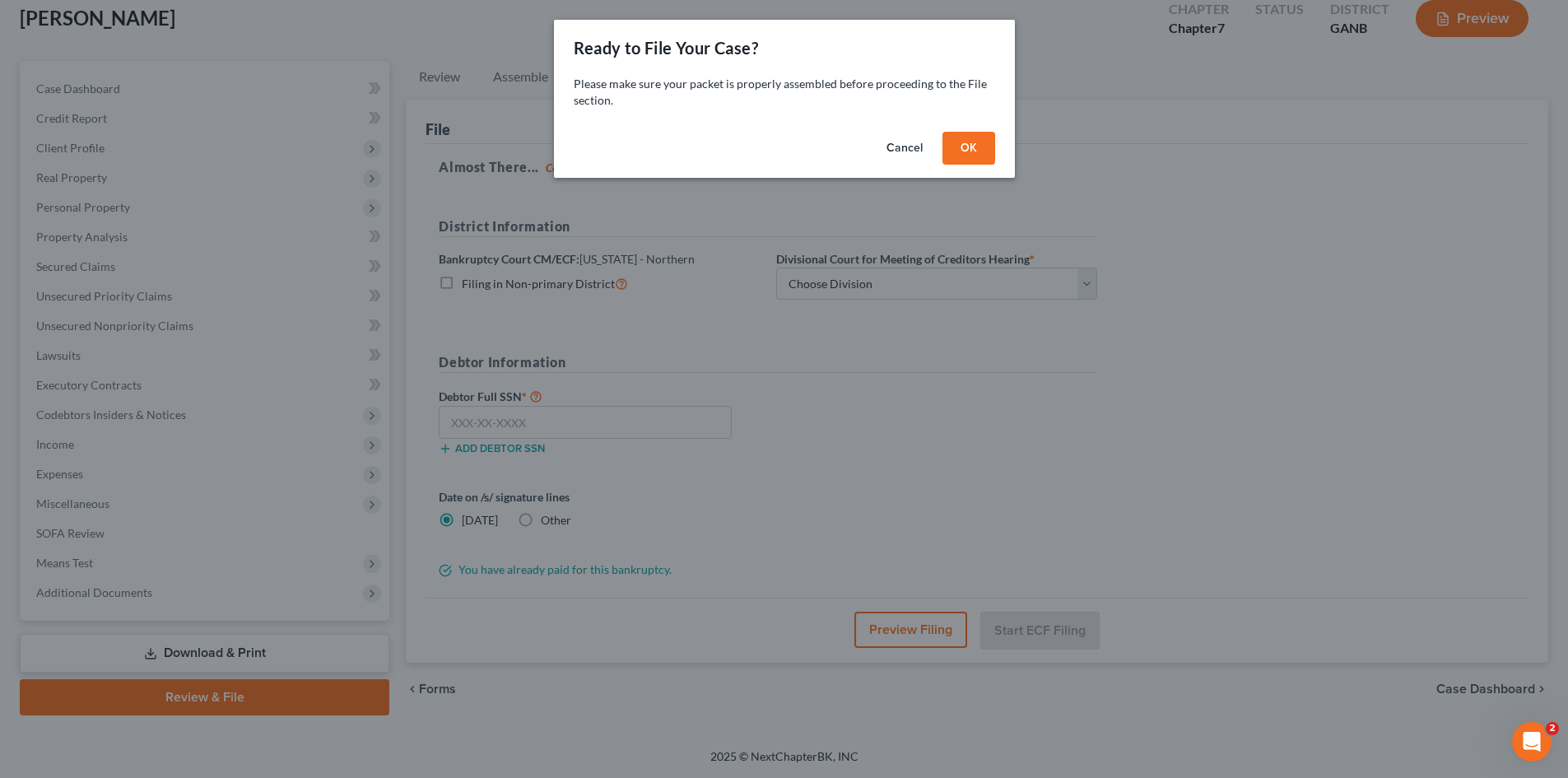
scroll to position [97, 0]
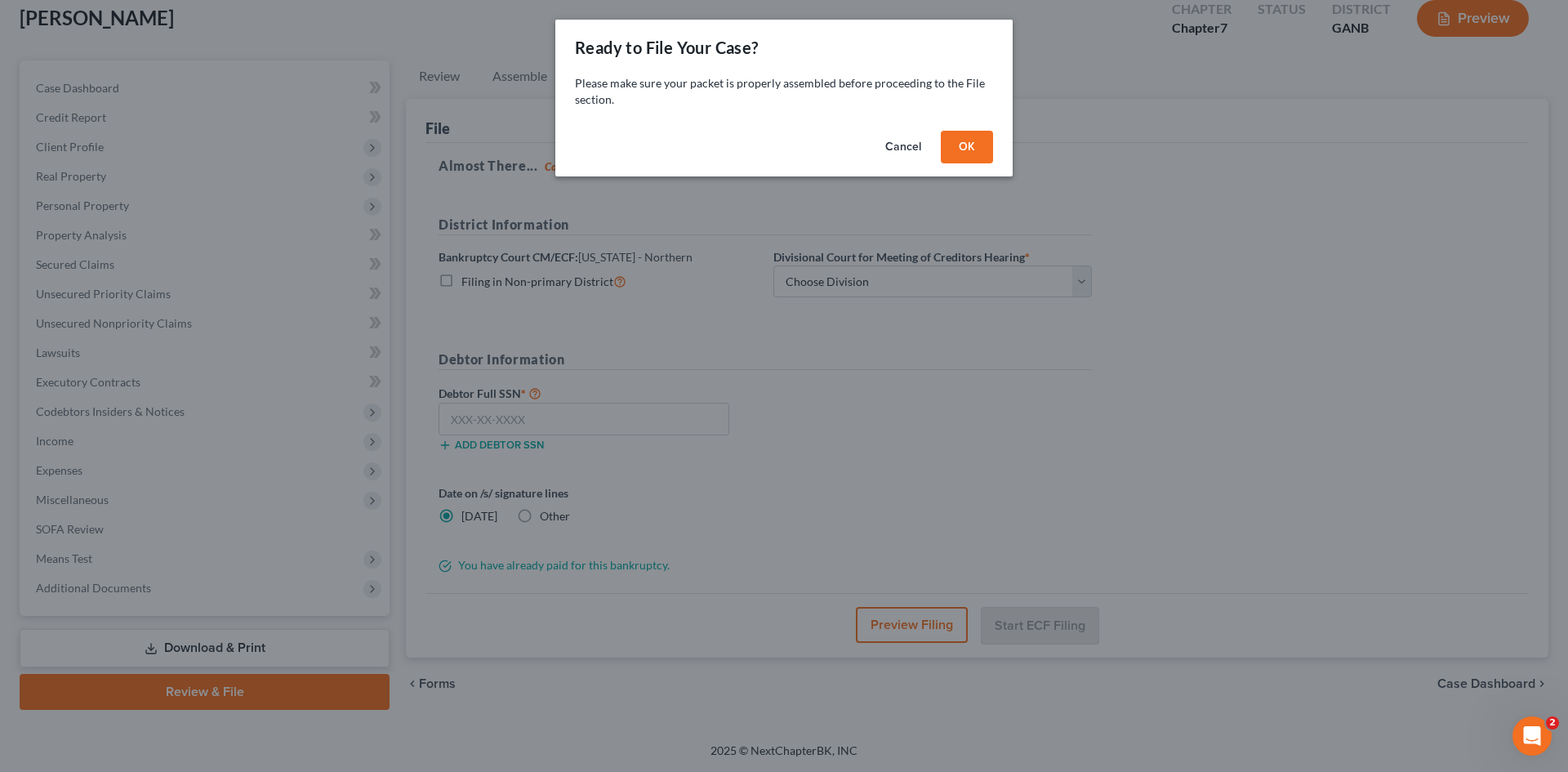
click at [998, 179] on div "Ready to File Your Case? Please make sure your packet is properly assembled bef…" at bounding box center [784, 386] width 1568 height 772
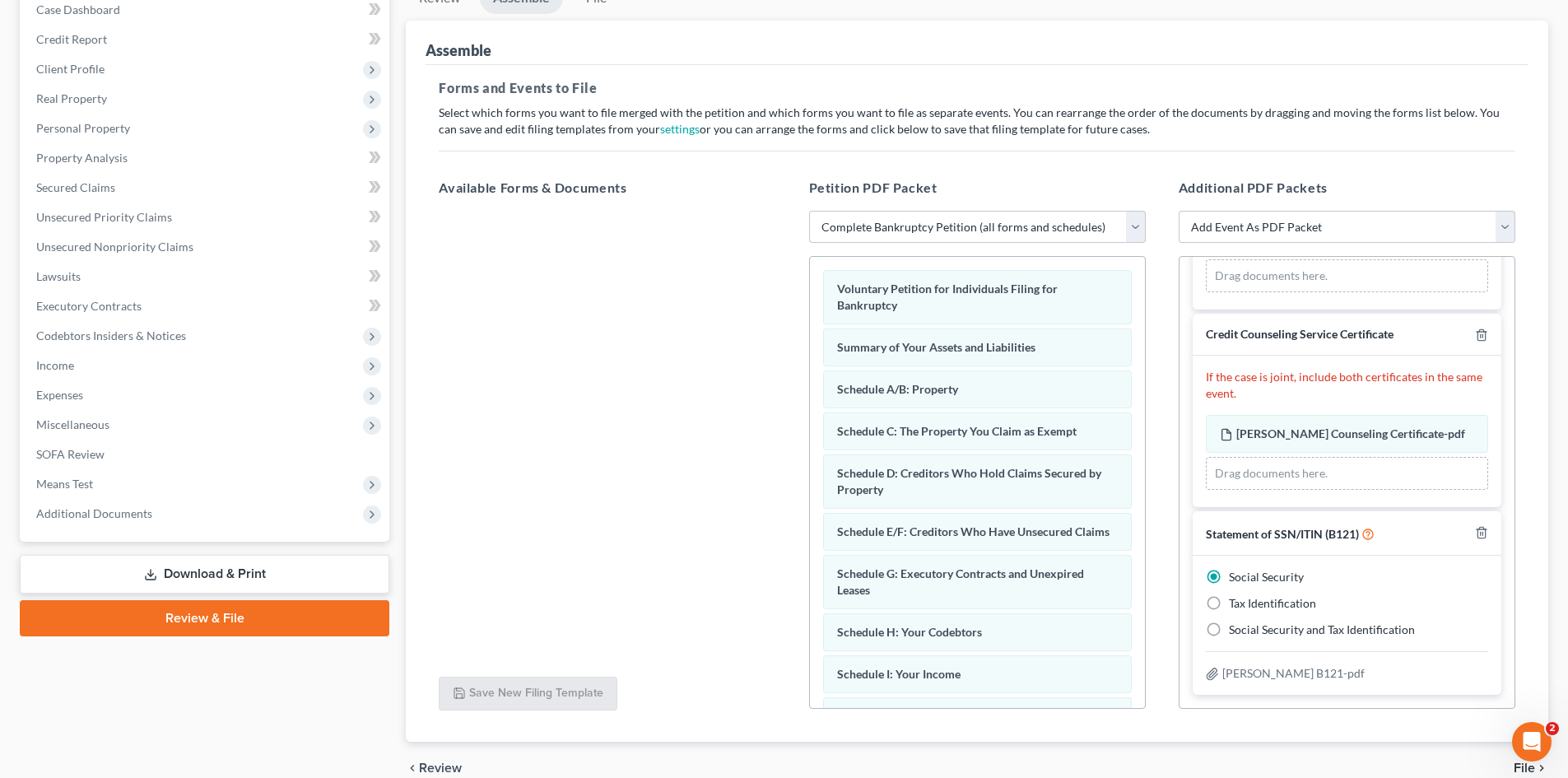
scroll to position [255, 0]
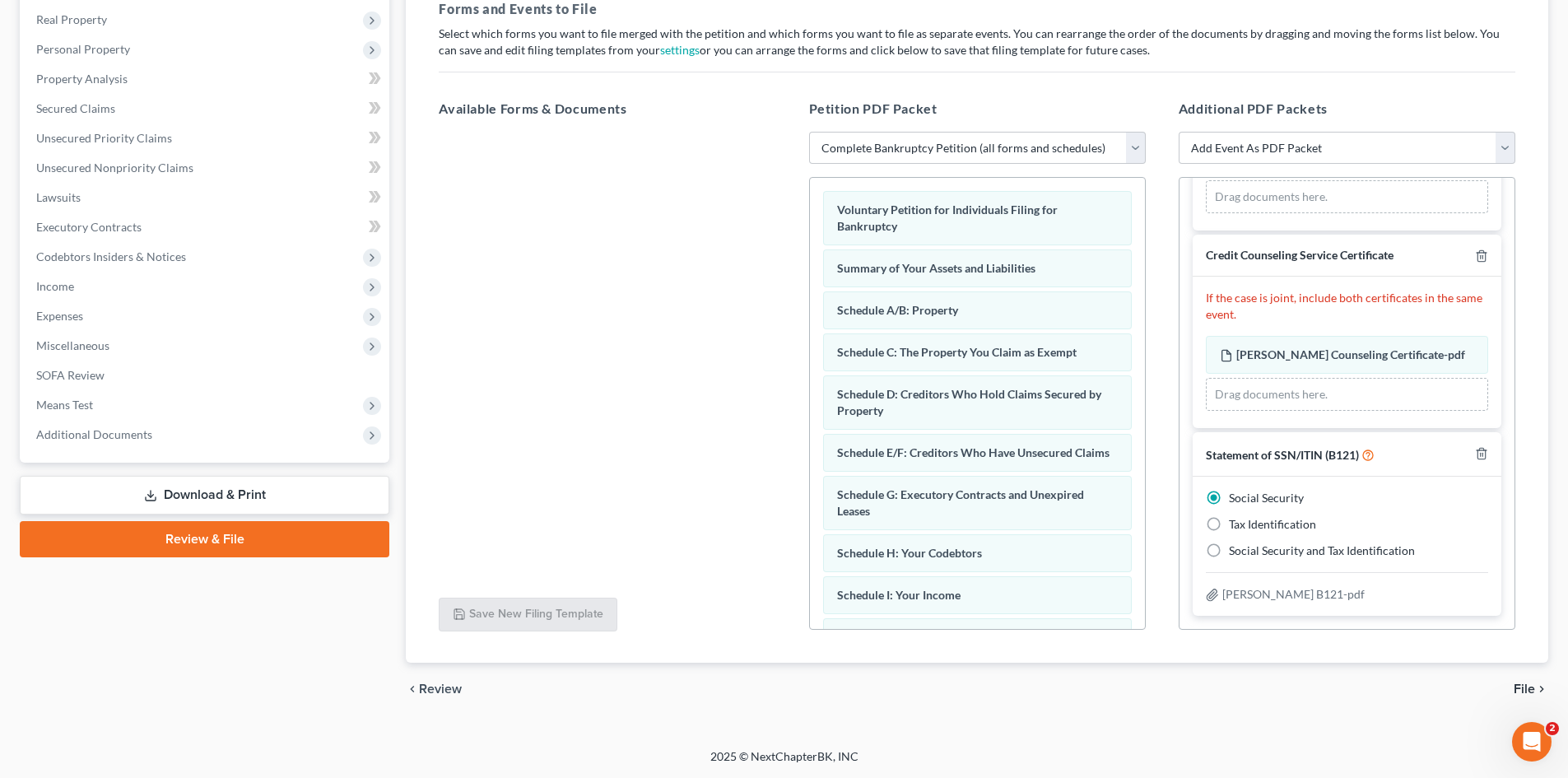
drag, startPoint x: 1524, startPoint y: 680, endPoint x: 1524, endPoint y: 692, distance: 12.0
click at [1524, 681] on div "chevron_left Review File chevron_right" at bounding box center [977, 689] width 1143 height 52
click at [1523, 691] on span "File" at bounding box center [1524, 689] width 21 height 14
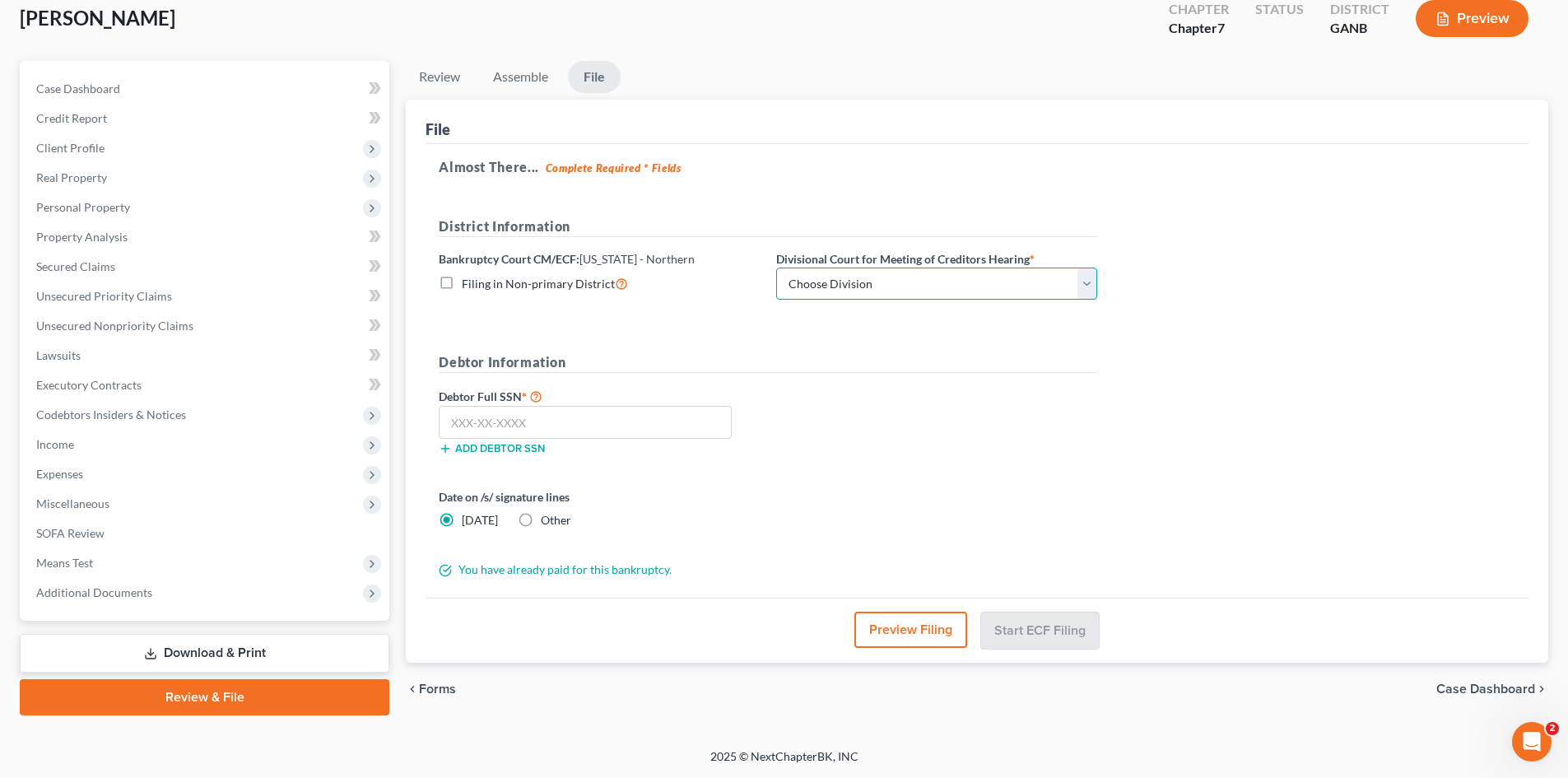
click at [933, 278] on select "Choose Division [GEOGRAPHIC_DATA] [GEOGRAPHIC_DATA] [GEOGRAPHIC_DATA] [GEOGRAPH…" at bounding box center [936, 284] width 321 height 33
select select "0"
click at [776, 268] on select "Choose Division [GEOGRAPHIC_DATA] [GEOGRAPHIC_DATA] [GEOGRAPHIC_DATA] [GEOGRAPH…" at bounding box center [936, 284] width 321 height 33
click at [665, 416] on input "text" at bounding box center [585, 422] width 293 height 33
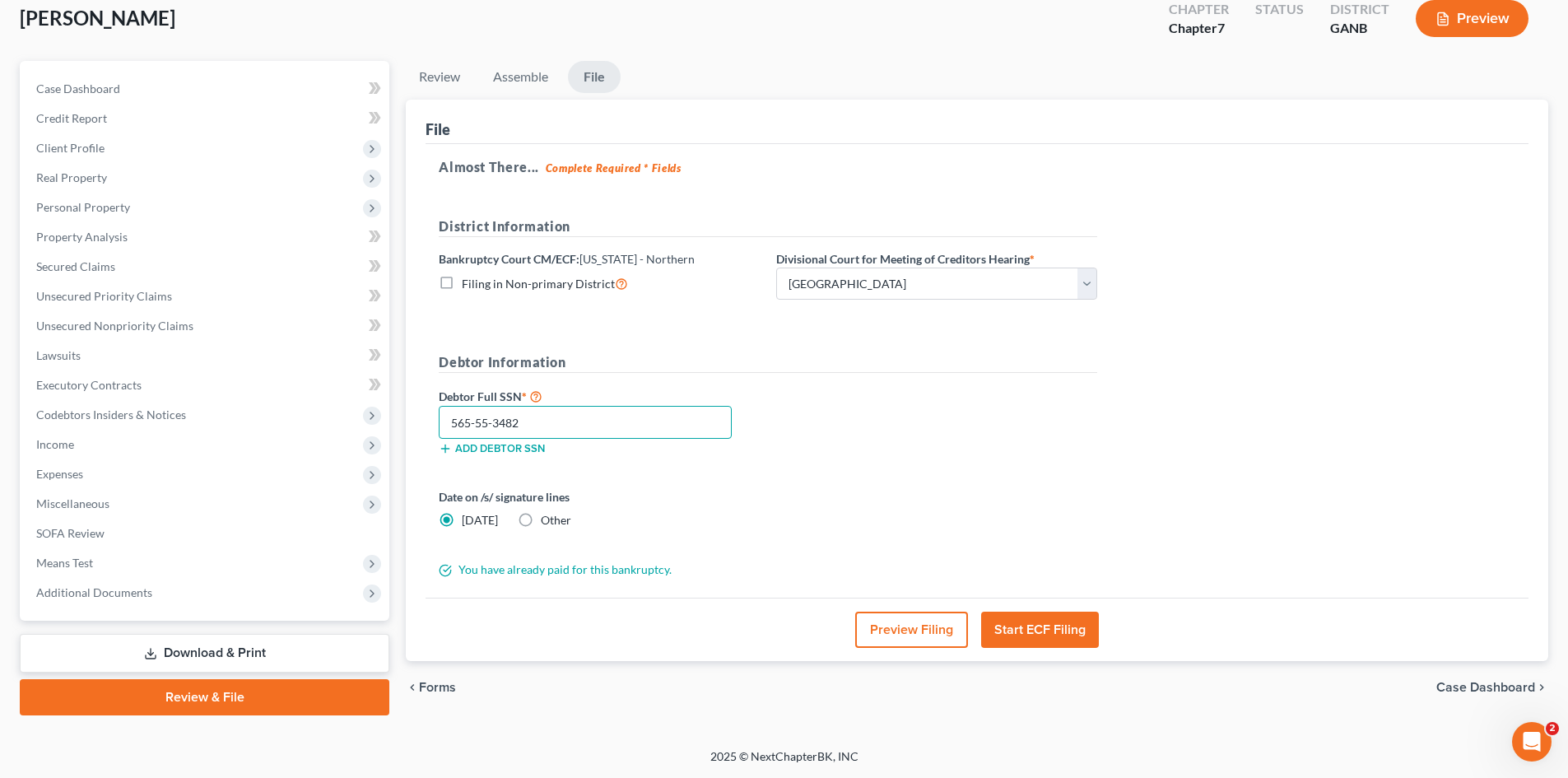
type input "565-55-3482"
click at [1007, 627] on button "Start ECF Filing" at bounding box center [1039, 629] width 117 height 36
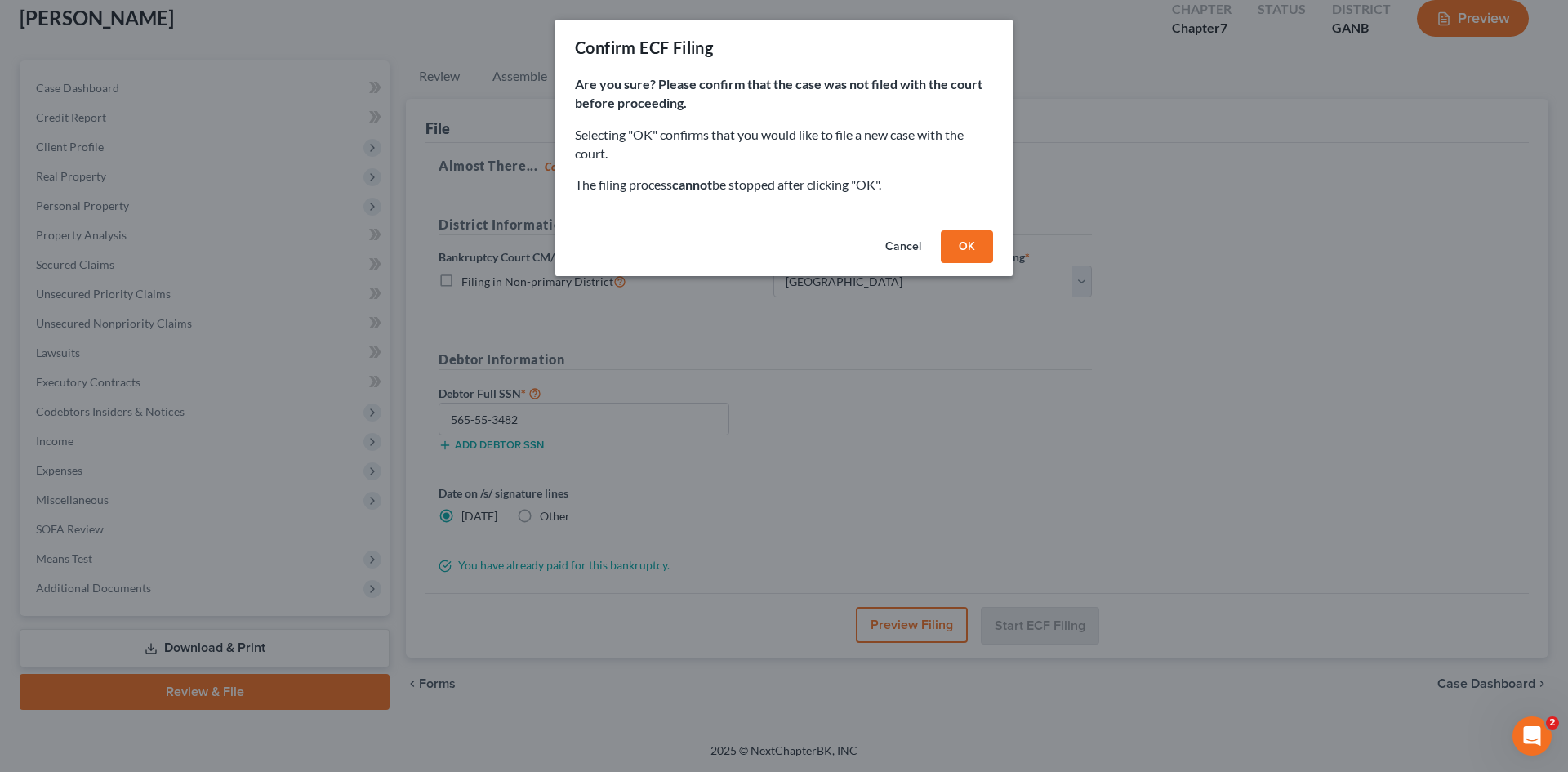
click at [972, 236] on button "OK" at bounding box center [966, 246] width 52 height 33
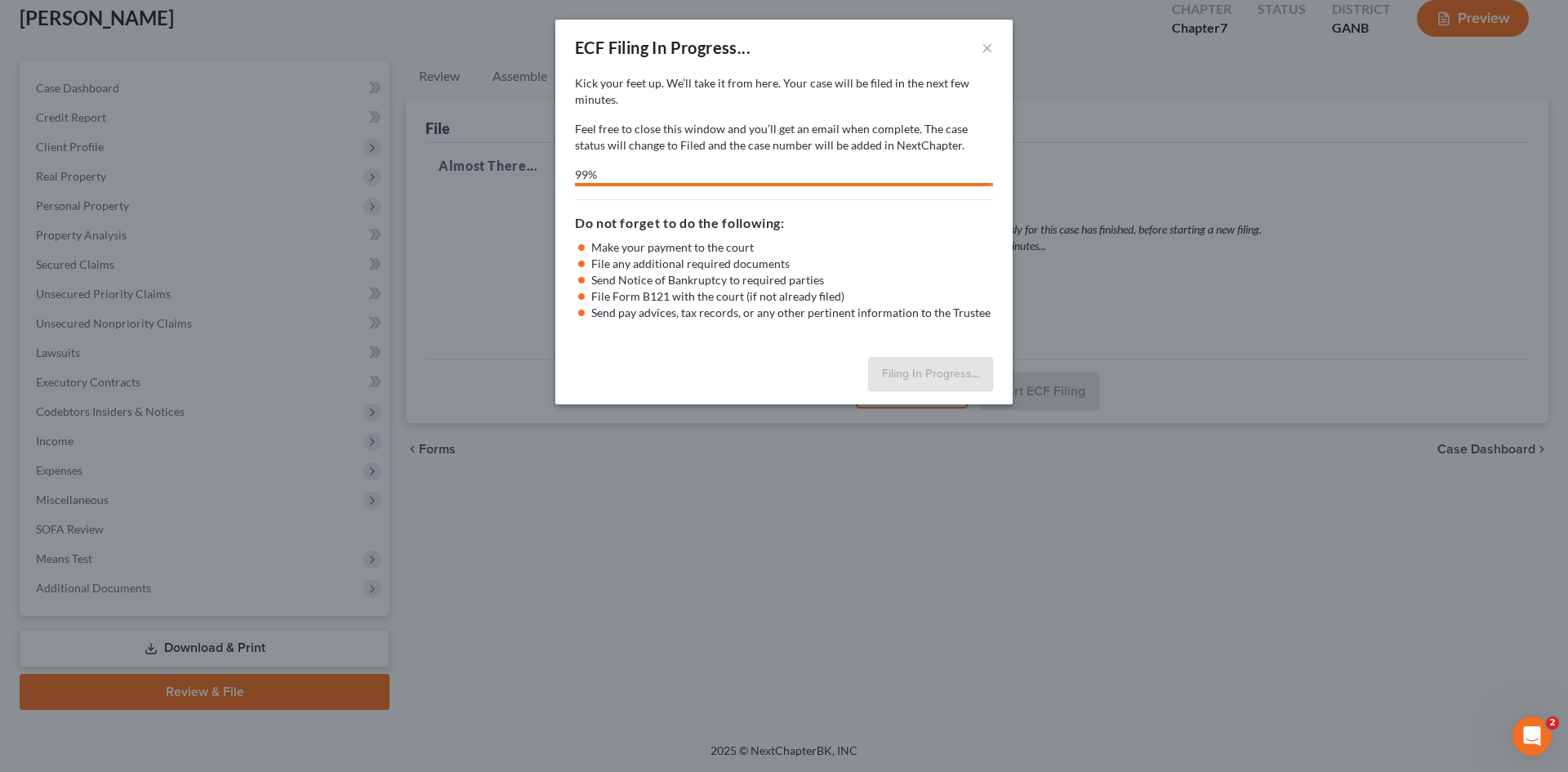
select select "0"
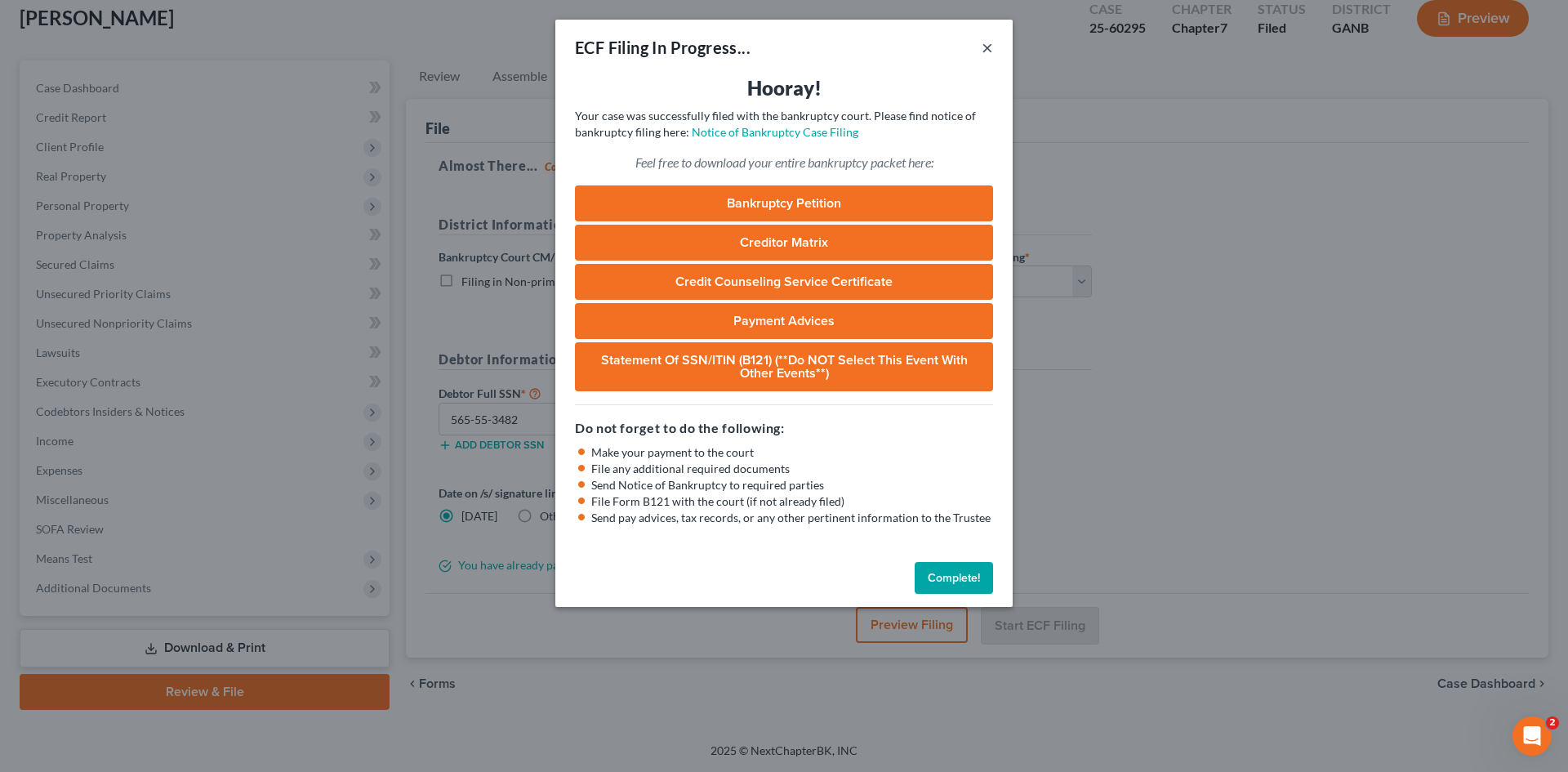
click at [985, 46] on button "×" at bounding box center [988, 47] width 12 height 19
